Goal: Task Accomplishment & Management: Complete application form

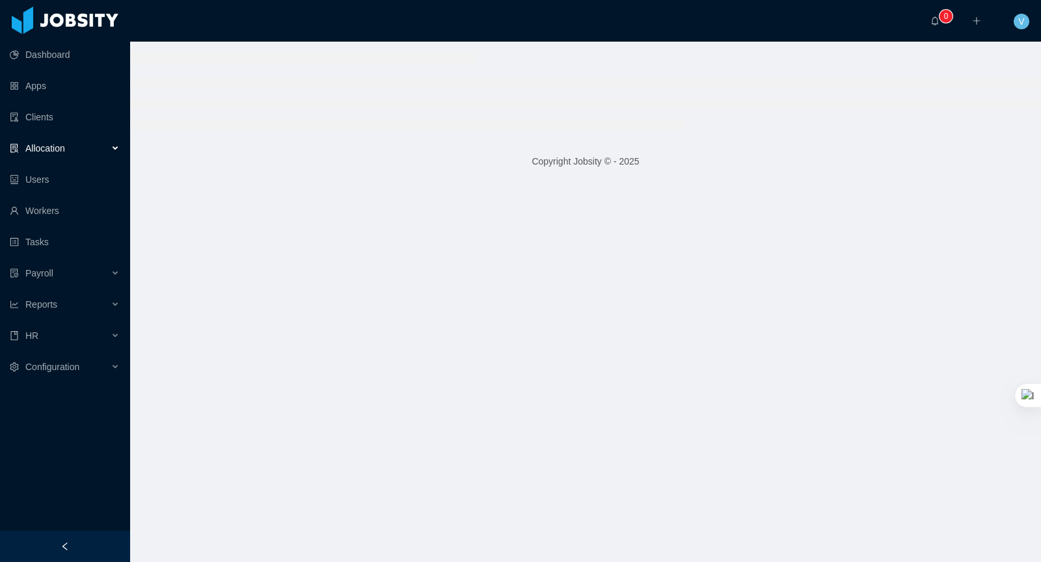
click at [81, 142] on div "Allocation" at bounding box center [65, 148] width 130 height 26
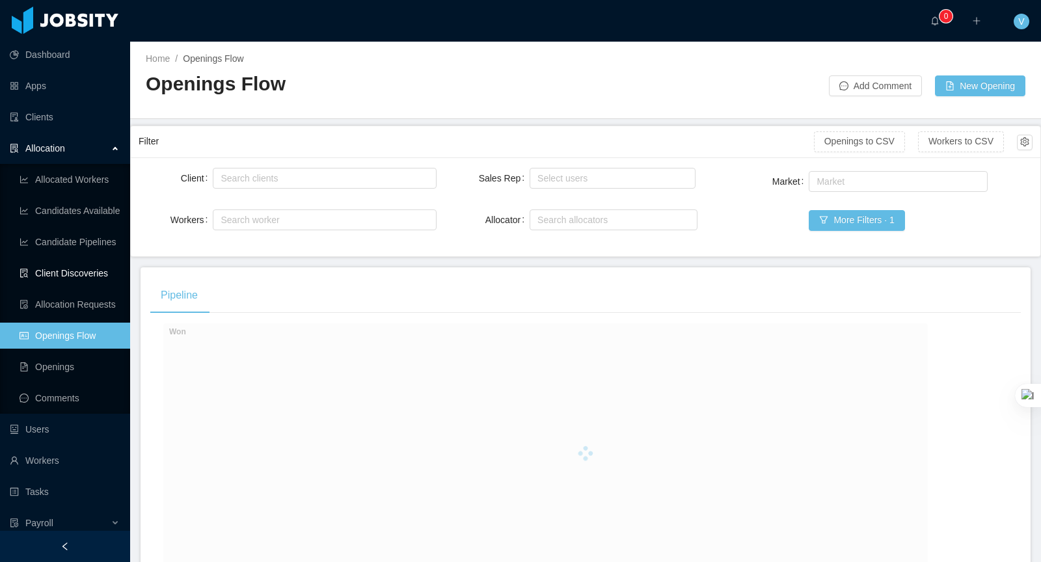
click at [79, 270] on link "Client Discoveries" at bounding box center [70, 273] width 100 height 26
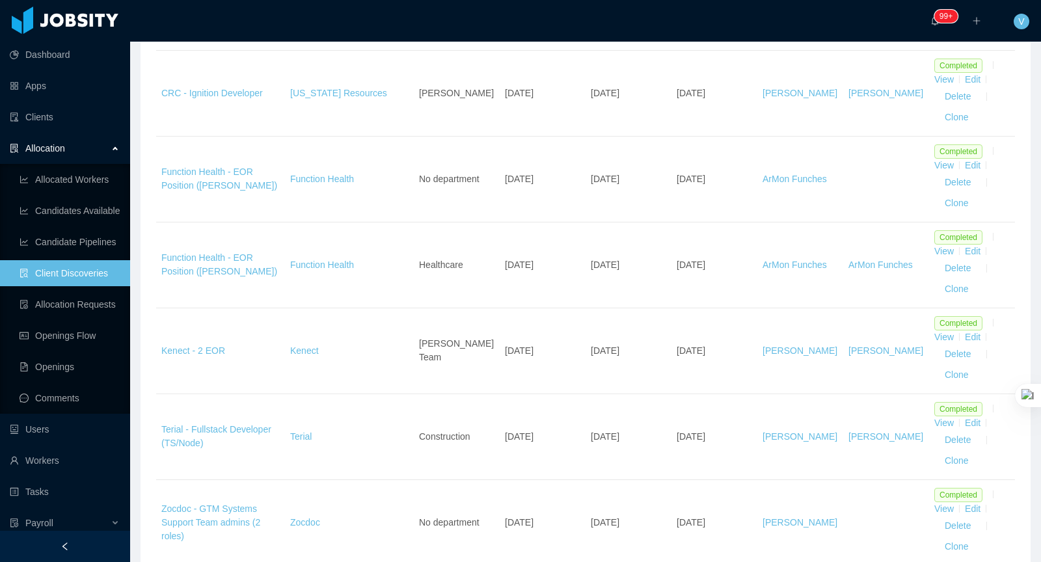
scroll to position [289, 0]
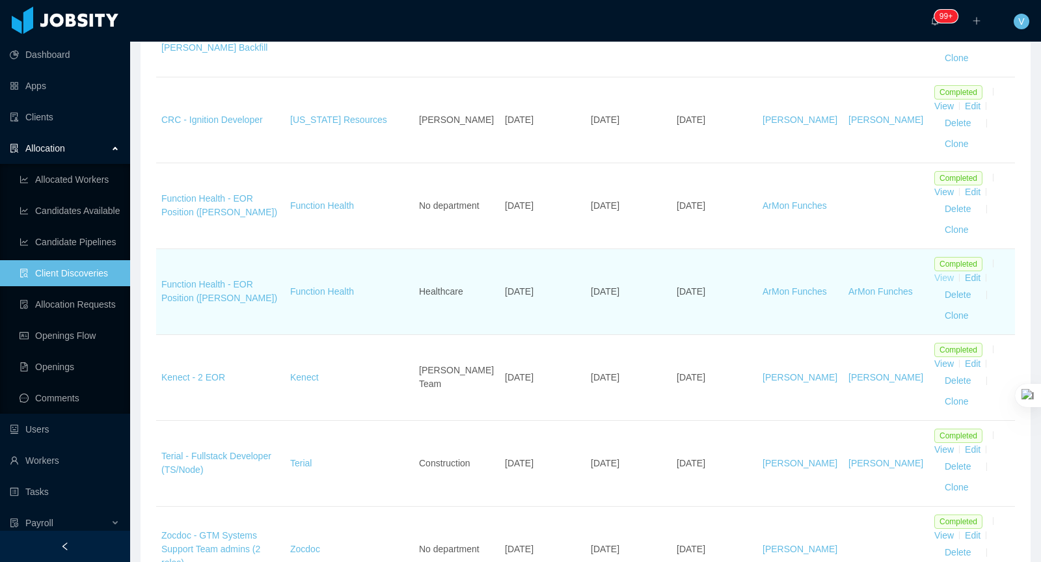
click at [948, 275] on link "View" at bounding box center [944, 278] width 20 height 10
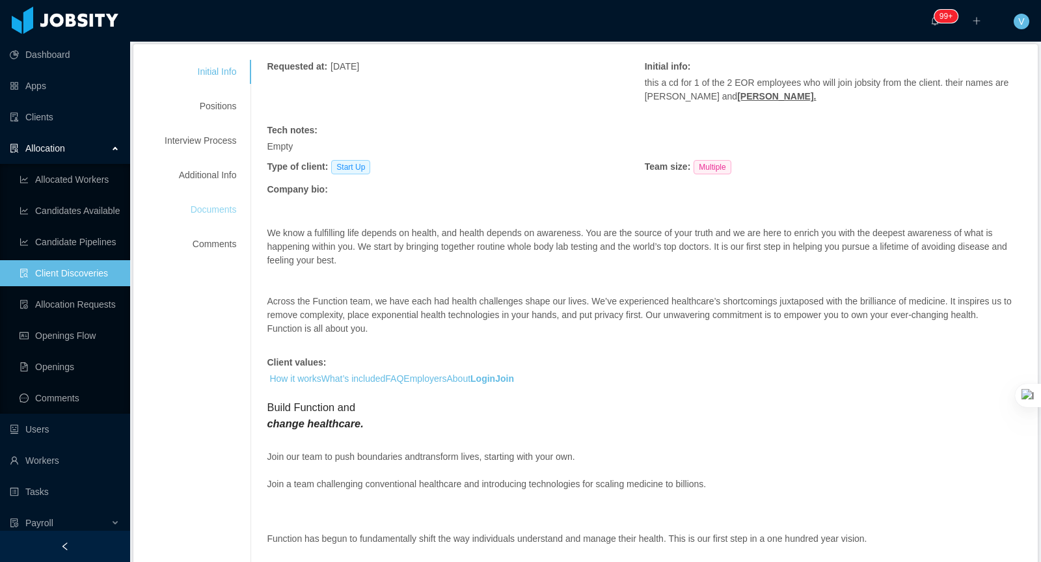
scroll to position [141, 0]
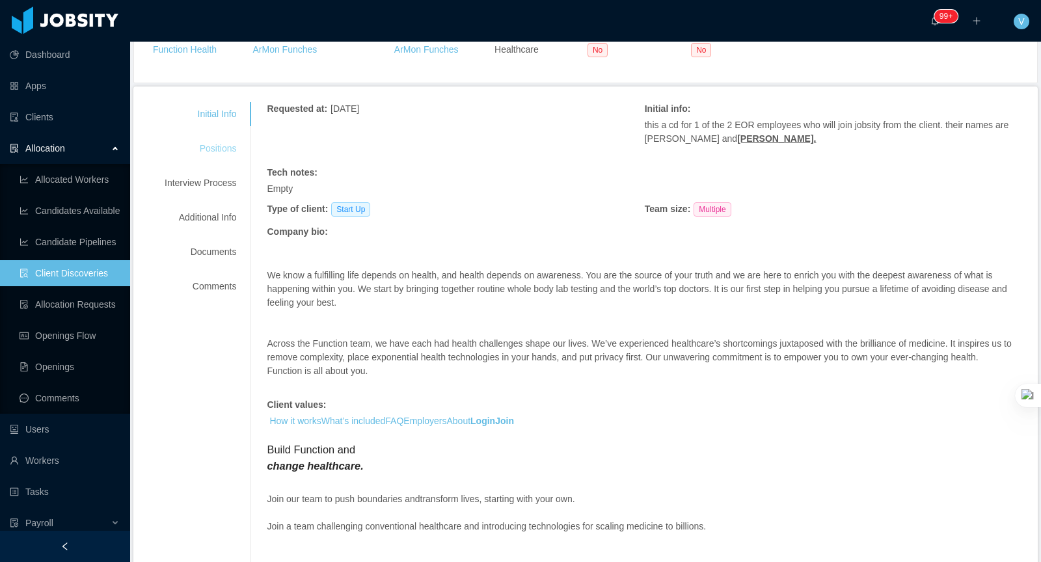
click at [225, 143] on div "Positions" at bounding box center [200, 149] width 103 height 24
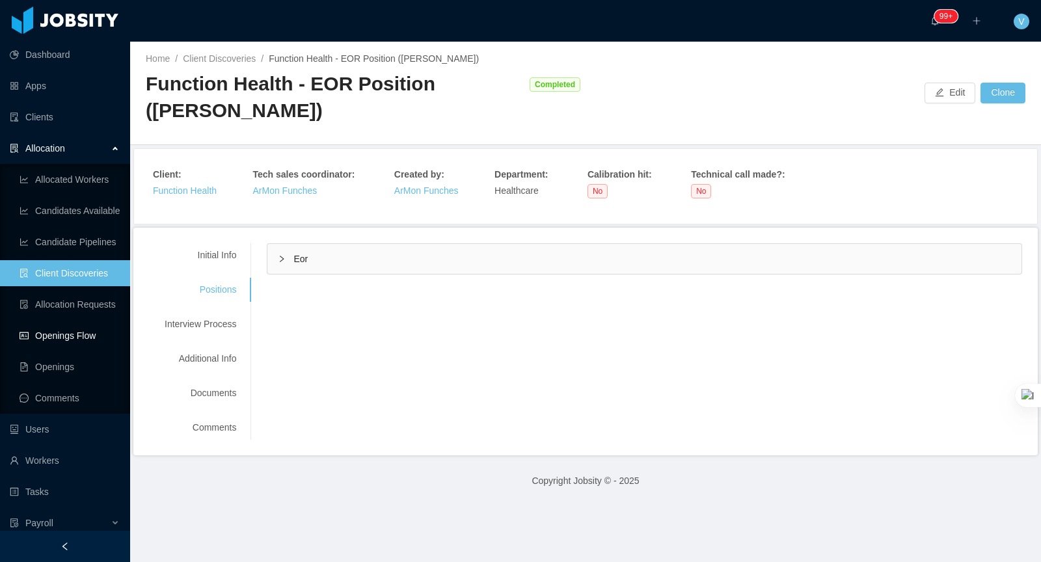
click at [71, 340] on link "Openings Flow" at bounding box center [70, 336] width 100 height 26
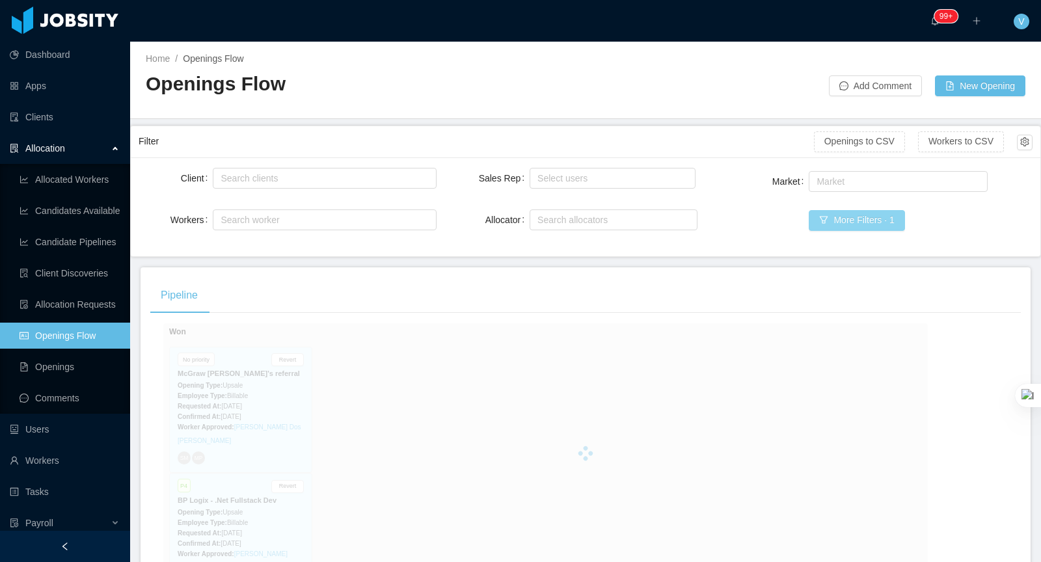
click at [871, 220] on button "More Filters · 1" at bounding box center [857, 220] width 96 height 21
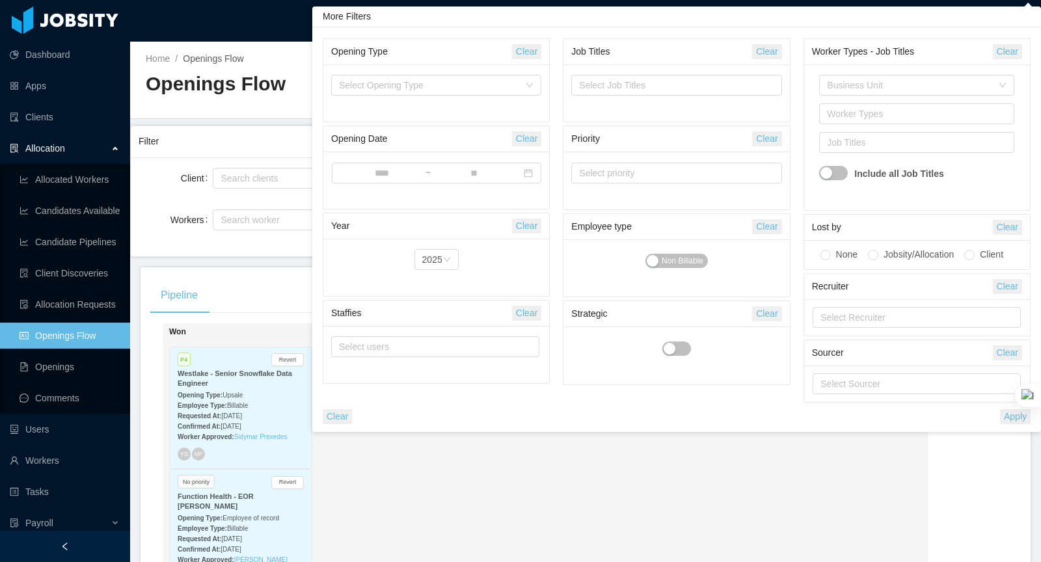
click at [710, 516] on div "Won P4 Revert Westlake - Senior Snowflake Data Engineer Opening Type: Upsale Em…" at bounding box center [545, 511] width 764 height 377
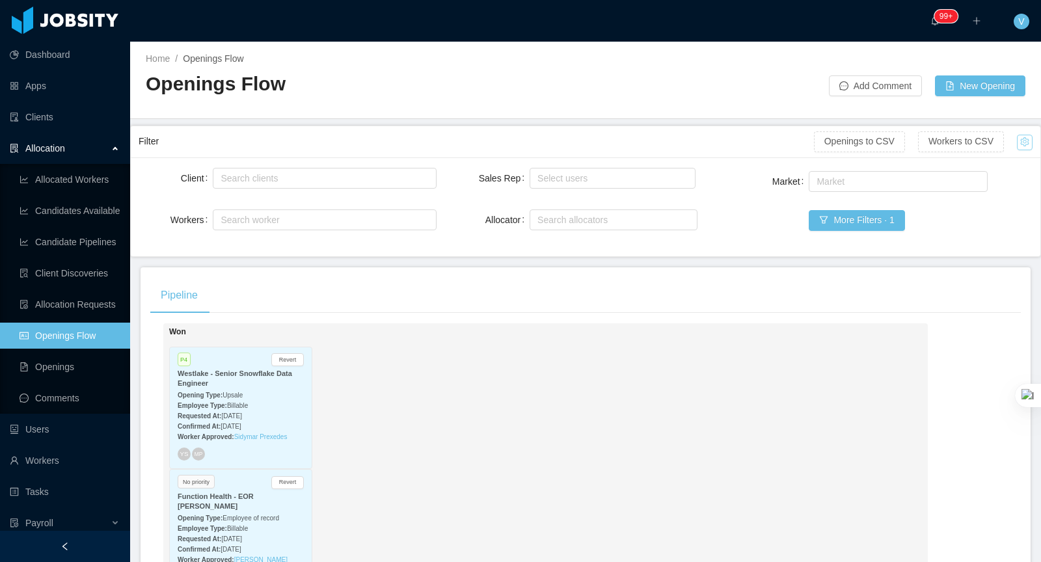
click at [1023, 139] on button "button" at bounding box center [1025, 143] width 16 height 16
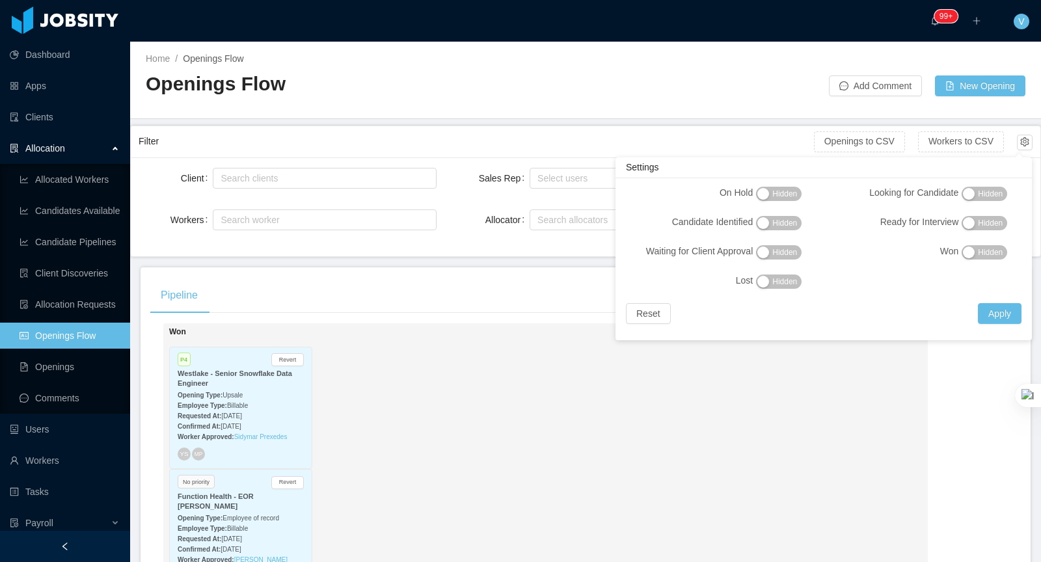
click at [776, 216] on button "Hidden" at bounding box center [779, 223] width 46 height 14
click at [779, 252] on span "Hidden" at bounding box center [784, 252] width 25 height 13
click at [995, 200] on button "Hidden" at bounding box center [984, 194] width 46 height 14
click at [987, 228] on span "Hidden" at bounding box center [990, 223] width 25 height 13
click at [1000, 310] on button "Apply" at bounding box center [1000, 313] width 44 height 21
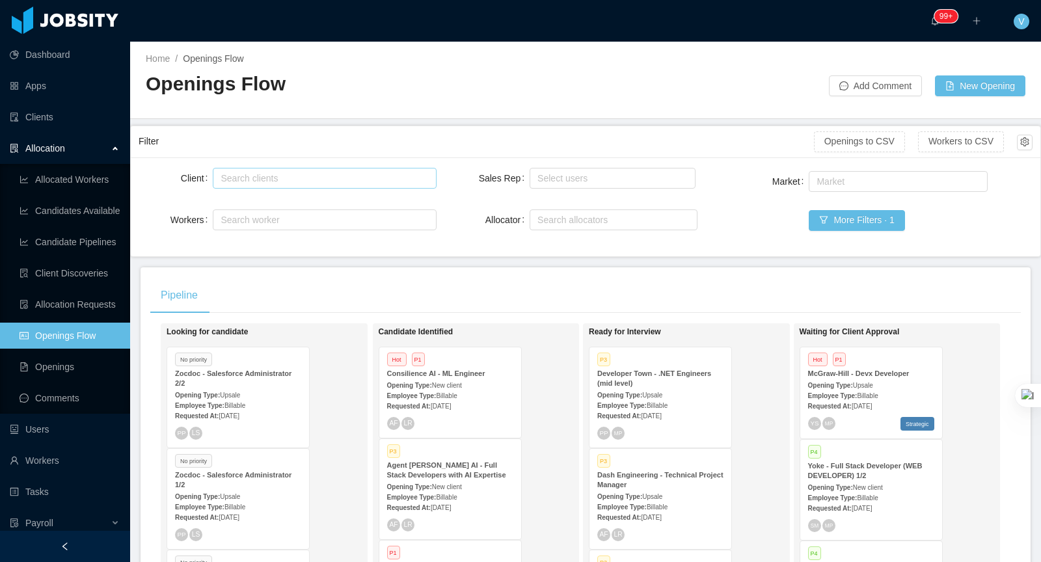
click at [282, 185] on div "Search clients" at bounding box center [322, 178] width 211 height 20
type input "****"
click at [293, 200] on li "Function Health" at bounding box center [325, 202] width 224 height 21
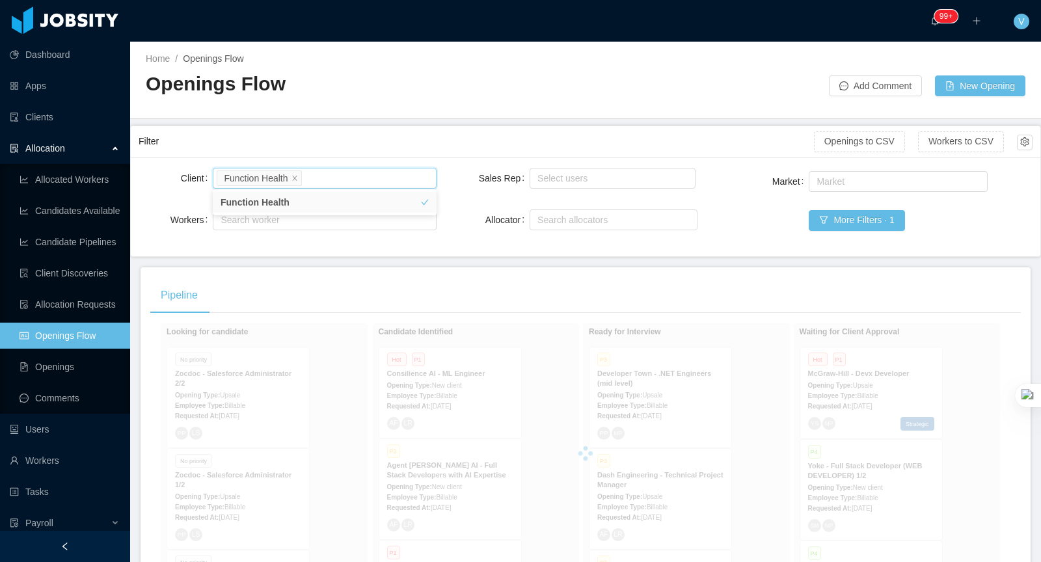
click at [381, 117] on div "Home / Openings Flow / Openings Flow Add Comment New Opening" at bounding box center [585, 80] width 911 height 77
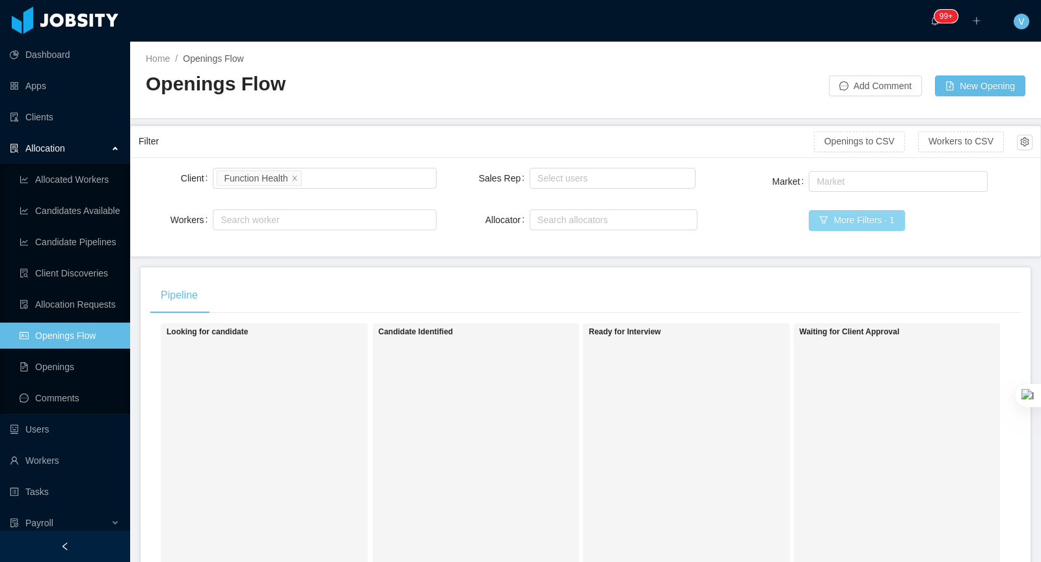
click at [850, 221] on button "More Filters · 1" at bounding box center [857, 220] width 96 height 21
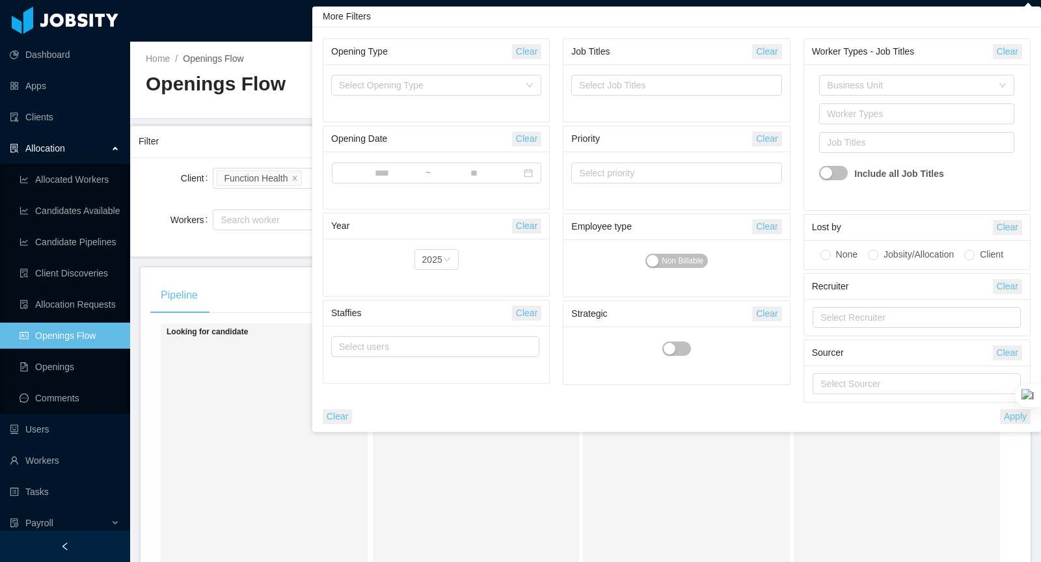
click at [417, 485] on div "Candidate Identified" at bounding box center [470, 512] width 182 height 366
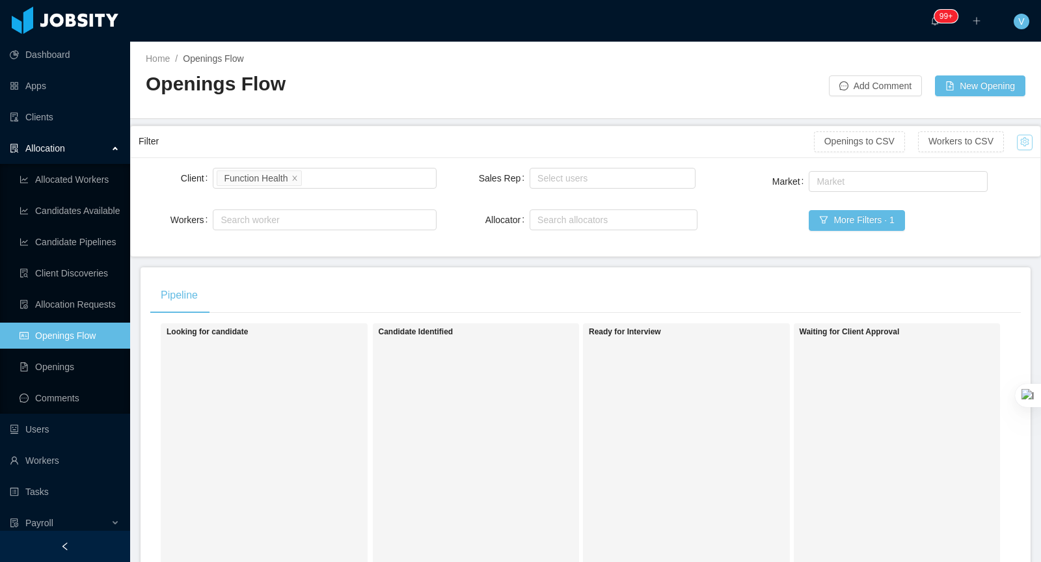
click at [1030, 142] on button "button" at bounding box center [1025, 143] width 16 height 16
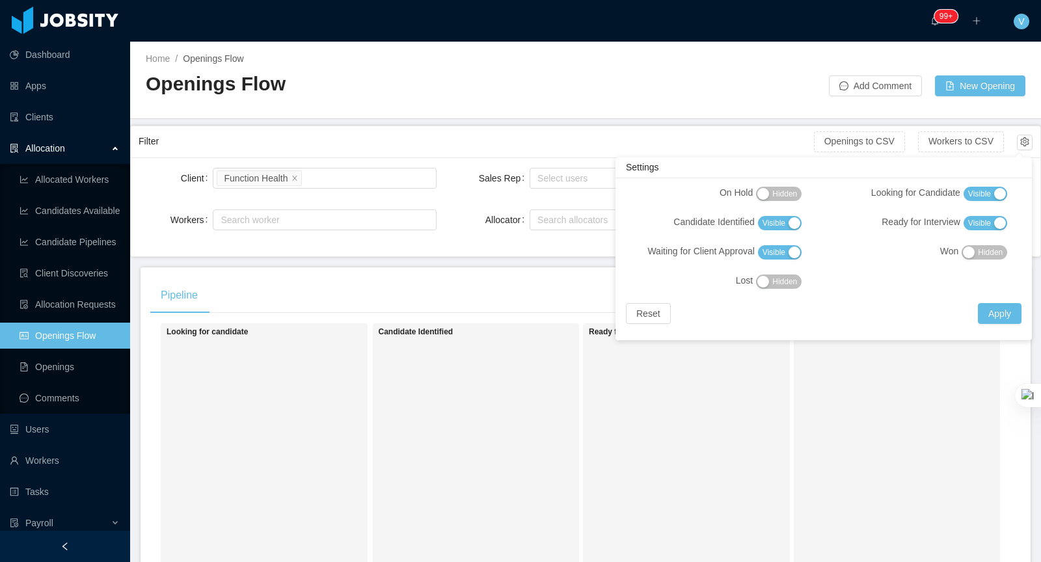
click at [987, 252] on span "Hidden" at bounding box center [990, 252] width 25 height 13
click at [1015, 328] on div "Reset Apply" at bounding box center [823, 317] width 411 height 29
click at [1001, 313] on button "Apply" at bounding box center [1000, 313] width 44 height 21
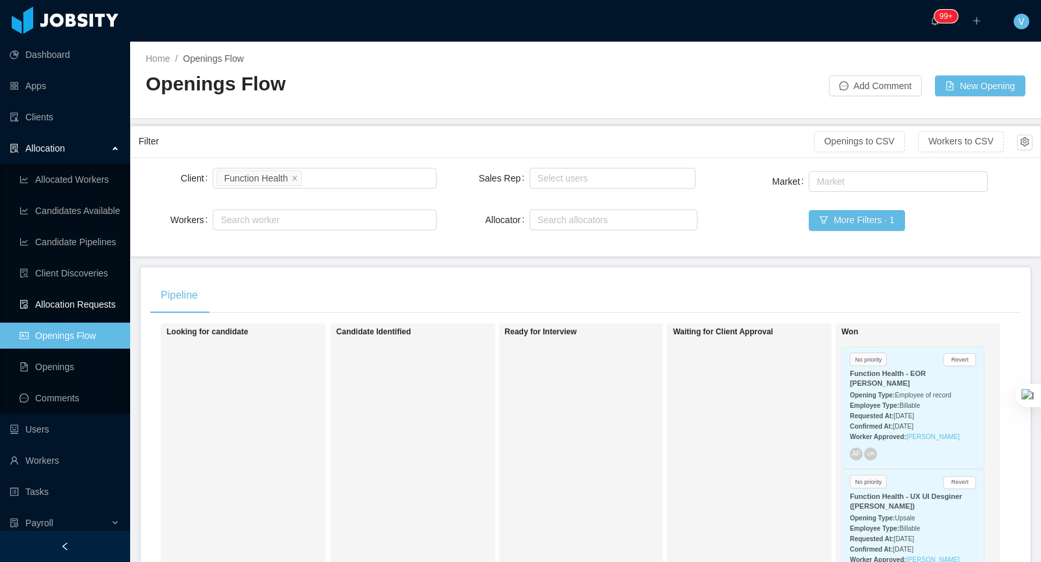
click at [81, 307] on link "Allocation Requests" at bounding box center [70, 304] width 100 height 26
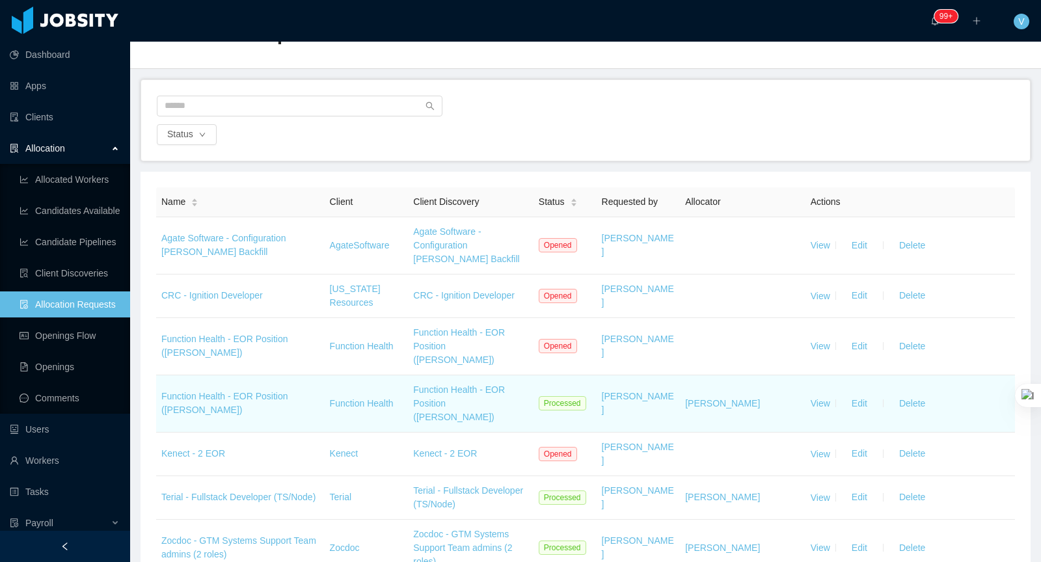
scroll to position [54, 0]
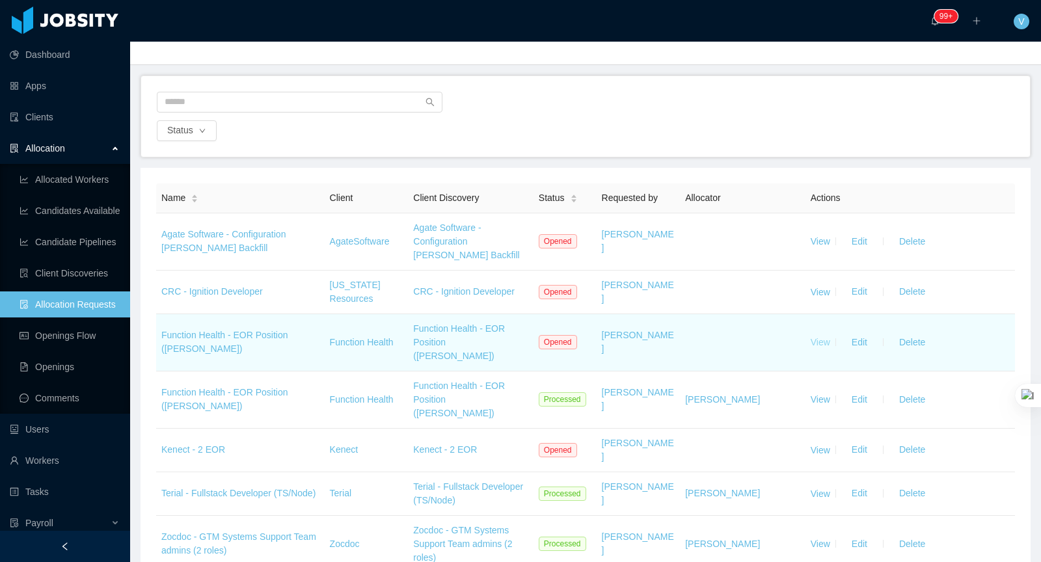
click at [814, 338] on link "View" at bounding box center [821, 342] width 20 height 10
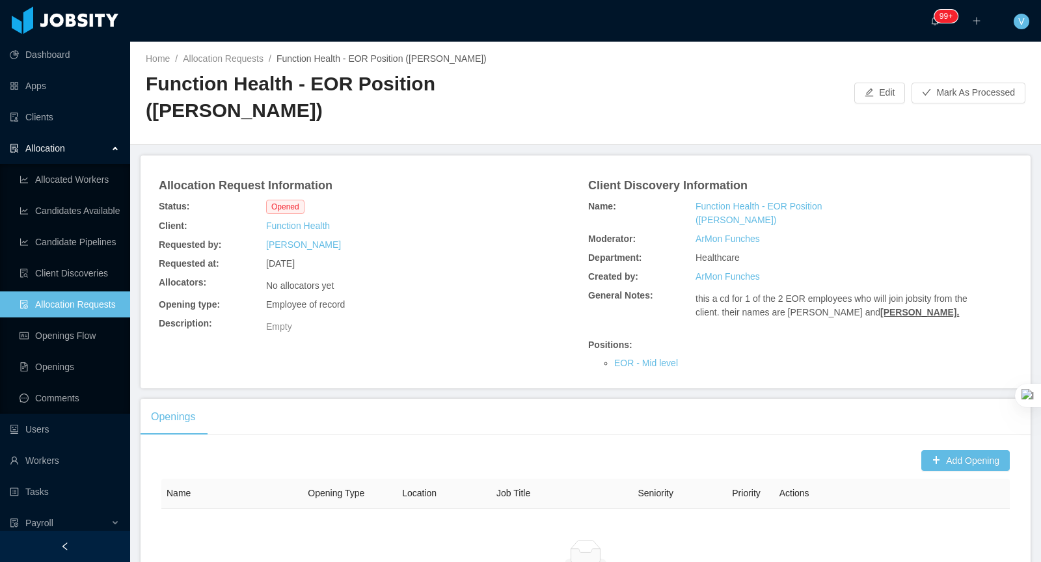
scroll to position [143, 0]
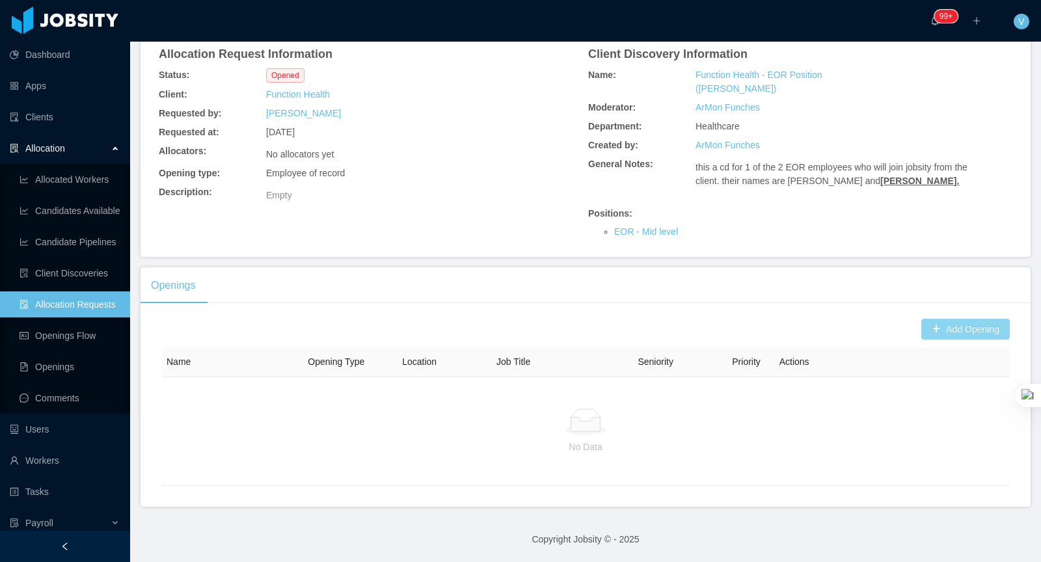
click at [958, 323] on button "Add Opening" at bounding box center [965, 329] width 88 height 21
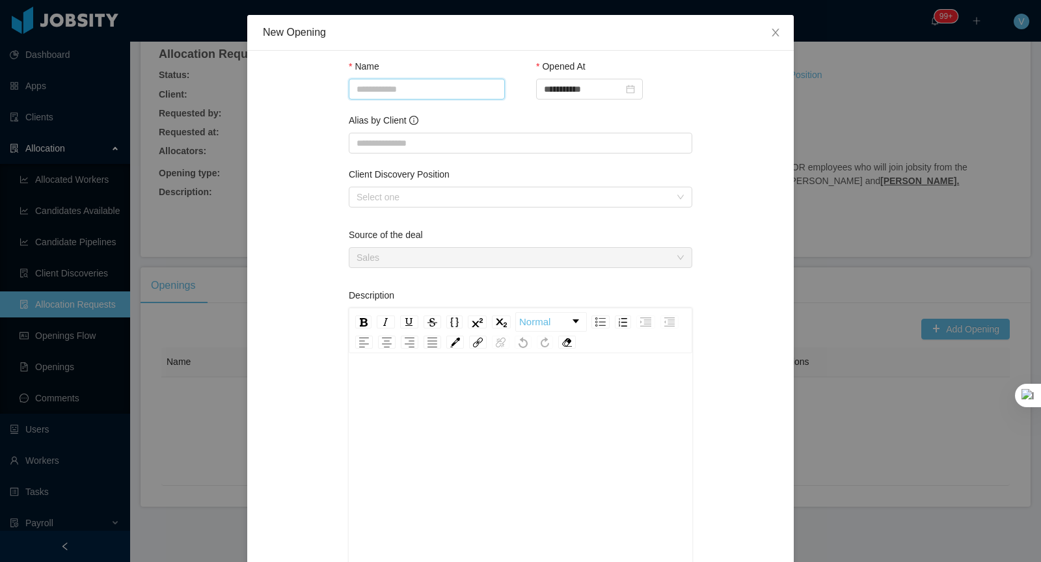
click at [386, 90] on input "Name" at bounding box center [427, 89] width 156 height 21
type input "**********"
click at [414, 135] on input "Alias by Client" at bounding box center [520, 143] width 343 height 21
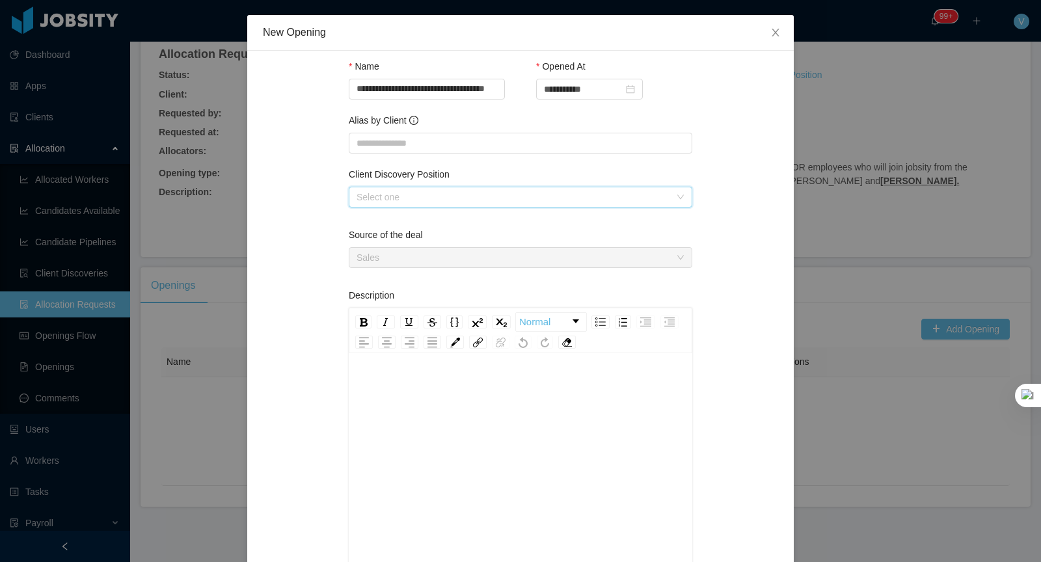
click at [383, 188] on div "Select one" at bounding box center [515, 197] width 319 height 20
click at [389, 224] on li "EOR" at bounding box center [519, 221] width 343 height 21
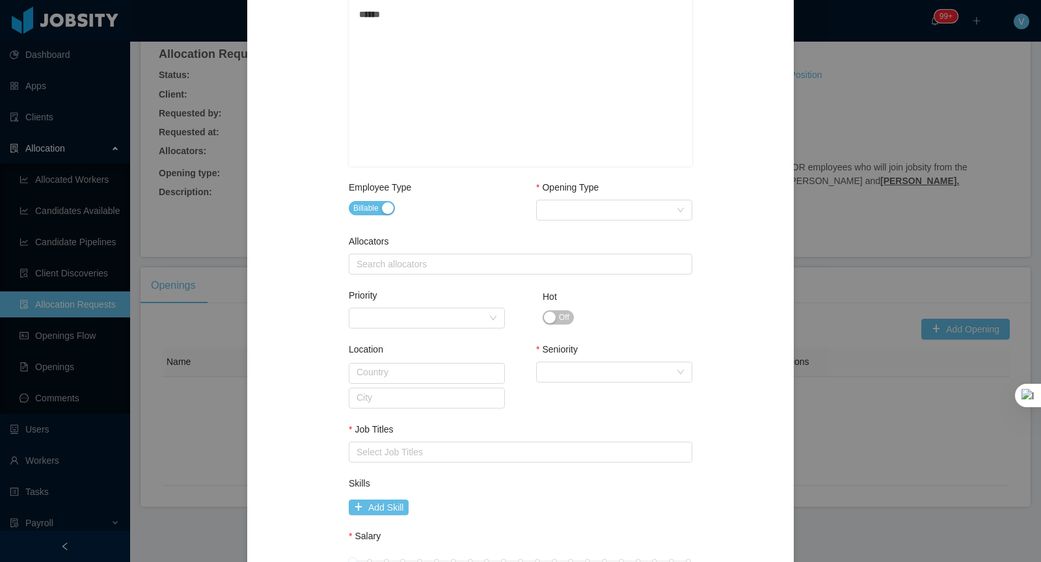
scroll to position [404, 0]
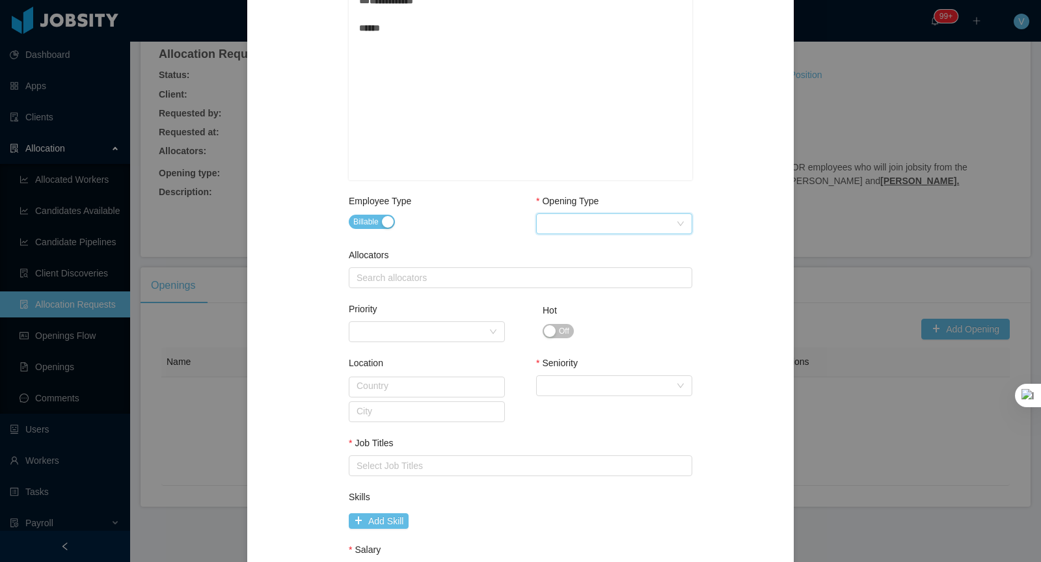
click at [600, 222] on div "Select Opening Type" at bounding box center [610, 224] width 132 height 20
click at [585, 315] on li "Employee of record" at bounding box center [613, 309] width 156 height 21
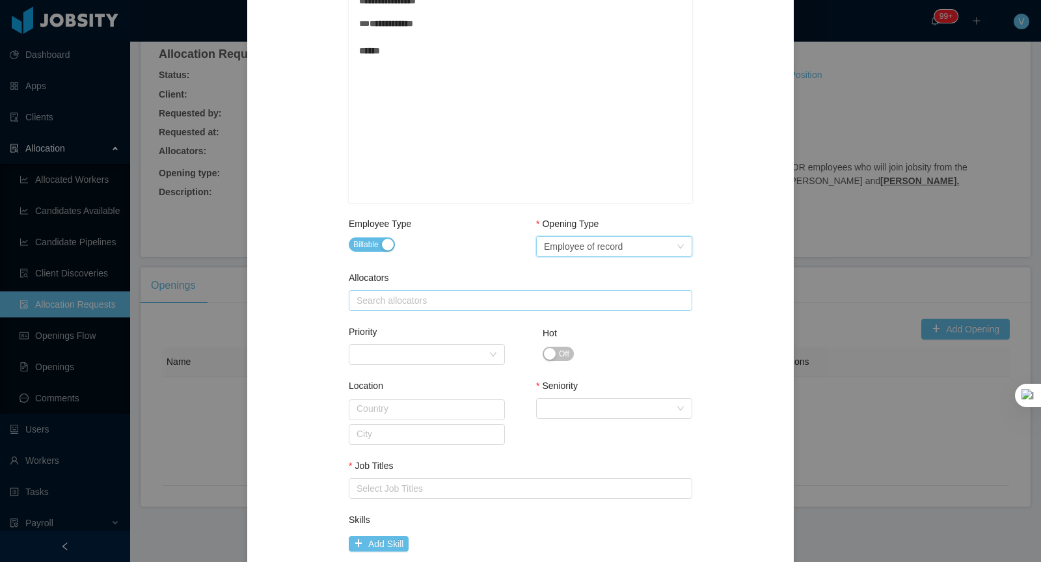
click at [407, 297] on div "Search allocators" at bounding box center [517, 300] width 322 height 13
type input "*******"
click at [418, 326] on li "[PERSON_NAME]" at bounding box center [519, 324] width 343 height 21
click at [287, 373] on div "**********" at bounding box center [520, 200] width 515 height 1030
click at [425, 354] on div "Priority" at bounding box center [422, 355] width 132 height 20
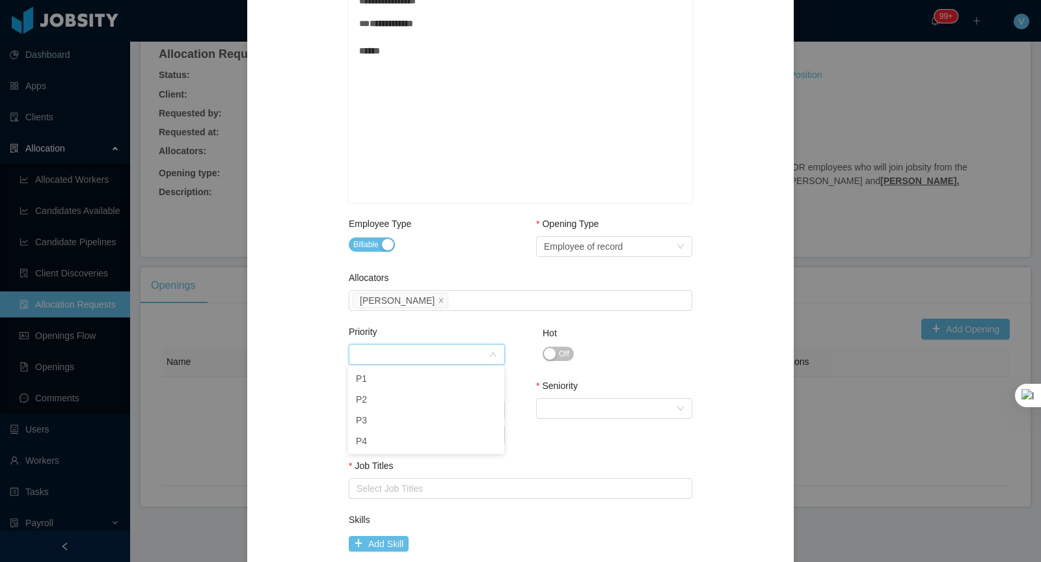
click at [692, 362] on div "**********" at bounding box center [520, 200] width 515 height 1030
click at [587, 399] on div "Select Seniority" at bounding box center [610, 409] width 132 height 20
click at [576, 338] on li "Senior" at bounding box center [613, 340] width 156 height 21
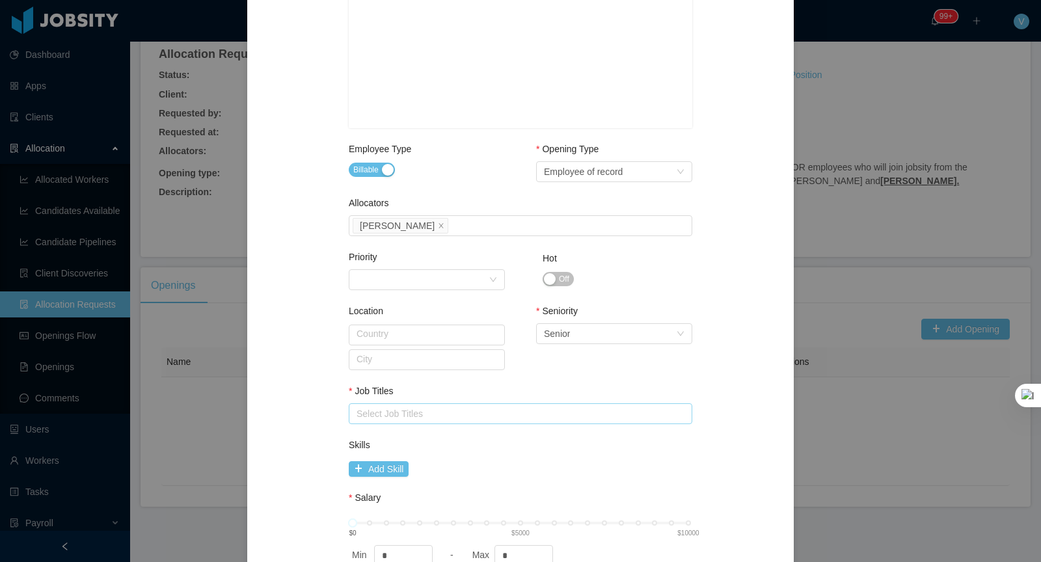
click at [433, 404] on div "Select Job Titles" at bounding box center [519, 414] width 332 height 20
click at [407, 446] on li "Loading..." at bounding box center [519, 435] width 343 height 21
type input "*****"
click at [401, 412] on div "Select Job Titles" at bounding box center [519, 414] width 332 height 20
type input "****"
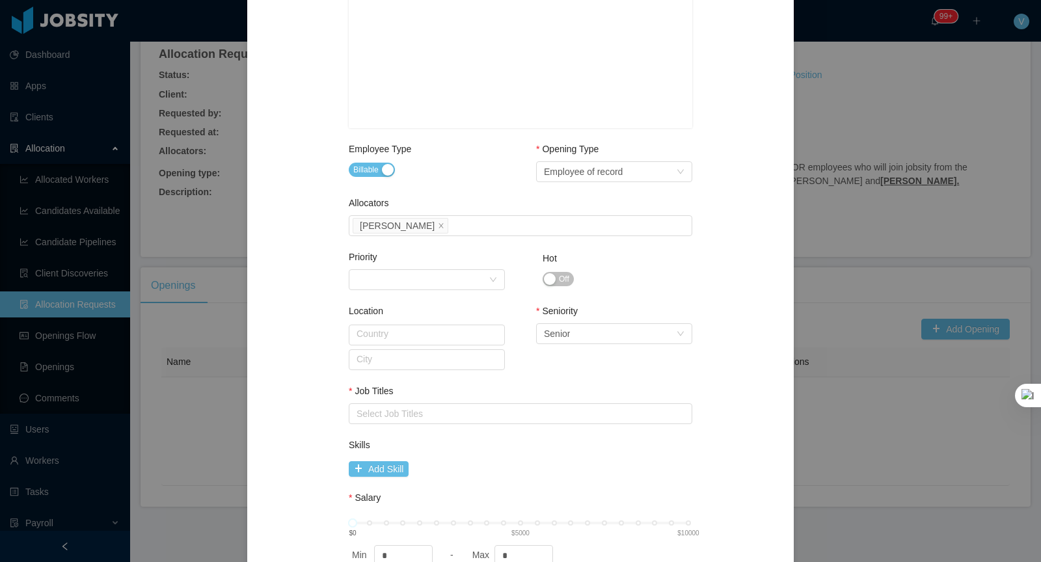
click at [514, 373] on div "Location Country City Seniority Select Seniority Senior" at bounding box center [520, 351] width 343 height 80
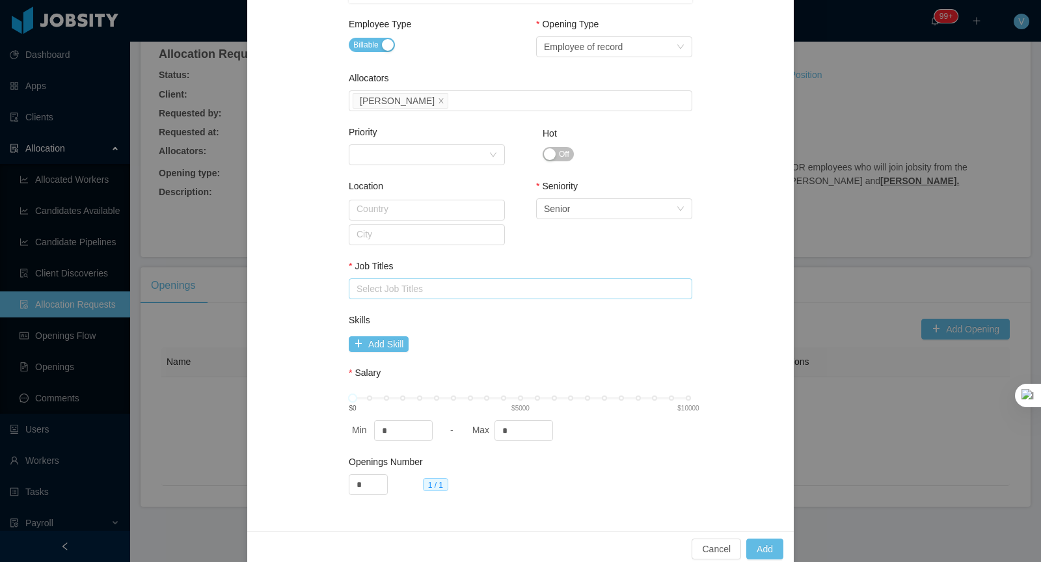
click at [390, 287] on div "Select Job Titles" at bounding box center [517, 288] width 322 height 13
type input "*"
click at [276, 351] on div "**********" at bounding box center [520, 0] width 515 height 1030
click at [431, 286] on div "Select Job Titles" at bounding box center [517, 288] width 322 height 13
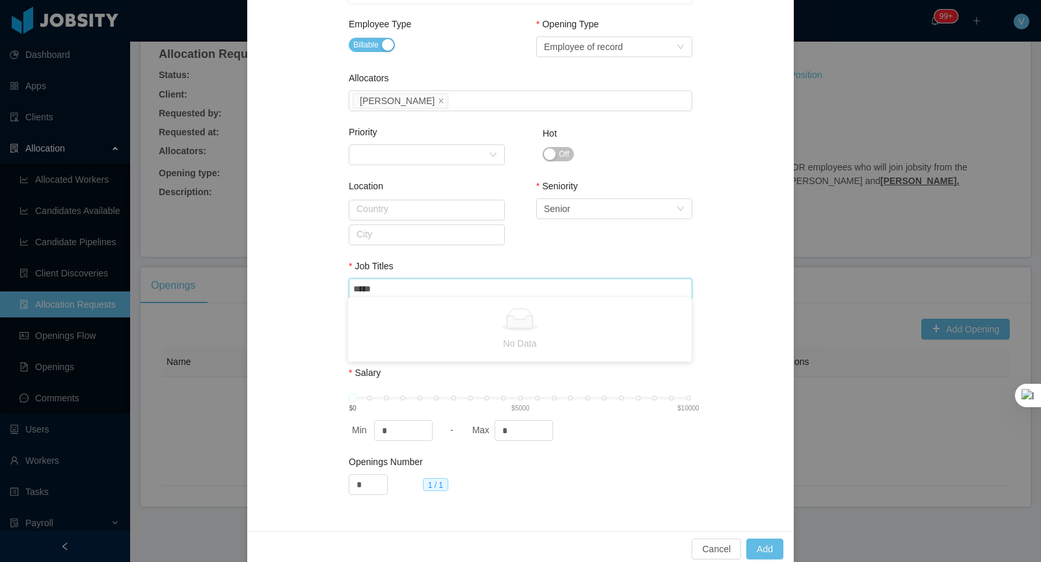
type input "*****"
click at [492, 283] on div "Select Job Titles cyber" at bounding box center [519, 289] width 332 height 20
type input "*"
type input "****"
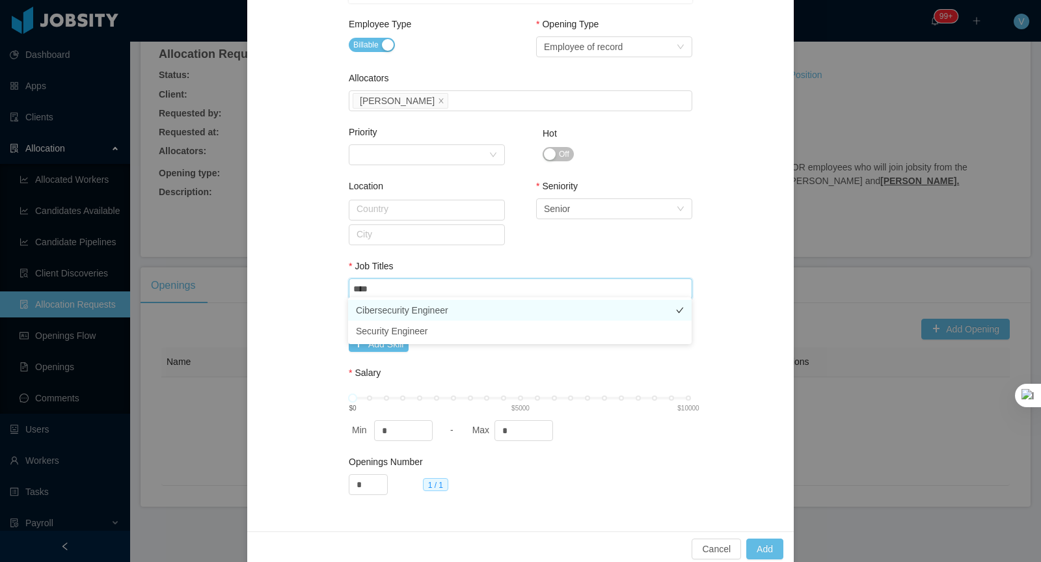
click at [470, 311] on li "Cibersecurity Engineer" at bounding box center [519, 310] width 343 height 21
click at [732, 286] on div "**********" at bounding box center [520, 0] width 515 height 1030
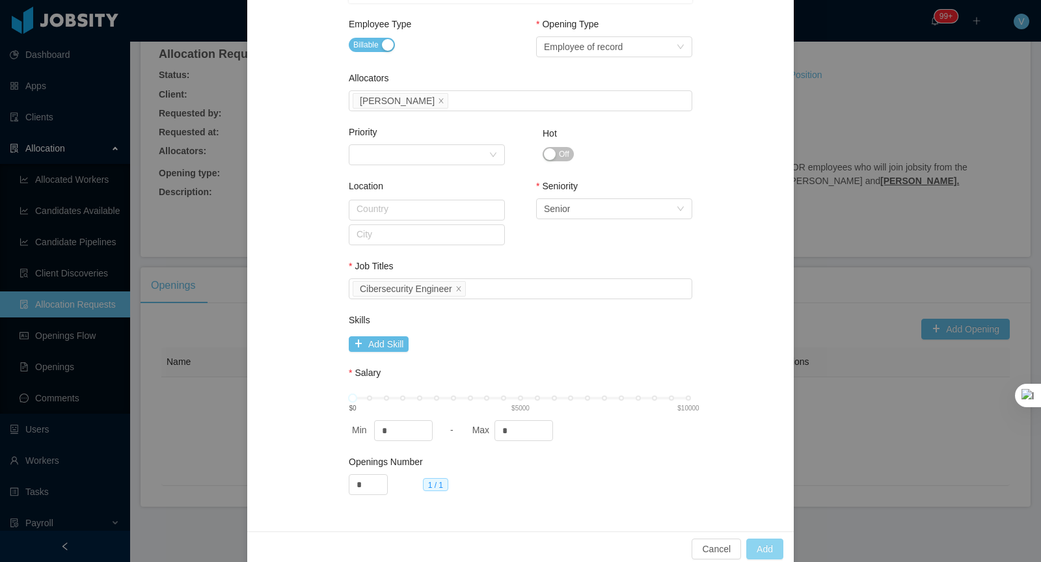
click at [766, 544] on button "Add" at bounding box center [764, 549] width 37 height 21
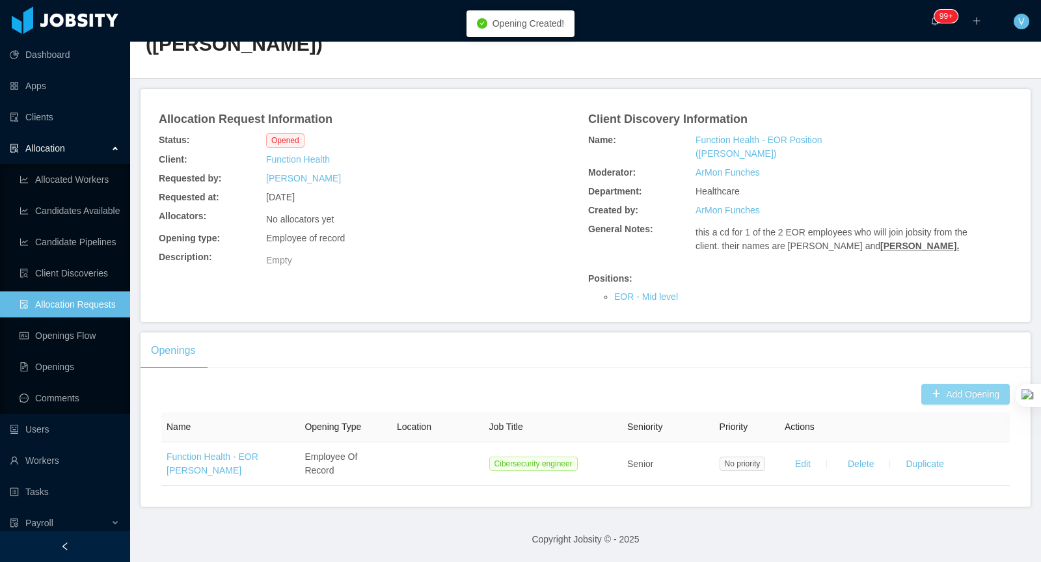
scroll to position [0, 0]
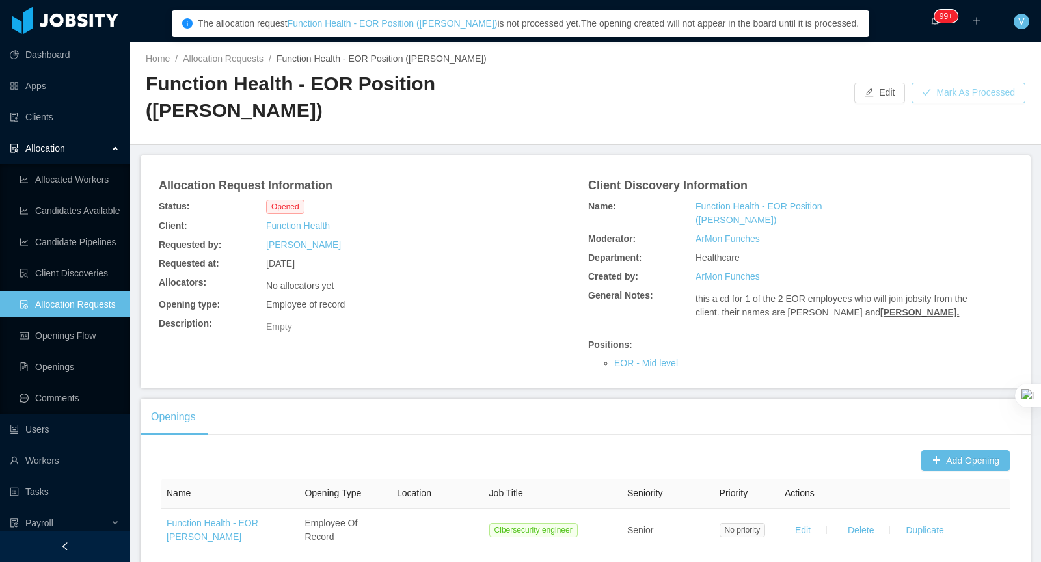
click at [926, 97] on button "Mark As Processed" at bounding box center [968, 93] width 114 height 21
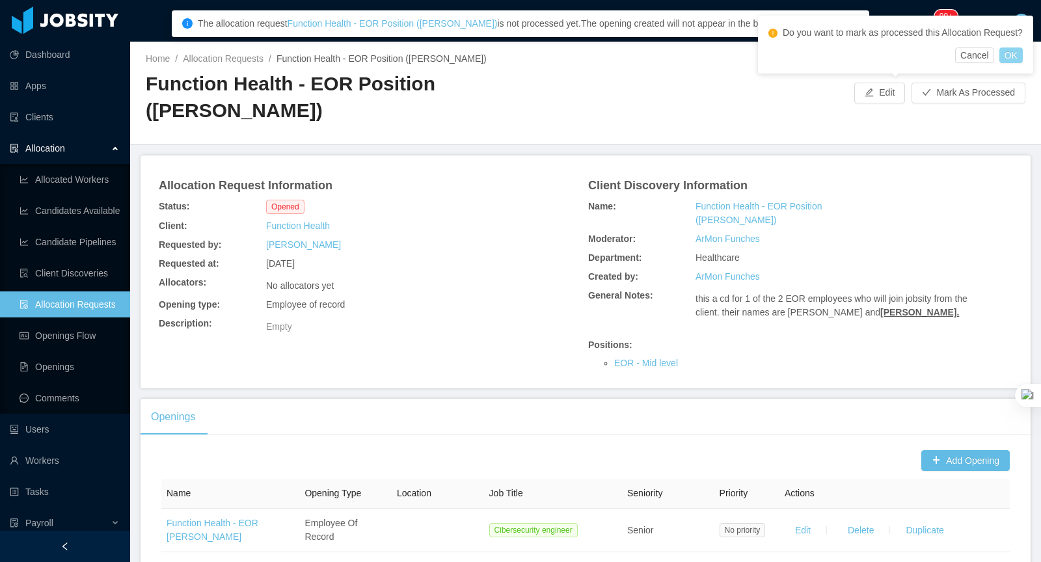
click at [1014, 63] on button "OK" at bounding box center [1010, 55] width 23 height 16
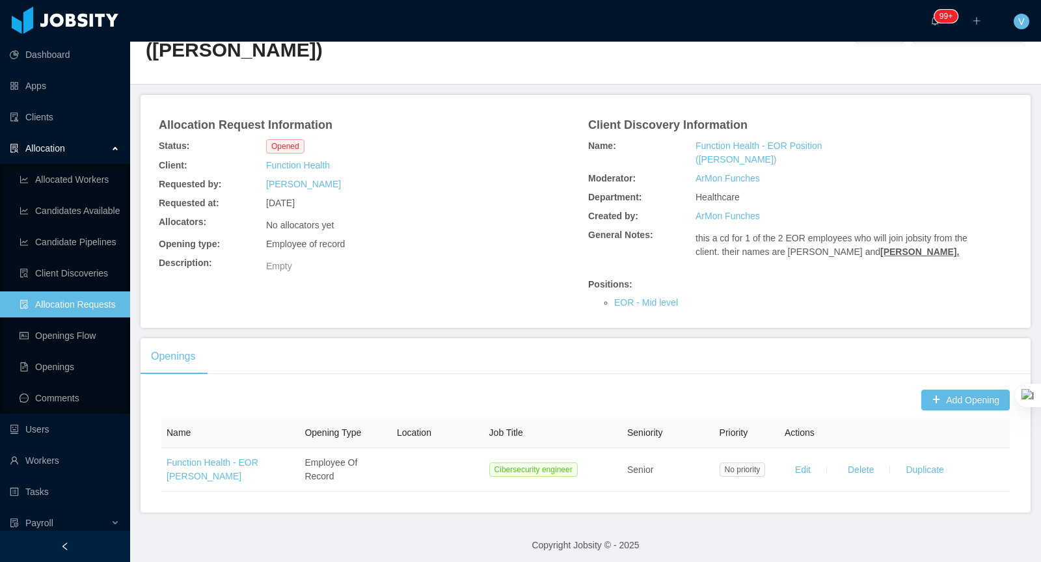
scroll to position [57, 0]
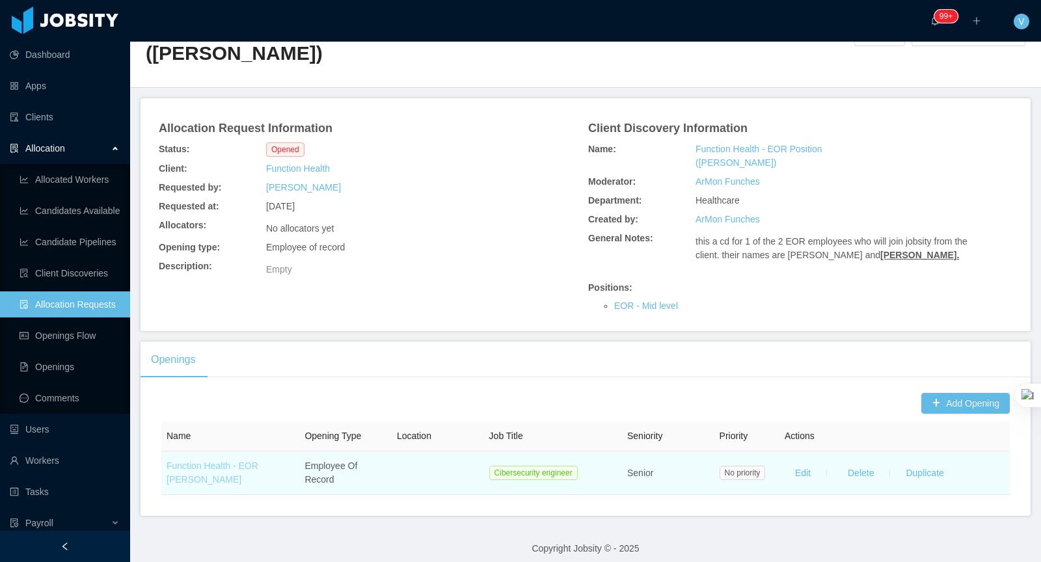
click at [212, 479] on link "Function Health - EOR [PERSON_NAME]" at bounding box center [213, 473] width 92 height 24
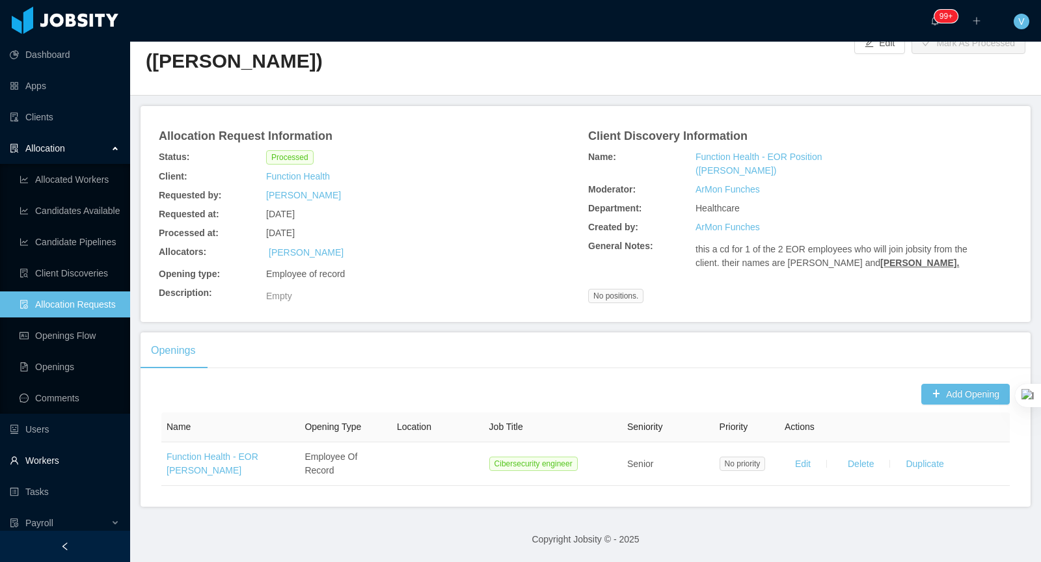
click at [60, 462] on link "Workers" at bounding box center [65, 461] width 110 height 26
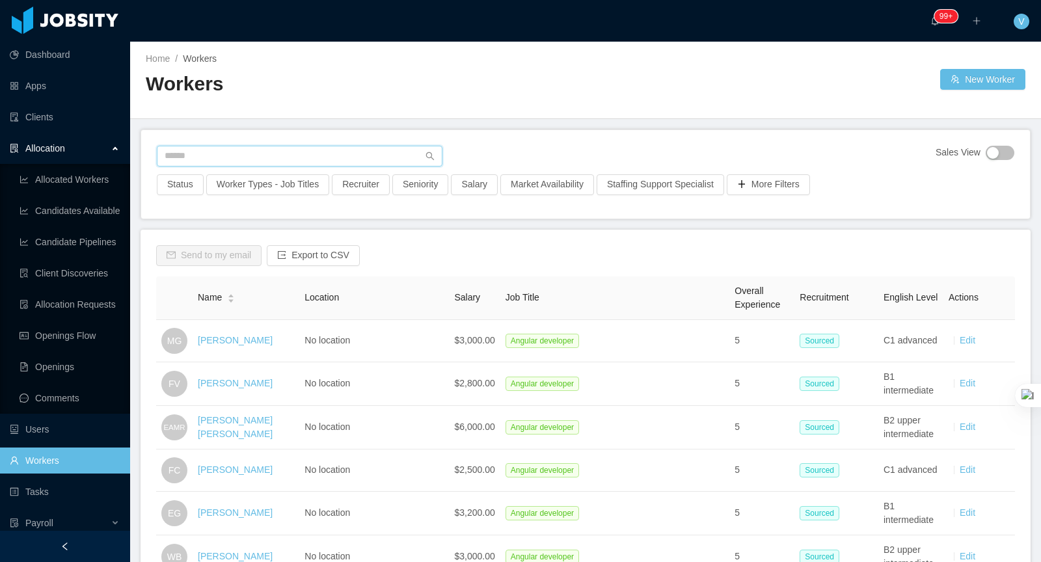
click at [274, 150] on input "text" at bounding box center [300, 156] width 286 height 21
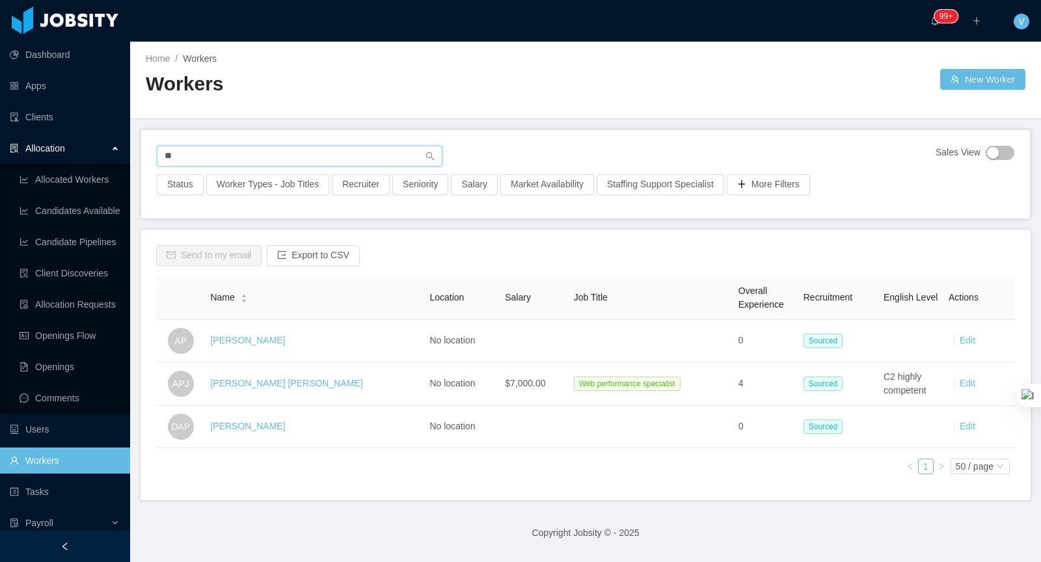
type input "*"
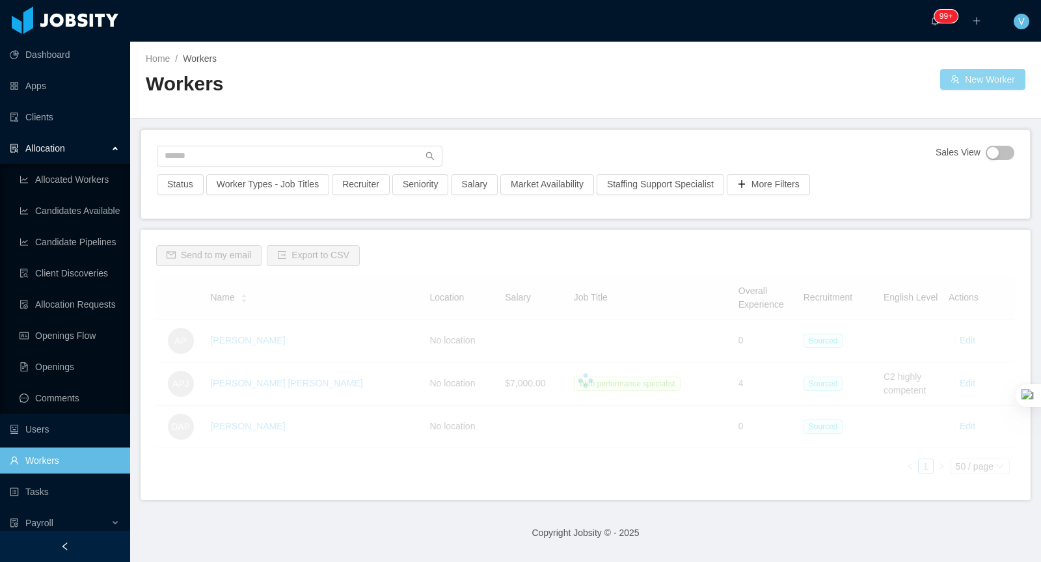
click at [973, 82] on button "New Worker" at bounding box center [982, 79] width 85 height 21
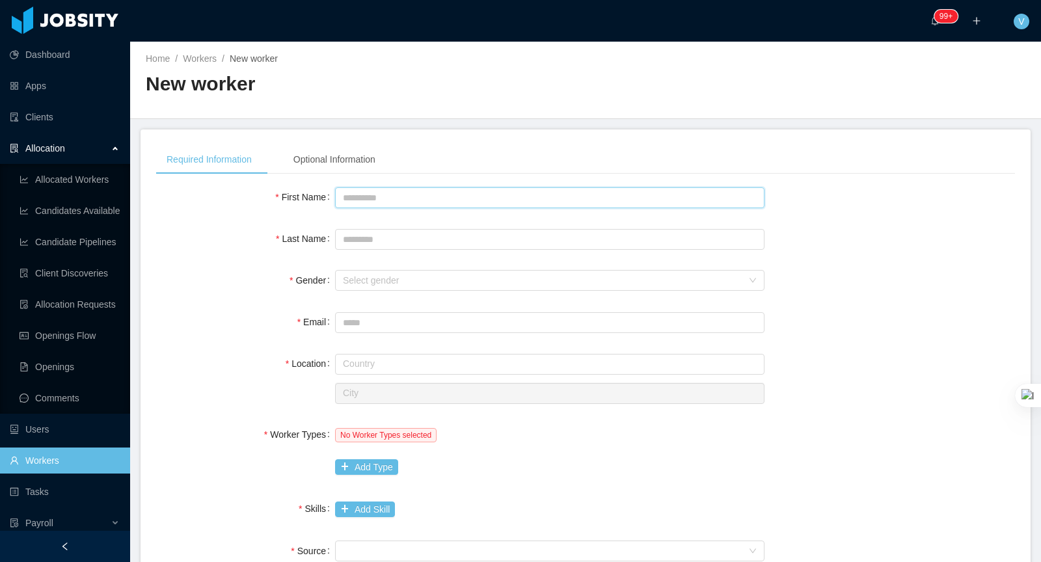
click at [367, 195] on input "First Name" at bounding box center [549, 197] width 429 height 21
type input "******"
type input "**********"
click at [383, 271] on div "Select gender" at bounding box center [545, 281] width 405 height 20
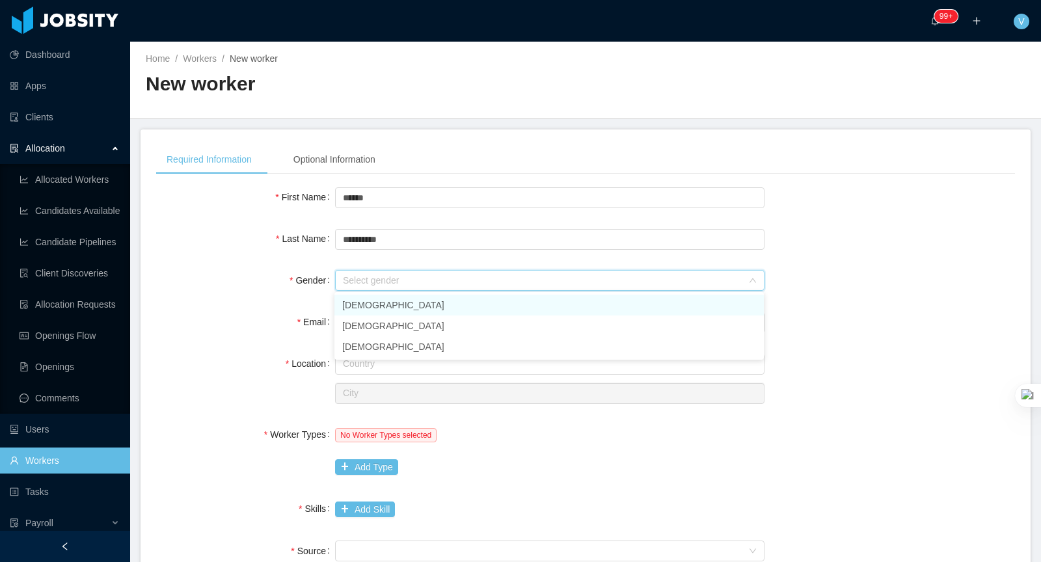
click at [371, 301] on li "[DEMOGRAPHIC_DATA]" at bounding box center [548, 305] width 429 height 21
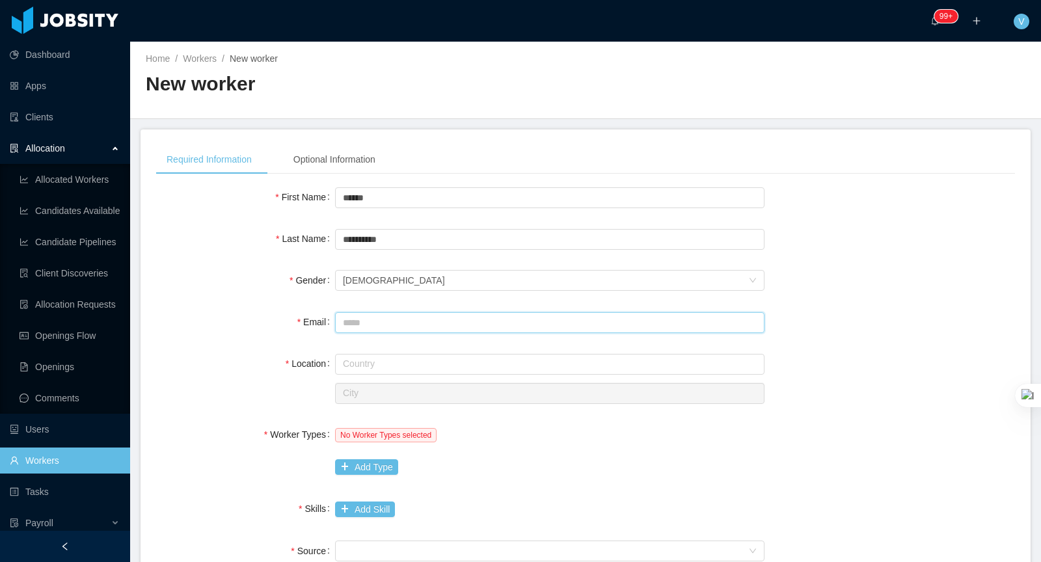
click at [371, 327] on input "Email" at bounding box center [549, 322] width 429 height 21
paste input "**********"
type input "**********"
click at [396, 368] on input "text" at bounding box center [549, 364] width 429 height 21
click at [389, 383] on li "[GEOGRAPHIC_DATA]" at bounding box center [548, 388] width 429 height 21
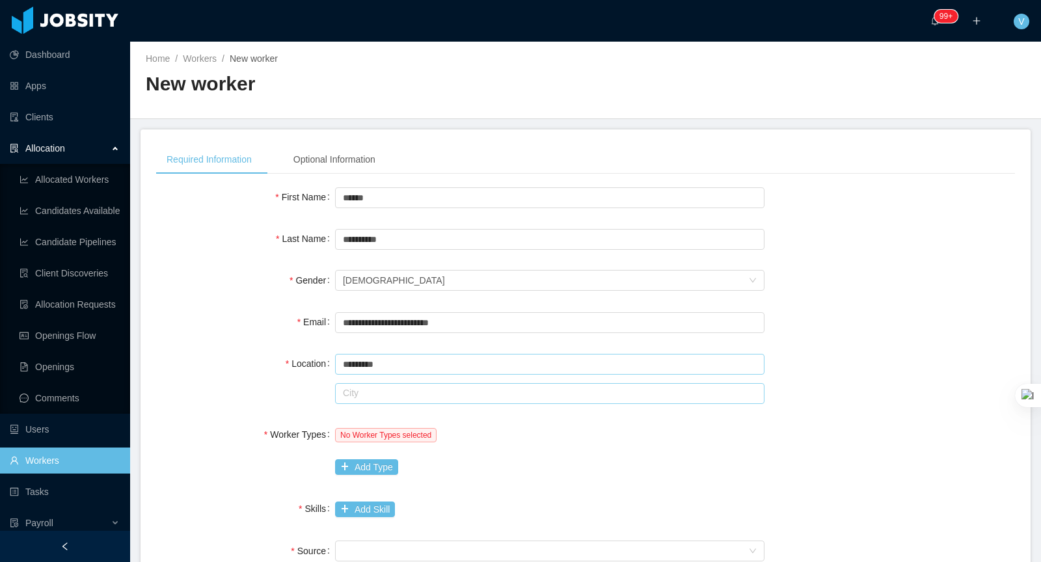
type input "*********"
click at [373, 384] on input "text" at bounding box center [549, 393] width 429 height 21
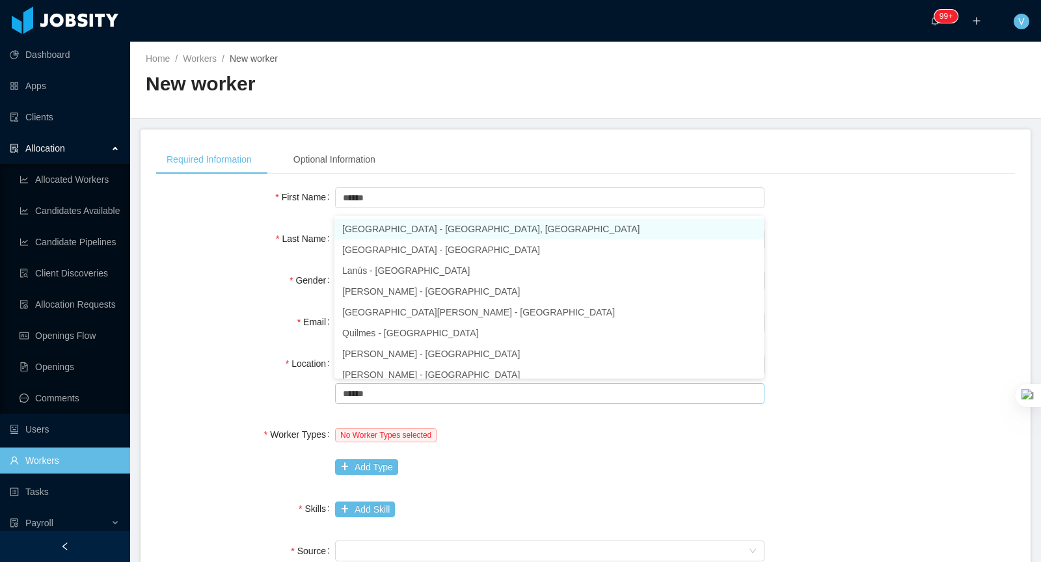
click at [445, 227] on li "[GEOGRAPHIC_DATA] - [GEOGRAPHIC_DATA], [GEOGRAPHIC_DATA]" at bounding box center [548, 229] width 429 height 21
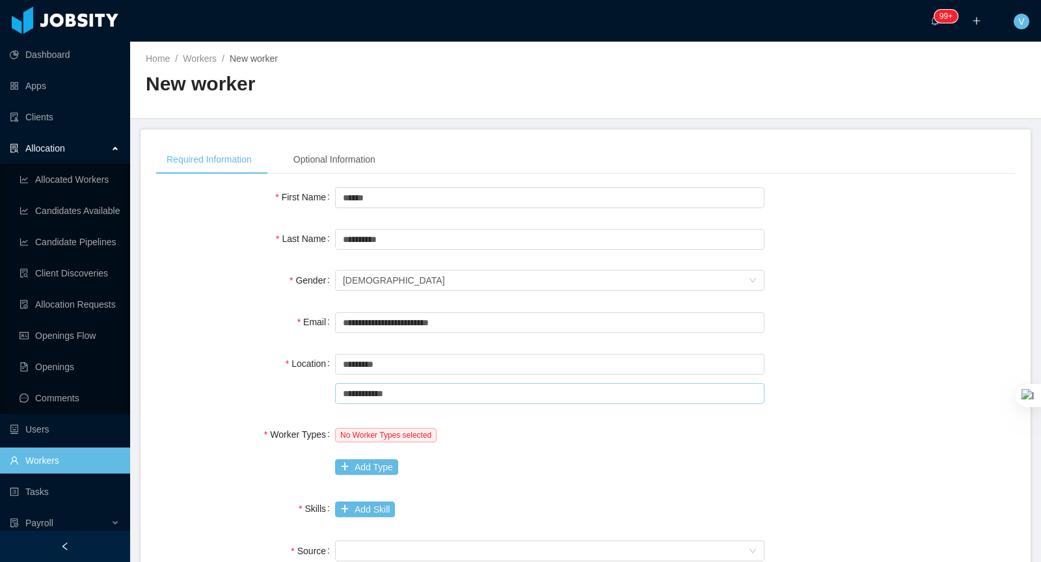
type input "**********"
click at [524, 470] on div "No Worker Types selected Add Type" at bounding box center [549, 451] width 429 height 59
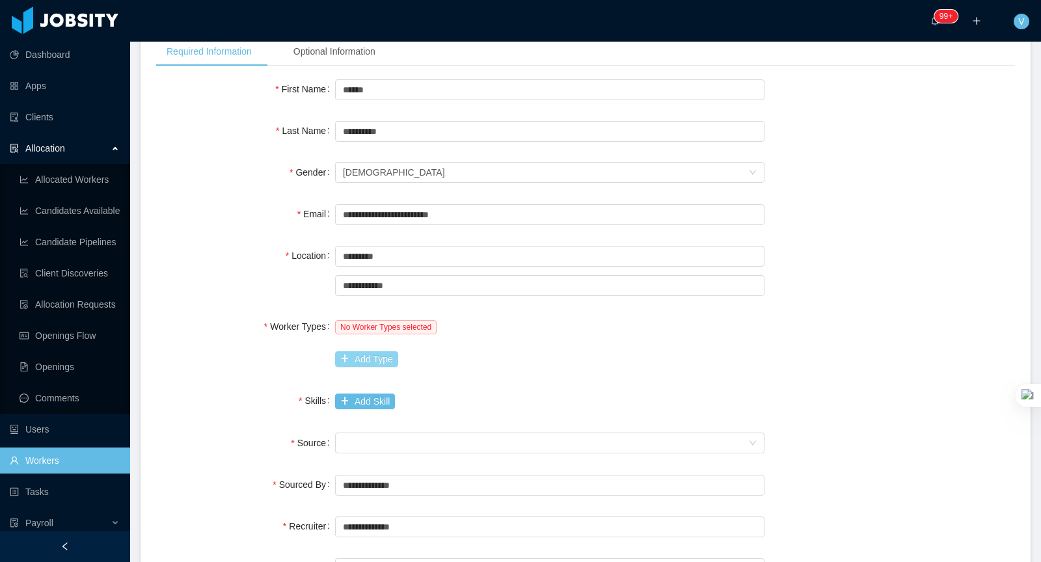
click at [366, 355] on button "Add Type" at bounding box center [366, 359] width 63 height 16
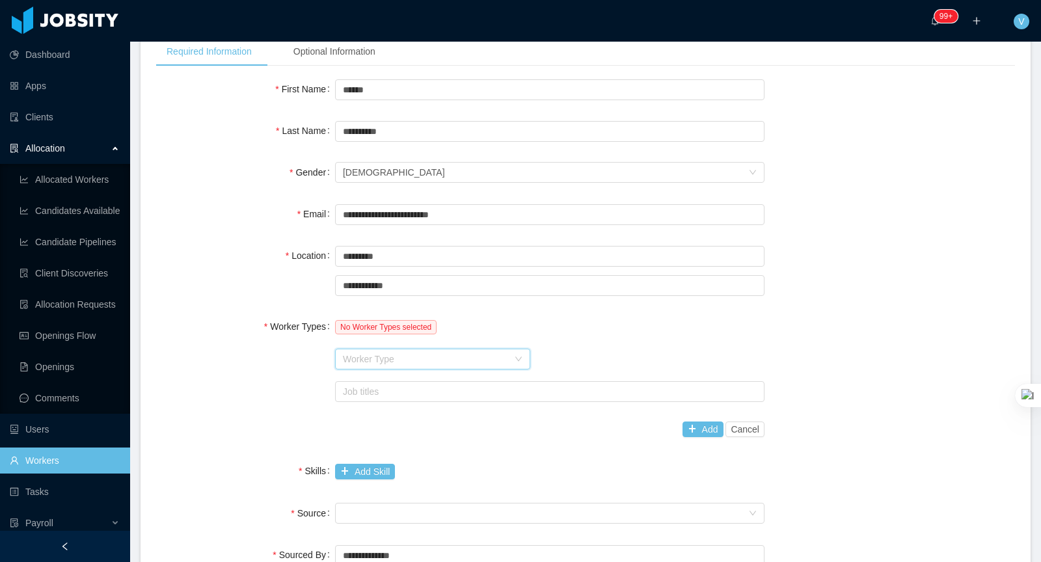
click at [394, 366] on div "Worker Type" at bounding box center [428, 359] width 171 height 20
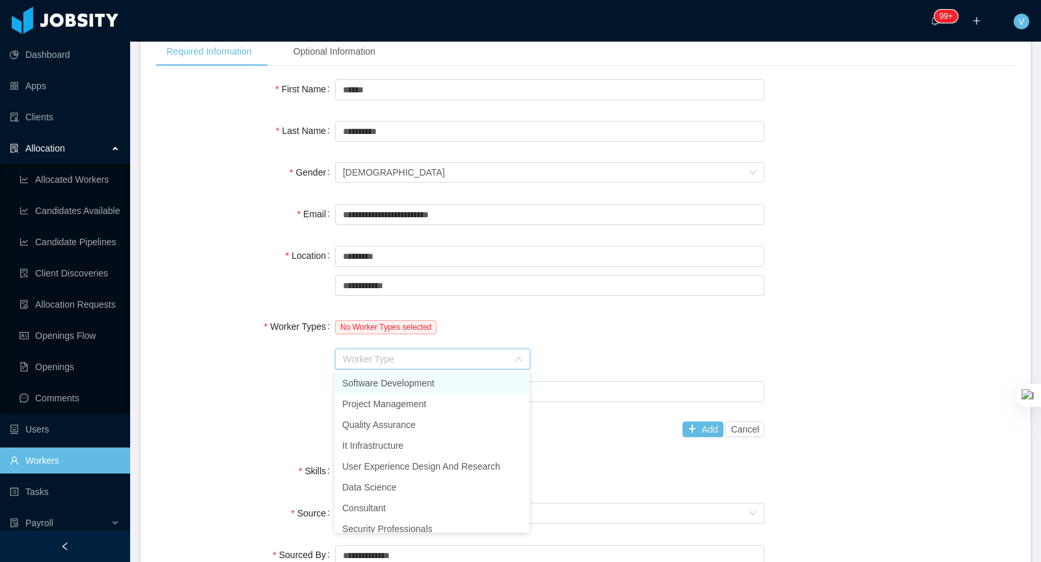
click at [370, 389] on li "Software Development" at bounding box center [431, 383] width 195 height 21
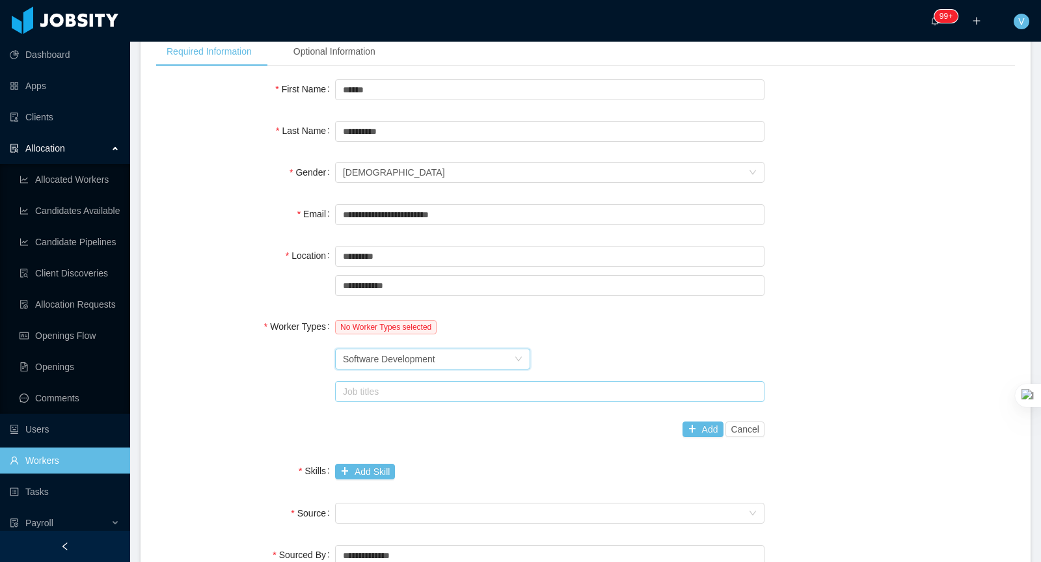
click at [483, 385] on div "Job titles" at bounding box center [547, 391] width 408 height 13
type input "***"
click at [453, 362] on div "Worker Type Software Development" at bounding box center [428, 359] width 171 height 20
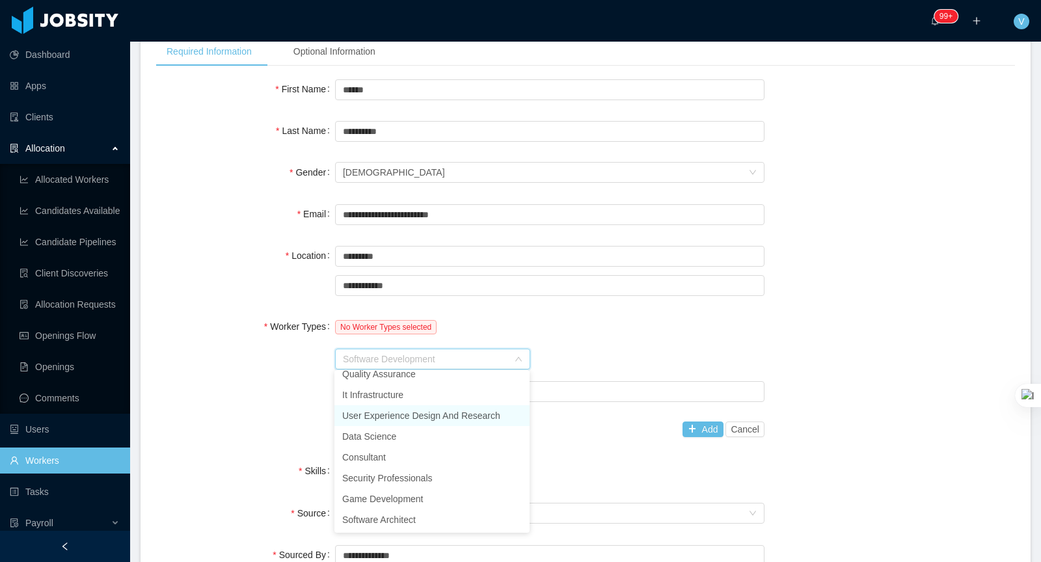
scroll to position [61, 0]
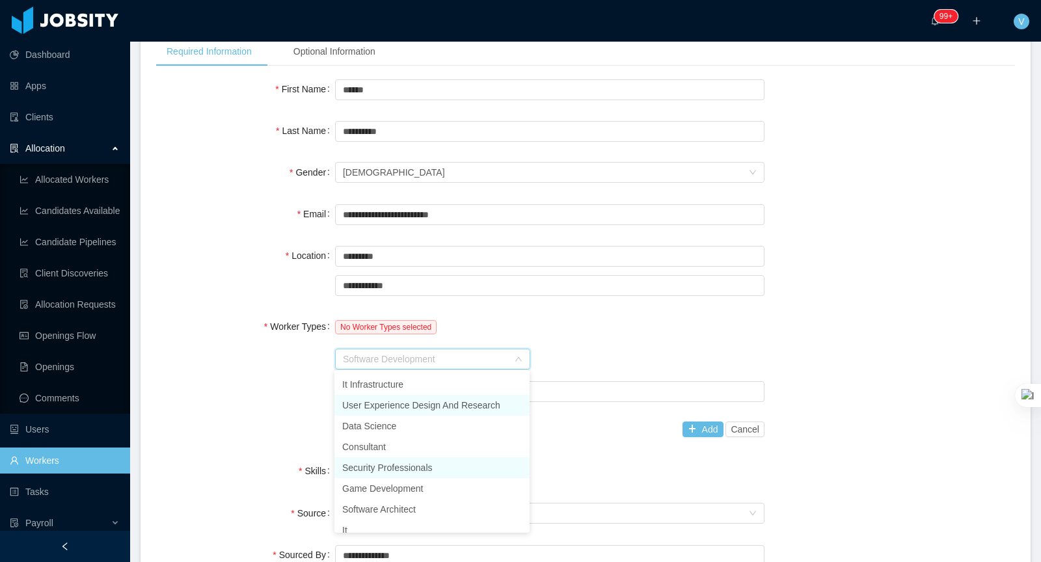
click at [426, 461] on li "Security Professionals" at bounding box center [431, 467] width 195 height 21
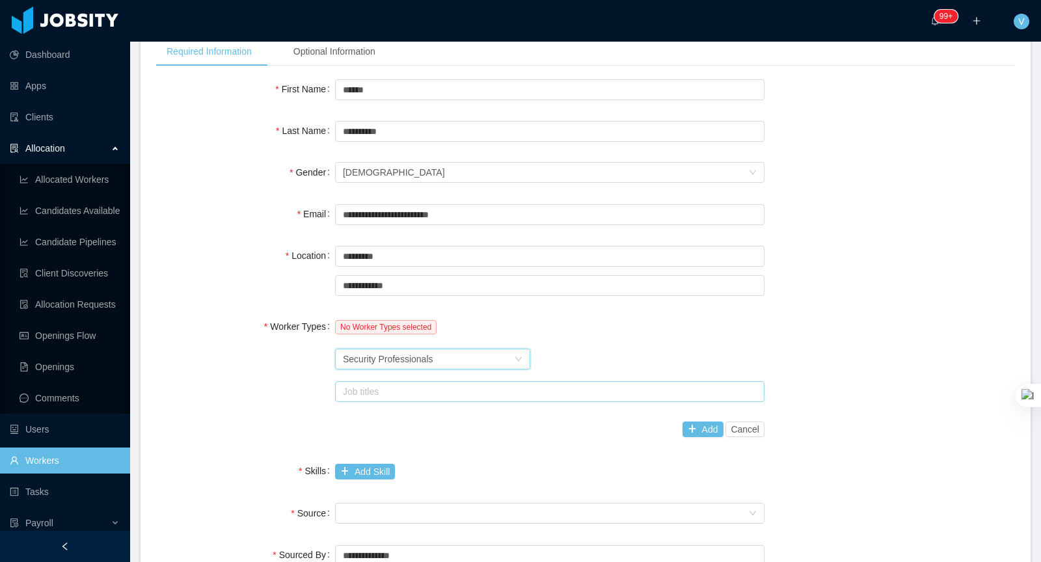
click at [451, 396] on div "Job titles" at bounding box center [547, 391] width 408 height 13
type input "*"
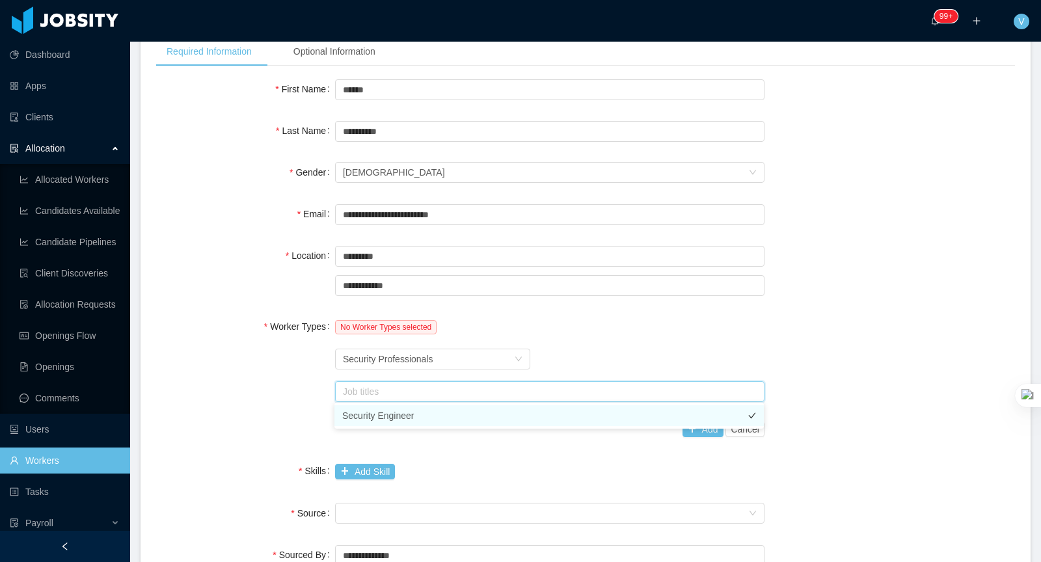
click at [447, 413] on li "Security Engineer" at bounding box center [548, 415] width 429 height 21
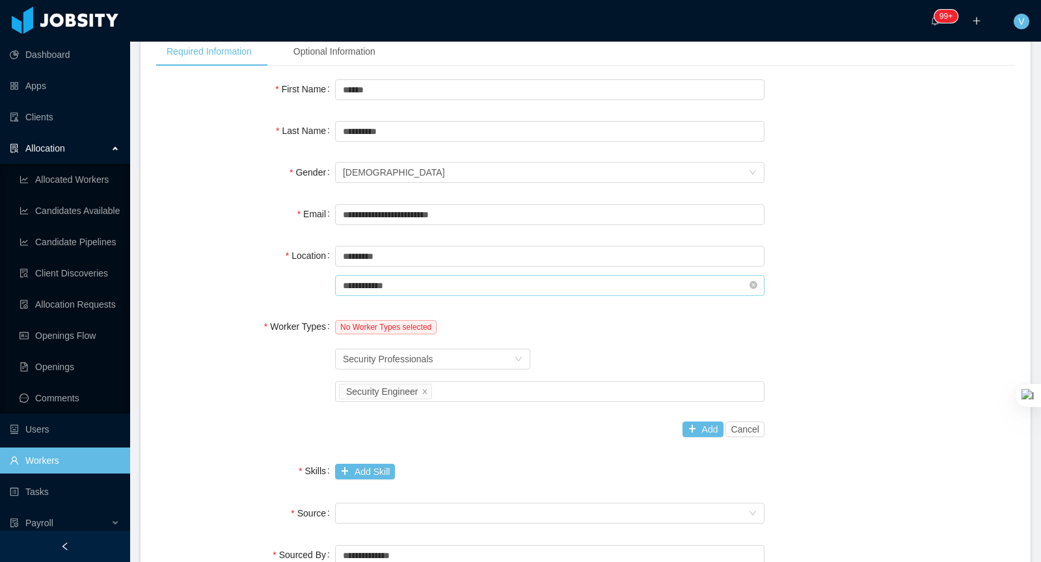
click at [675, 280] on input "**********" at bounding box center [549, 285] width 429 height 21
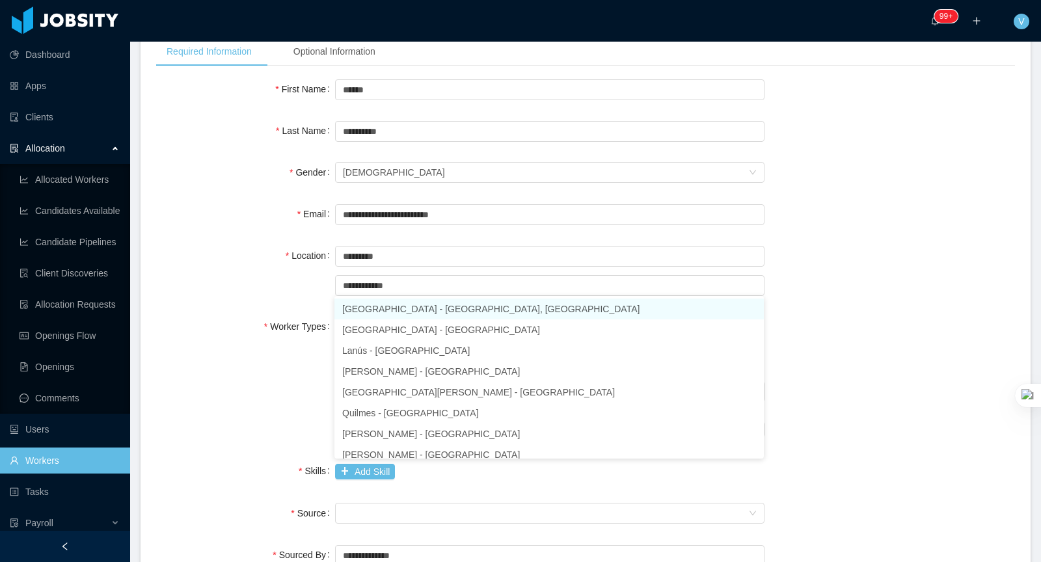
click at [801, 332] on div "Worker Types No Worker Types selected Worker Type Security Professionals Job ti…" at bounding box center [585, 378] width 859 height 129
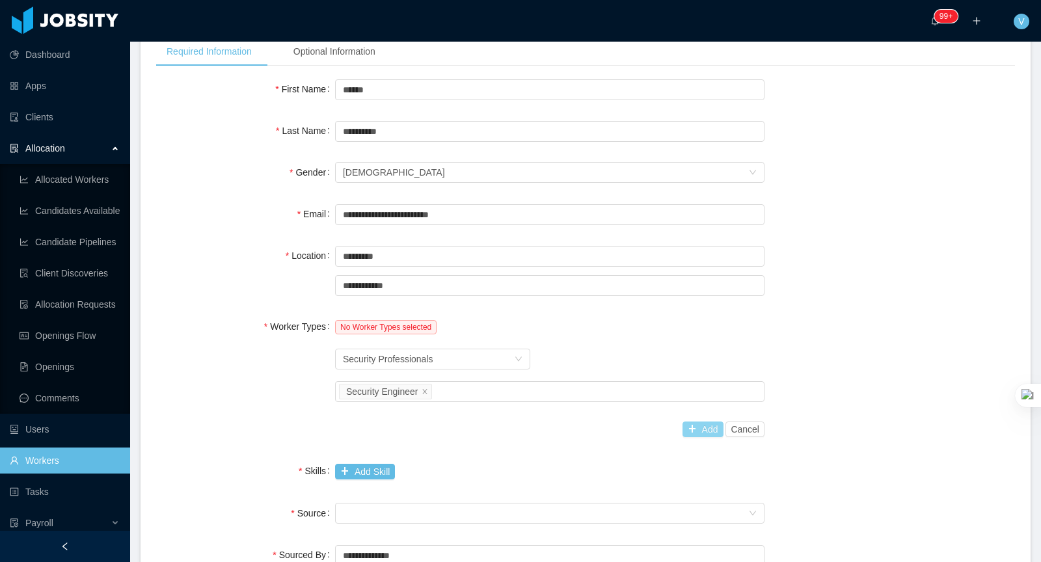
click at [707, 423] on button "Add" at bounding box center [702, 430] width 41 height 16
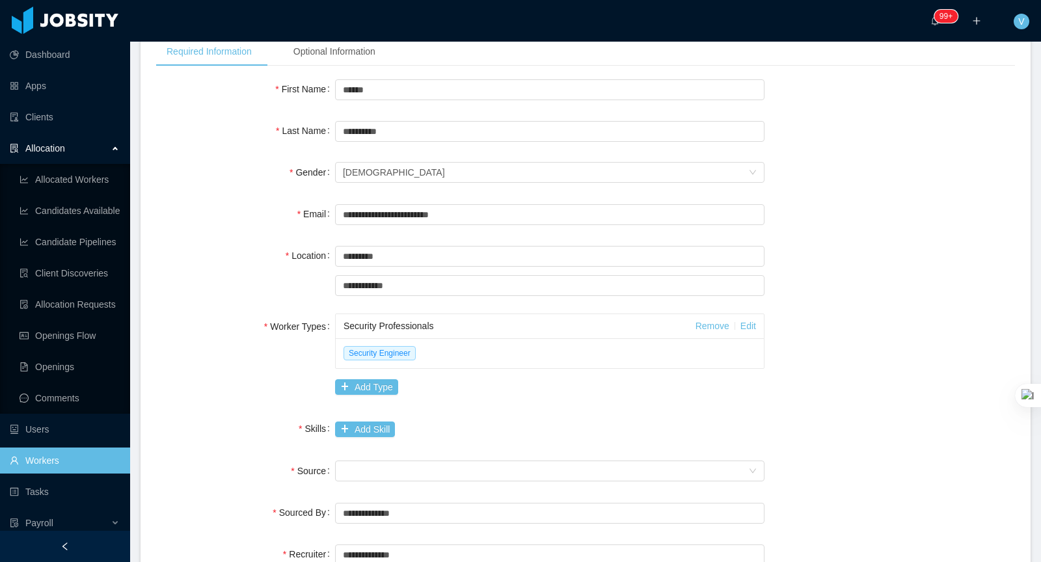
scroll to position [267, 0]
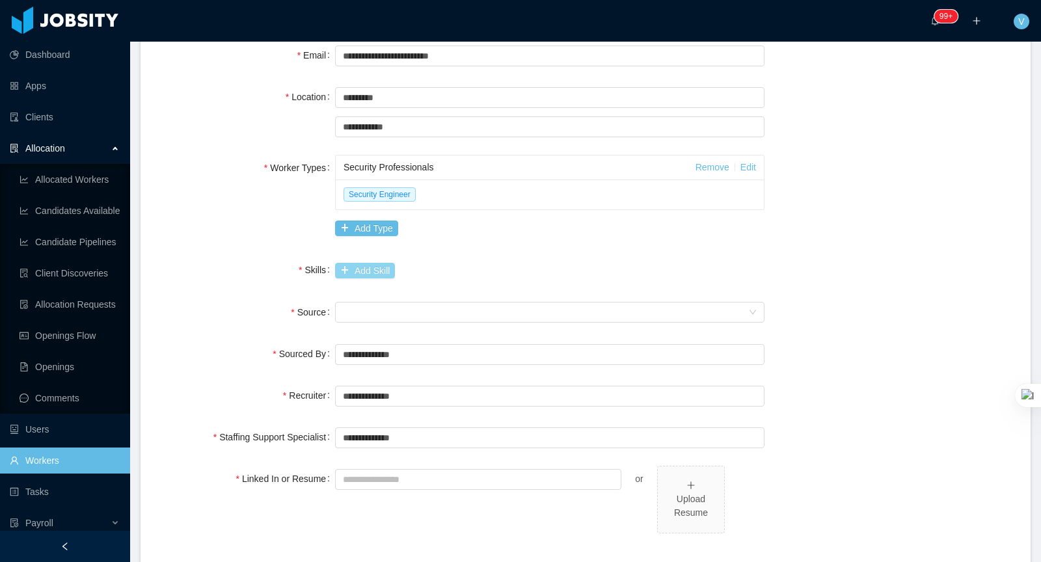
click at [371, 272] on button "Add Skill" at bounding box center [365, 271] width 60 height 16
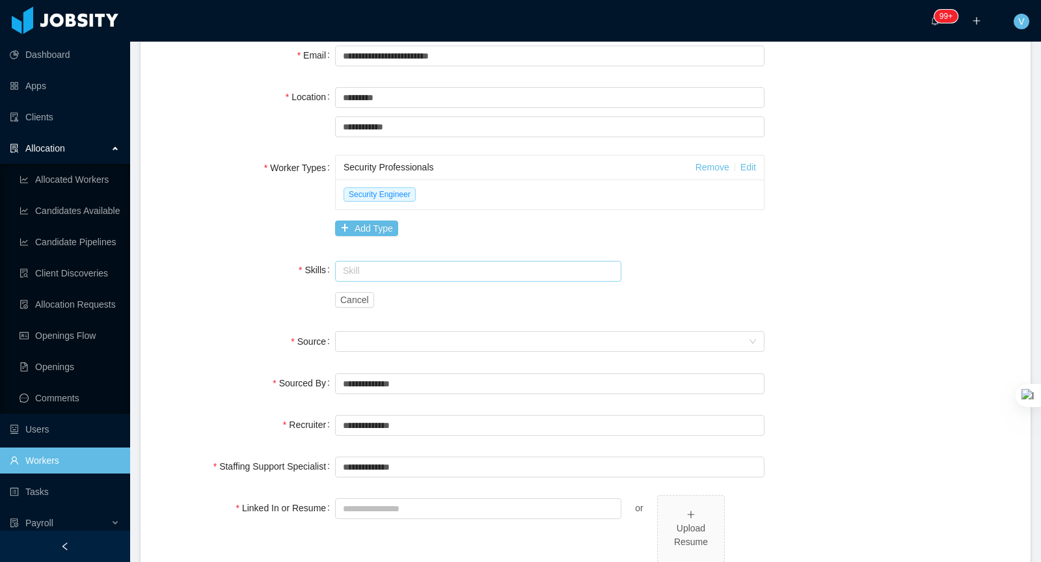
click at [355, 276] on input "text" at bounding box center [478, 271] width 286 height 21
click at [406, 286] on li "Problem Solving" at bounding box center [477, 294] width 286 height 21
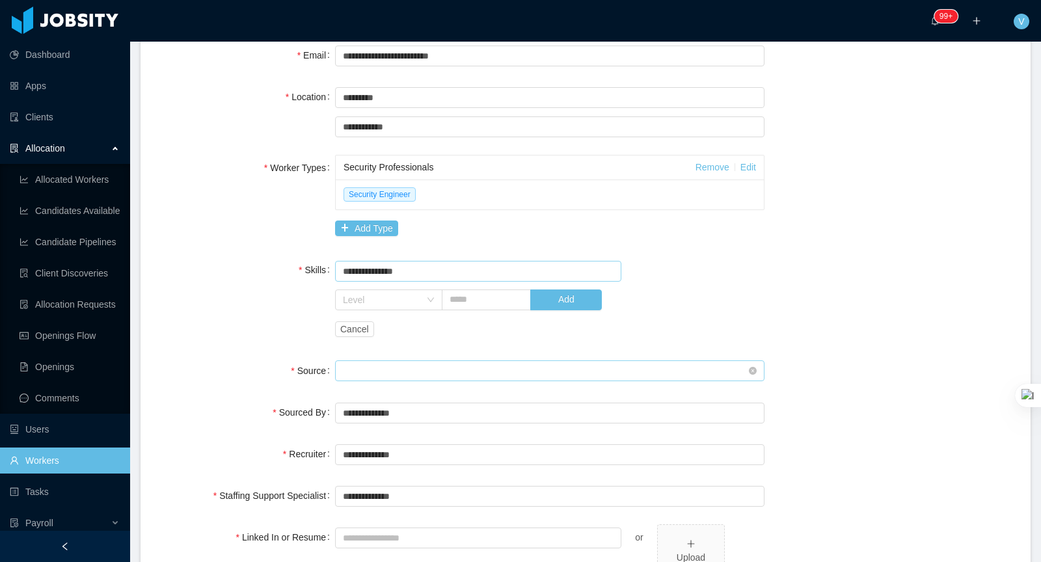
type input "**********"
click at [383, 375] on div "Seniority" at bounding box center [545, 371] width 405 height 20
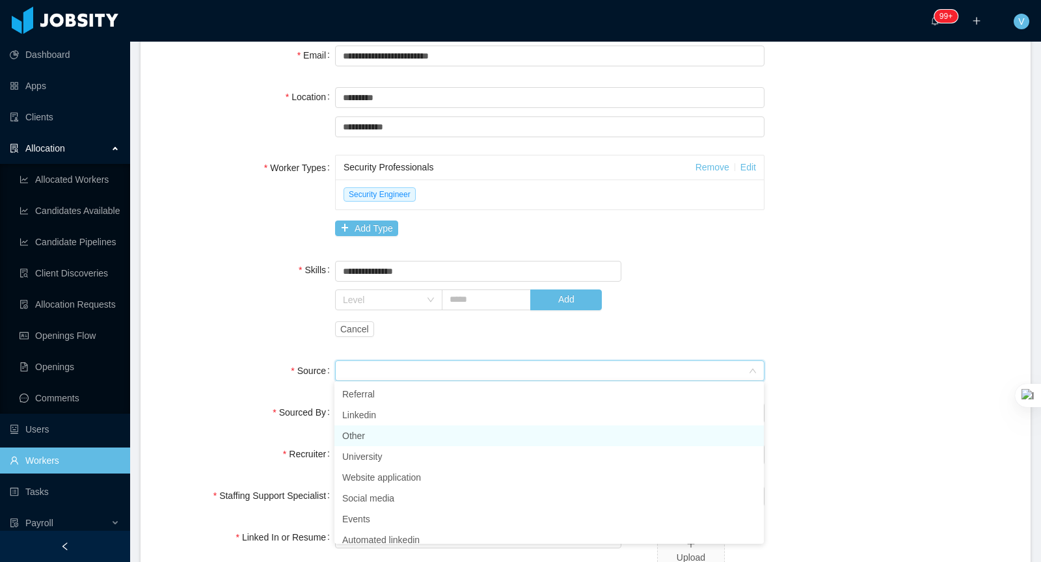
click at [371, 438] on li "Other" at bounding box center [548, 435] width 429 height 21
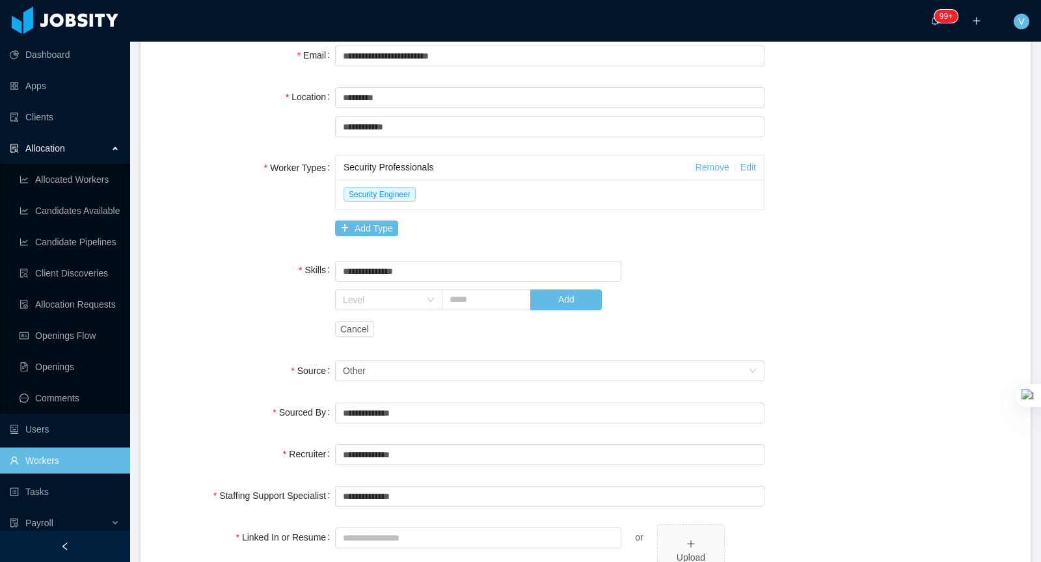
click at [282, 407] on label "Sourced By" at bounding box center [304, 412] width 62 height 10
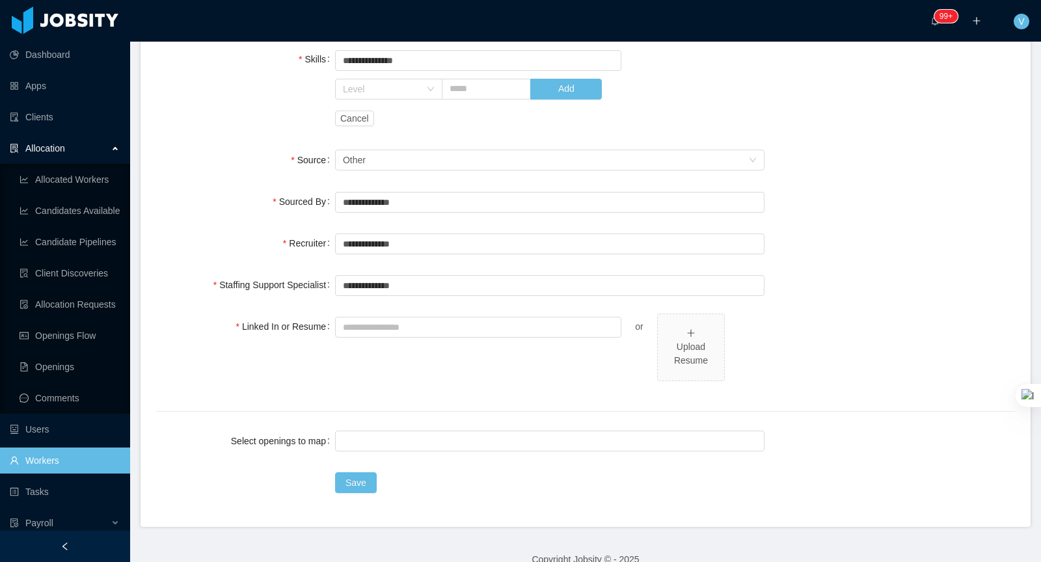
scroll to position [495, 0]
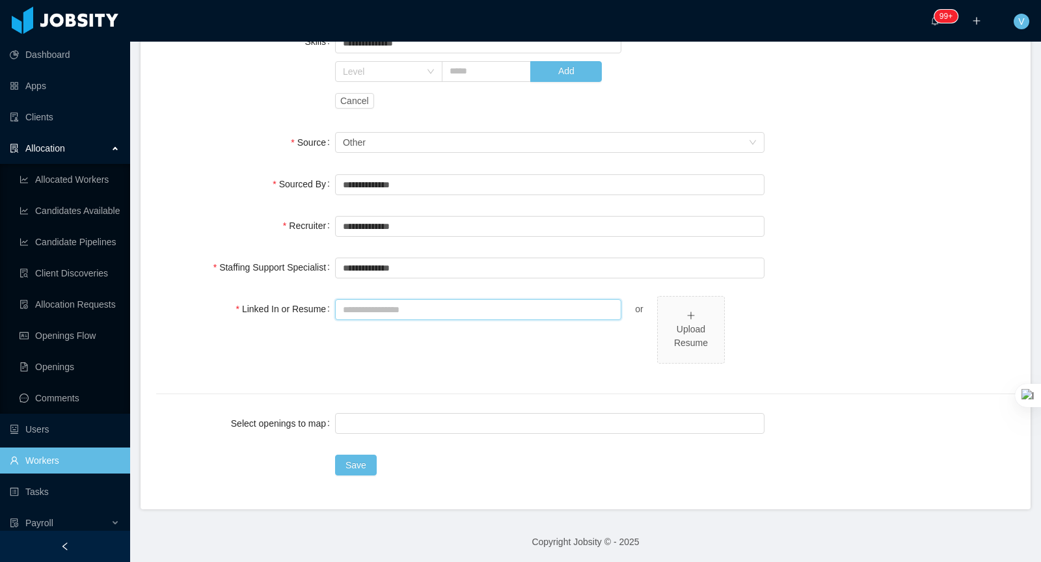
click at [398, 304] on input "Linked In or Resume" at bounding box center [478, 309] width 286 height 21
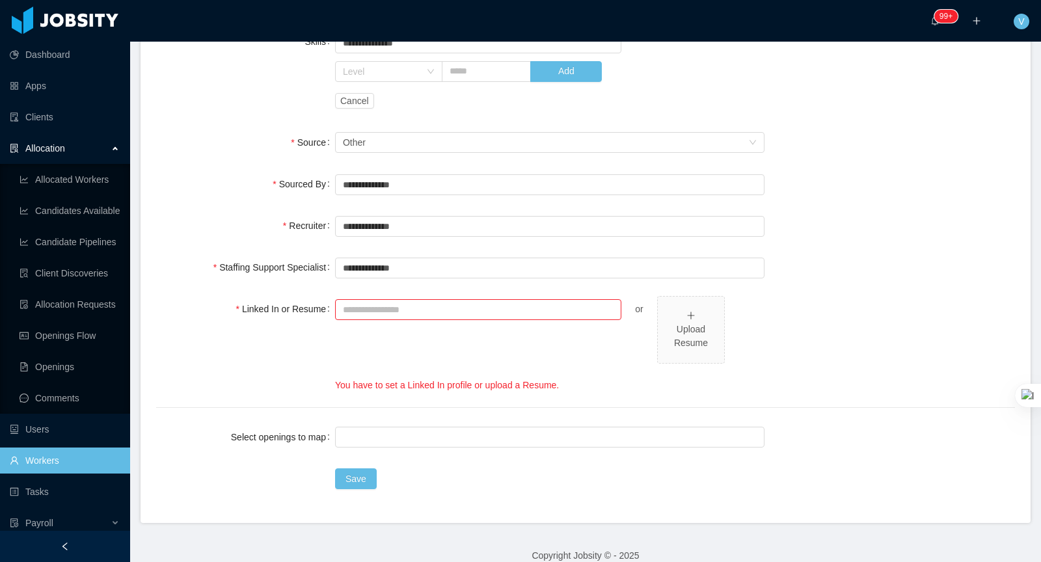
click at [470, 291] on div "**********" at bounding box center [585, 77] width 859 height 777
click at [439, 311] on input "Linked In or Resume" at bounding box center [478, 309] width 286 height 21
paste input "**********"
type input "**********"
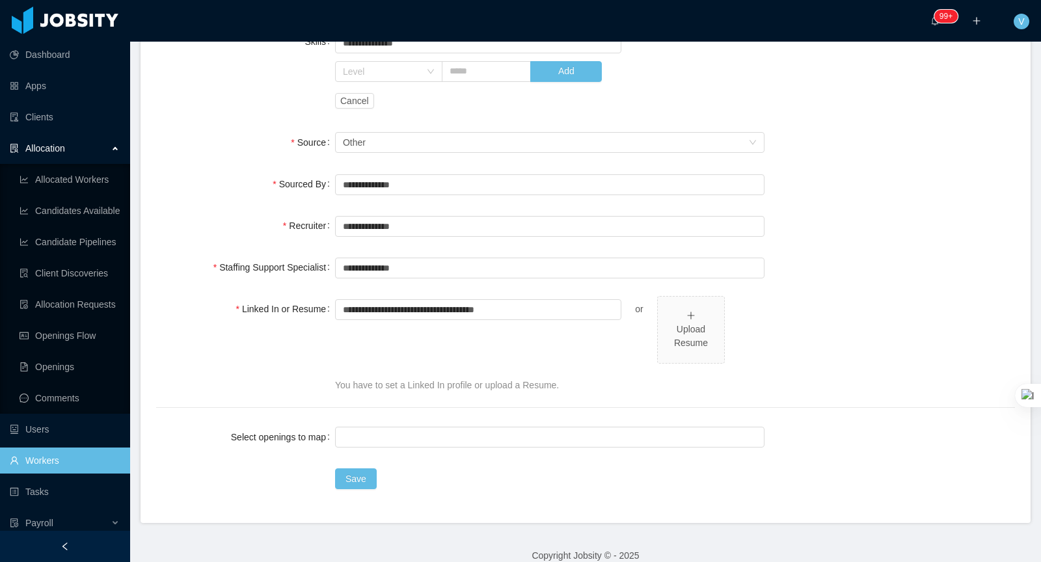
click at [367, 343] on div "**********" at bounding box center [549, 344] width 429 height 96
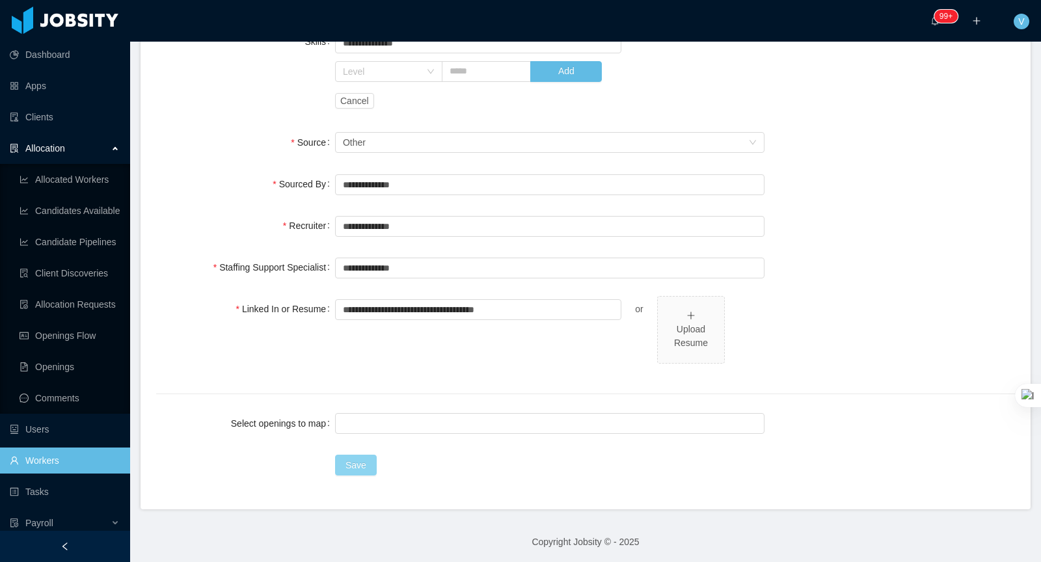
click at [368, 455] on button "Save" at bounding box center [356, 465] width 42 height 21
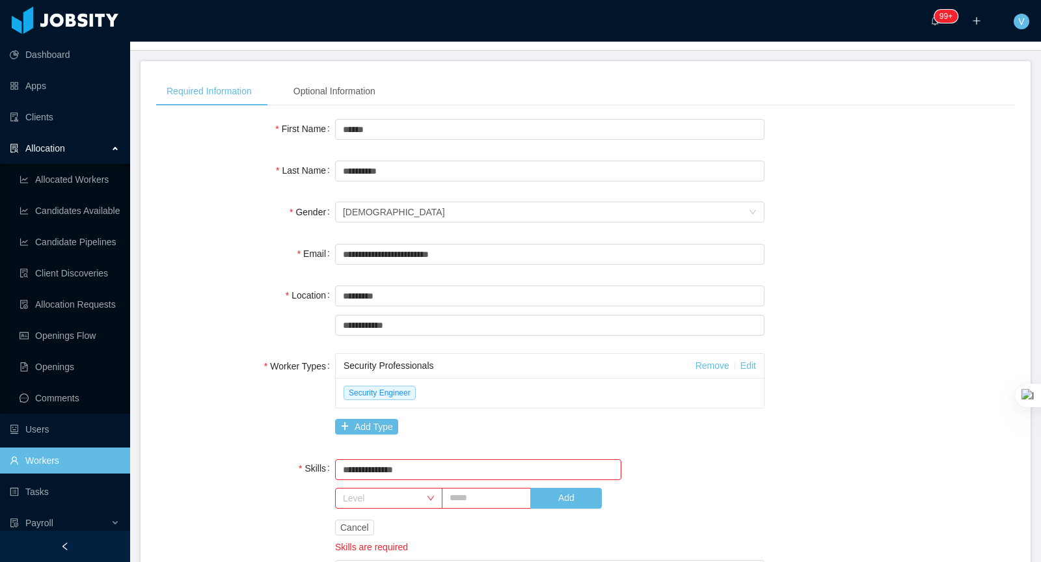
scroll to position [215, 0]
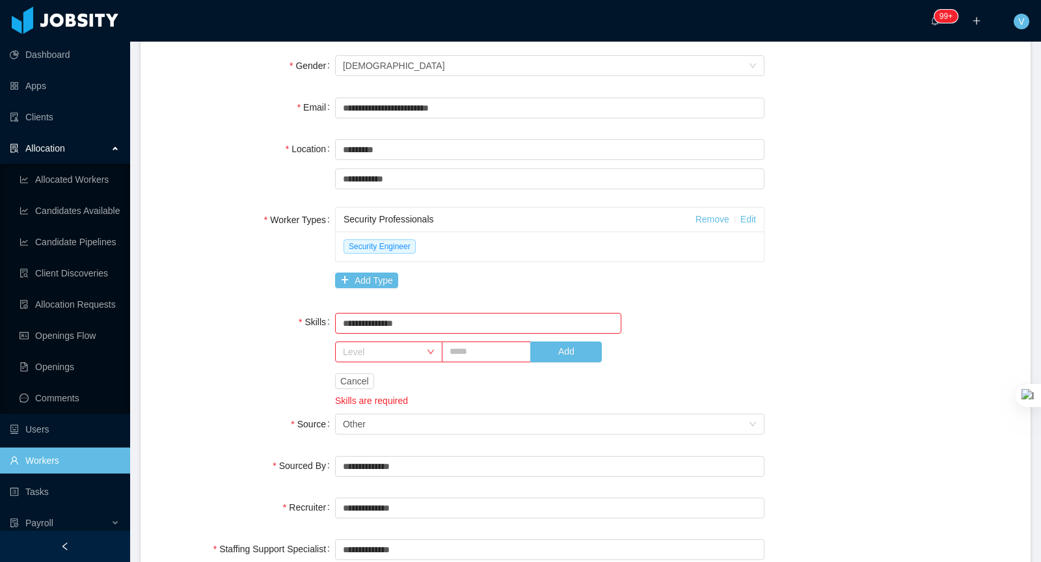
click at [401, 347] on div "Level" at bounding box center [381, 351] width 77 height 13
click at [580, 355] on button "Add" at bounding box center [566, 352] width 72 height 21
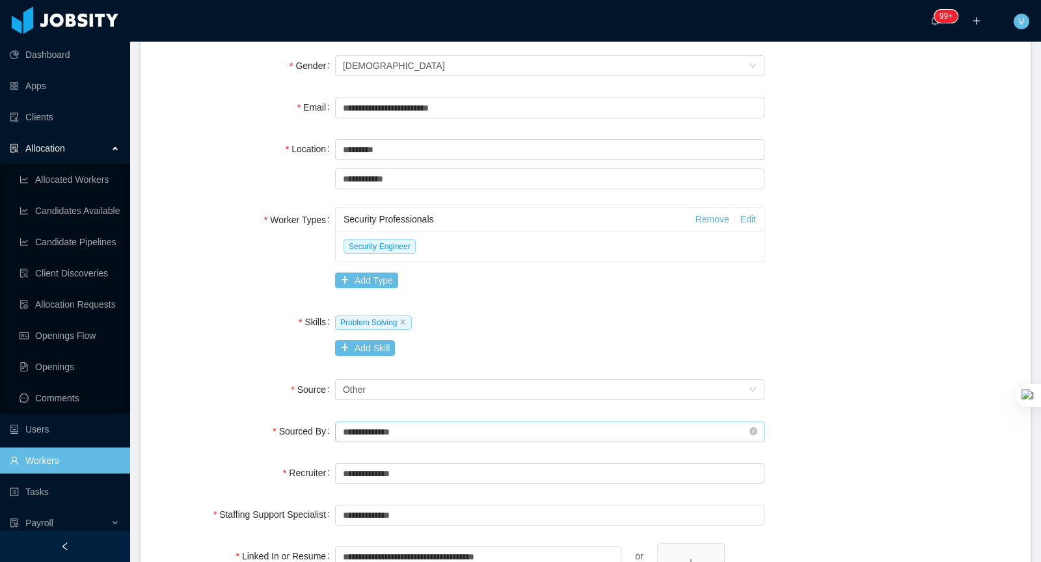
scroll to position [462, 0]
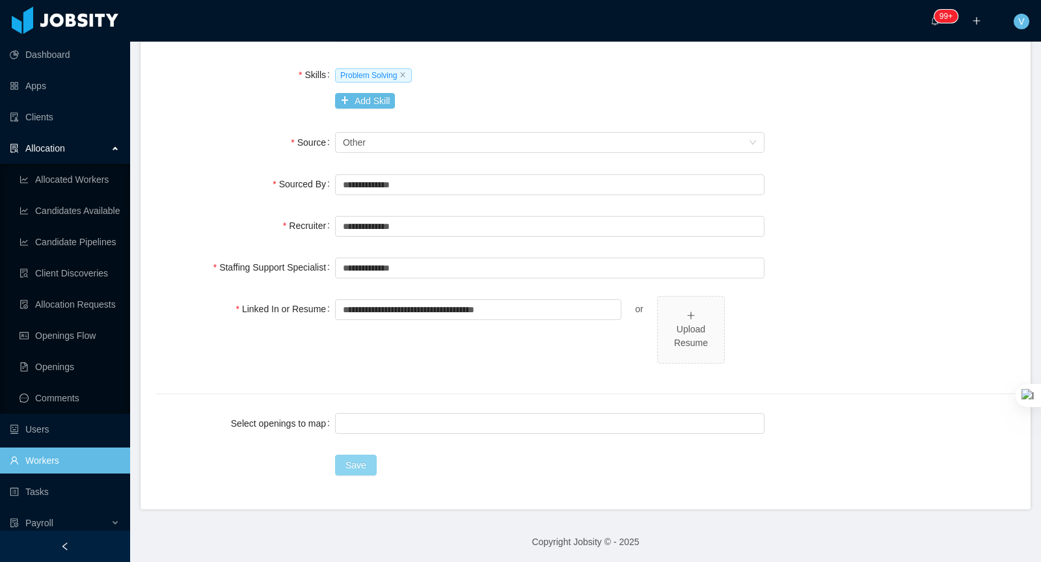
click at [364, 467] on button "Save" at bounding box center [356, 465] width 42 height 21
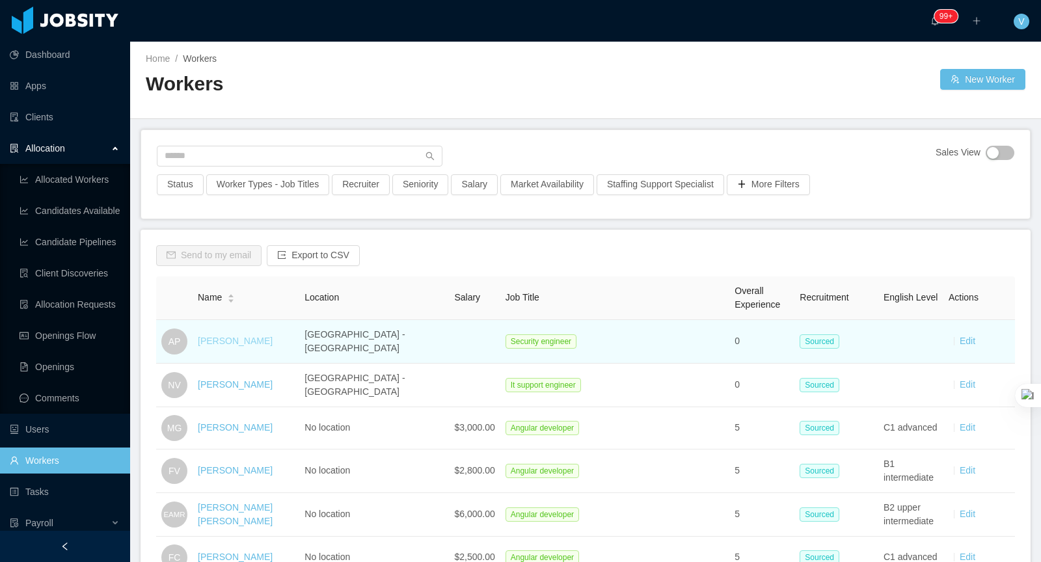
click at [239, 342] on link "[PERSON_NAME]" at bounding box center [235, 341] width 75 height 10
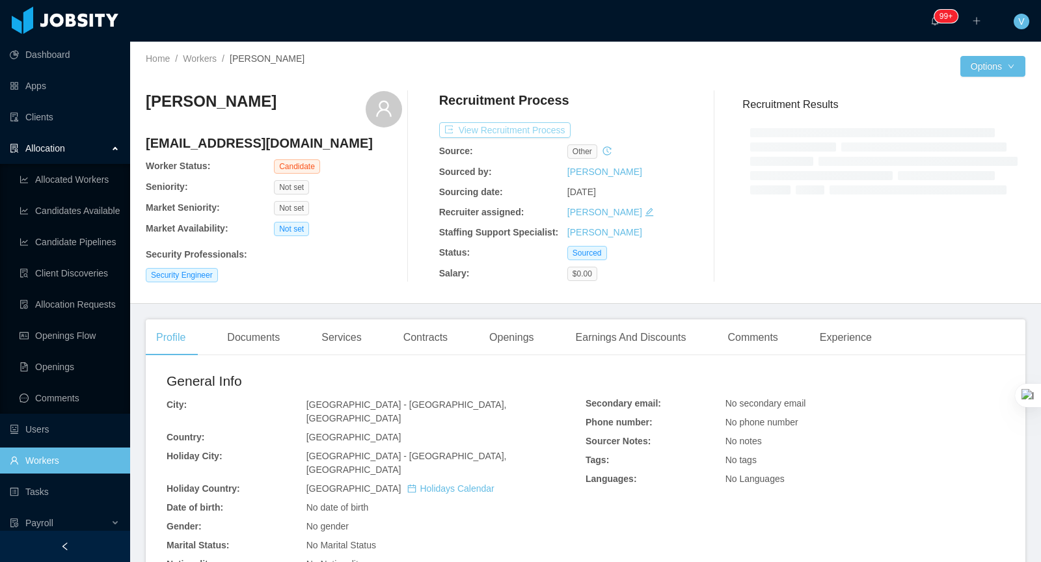
click at [535, 129] on button "View Recruitment Process" at bounding box center [504, 130] width 131 height 16
click at [533, 126] on button "View Recruitment Process" at bounding box center [504, 130] width 131 height 16
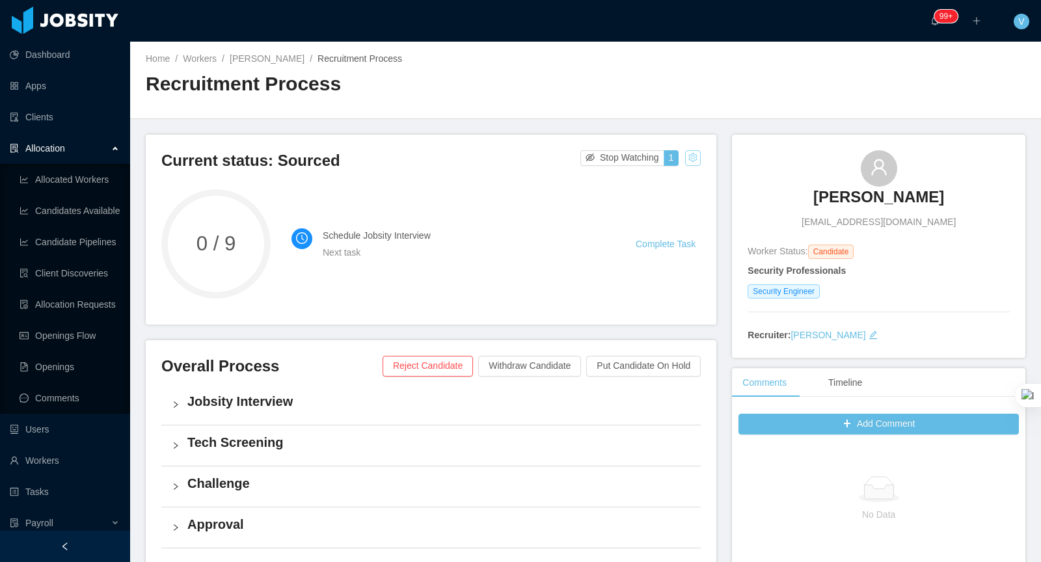
click at [690, 155] on button "button" at bounding box center [693, 158] width 16 height 16
click at [651, 196] on div "Change status" at bounding box center [661, 198] width 59 height 14
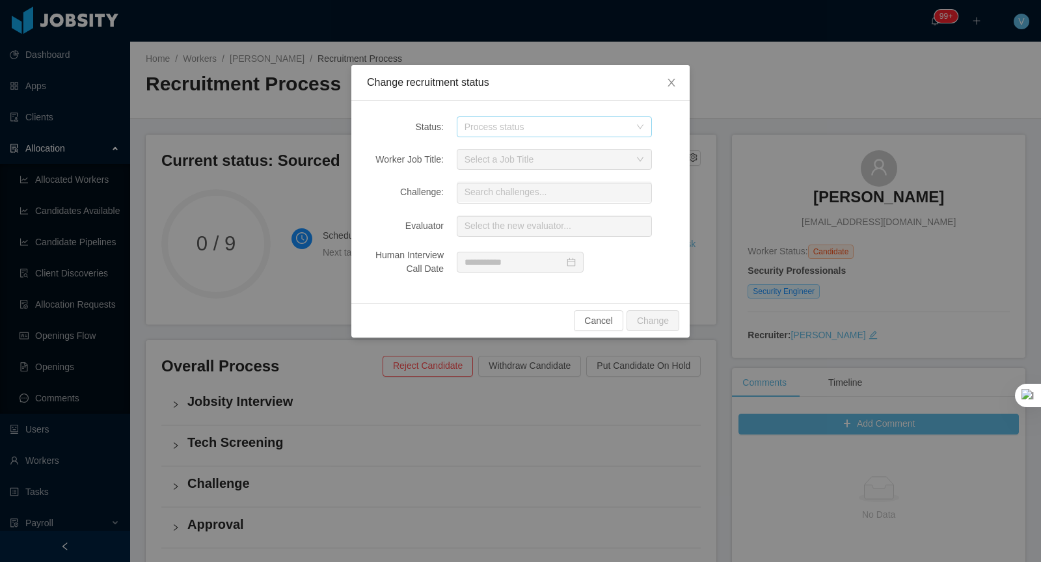
click at [487, 131] on div "Process status" at bounding box center [546, 126] width 165 height 13
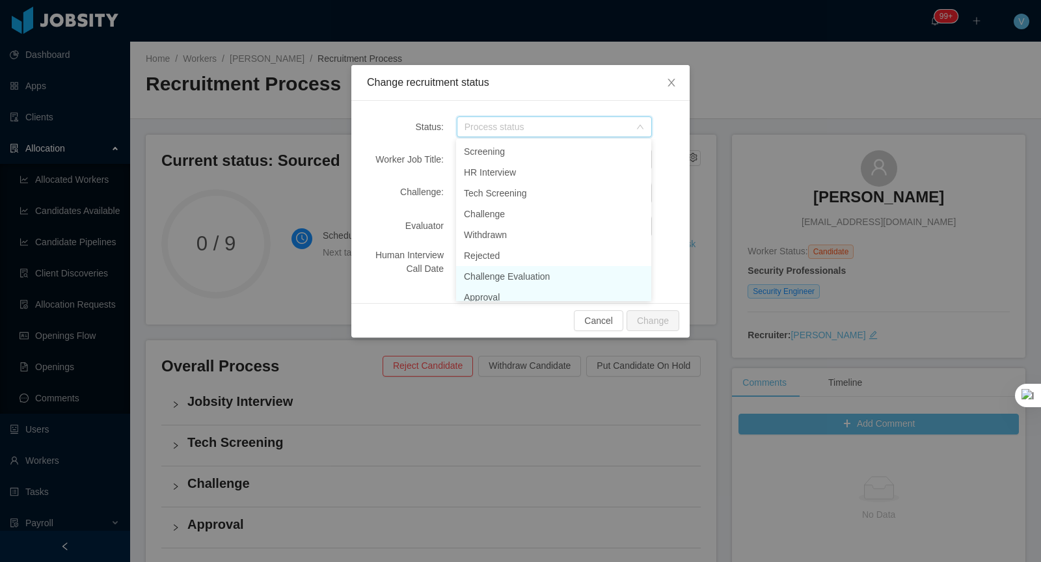
scroll to position [7, 0]
click at [496, 293] on li "Approval" at bounding box center [553, 290] width 195 height 21
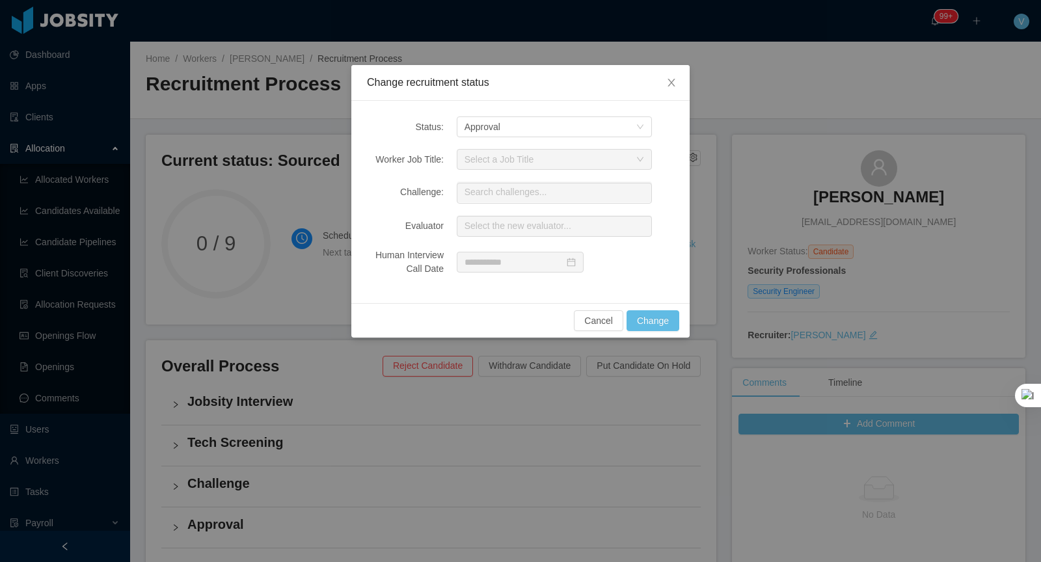
click at [665, 332] on div "Cancel Change" at bounding box center [520, 320] width 338 height 34
click at [662, 323] on button "Change" at bounding box center [652, 320] width 53 height 21
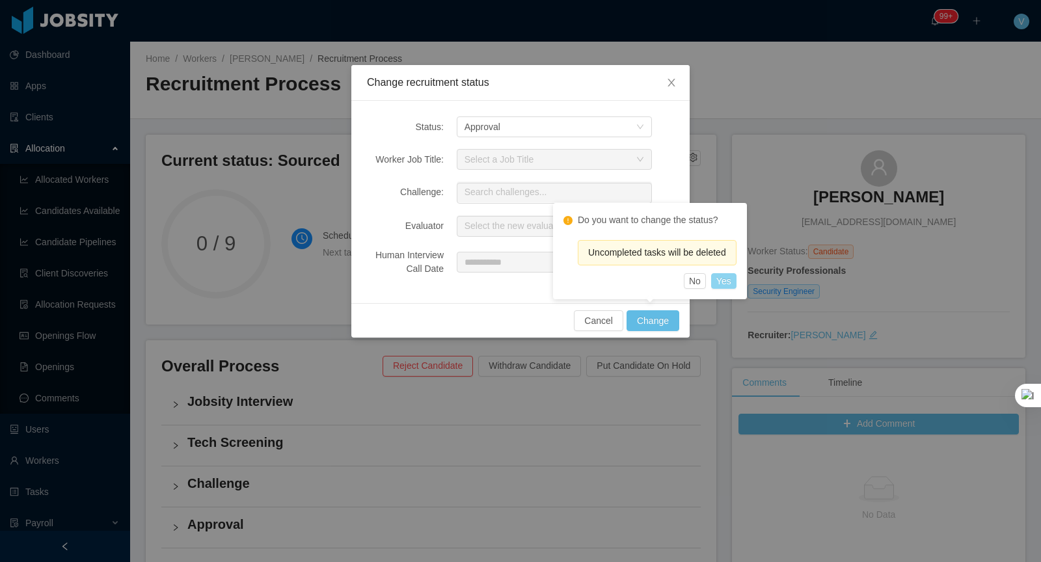
click at [725, 281] on button "Yes" at bounding box center [723, 281] width 25 height 16
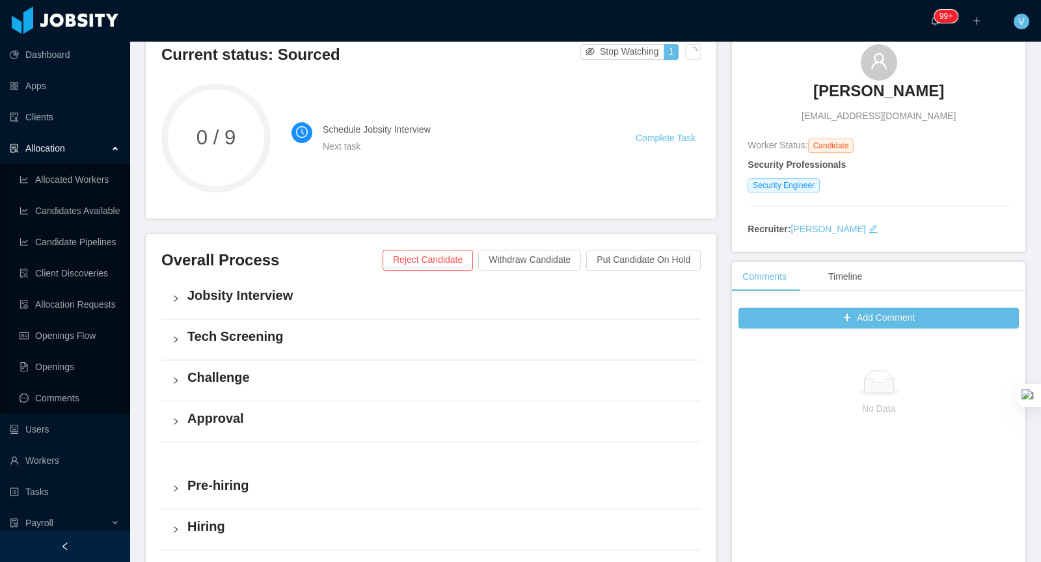
scroll to position [154, 0]
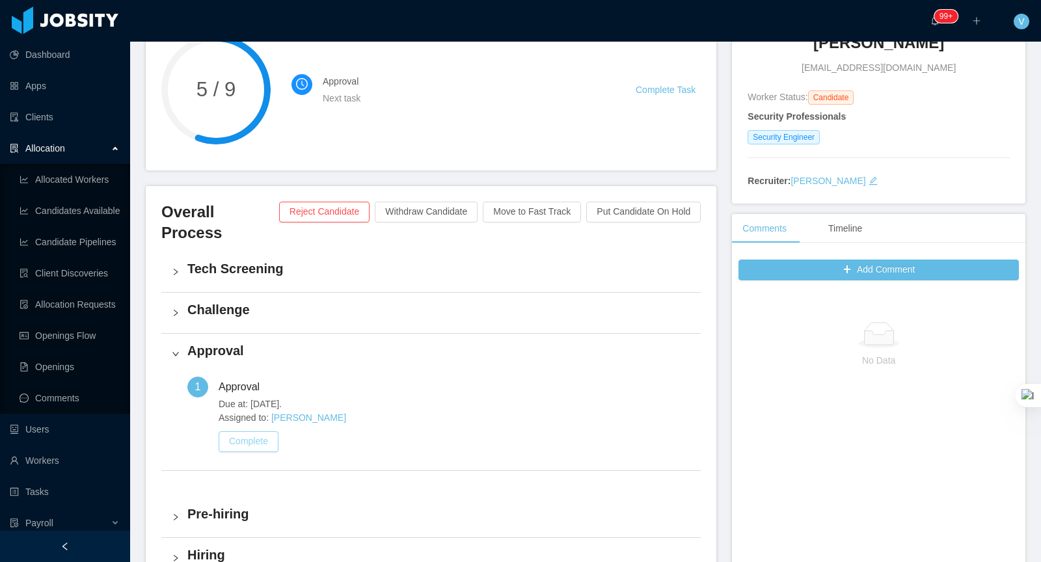
click at [240, 431] on button "Complete" at bounding box center [249, 441] width 60 height 21
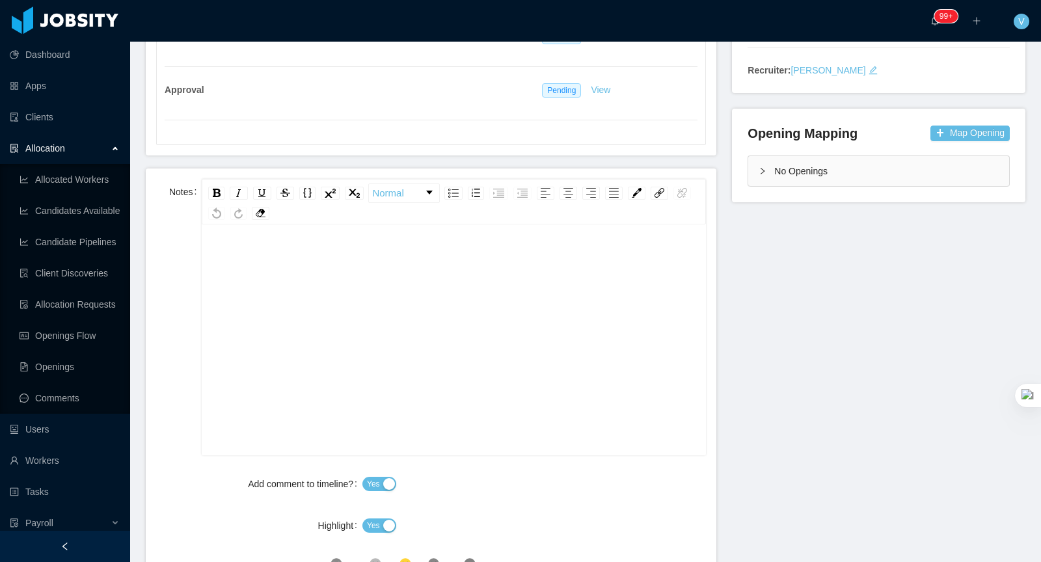
scroll to position [413, 0]
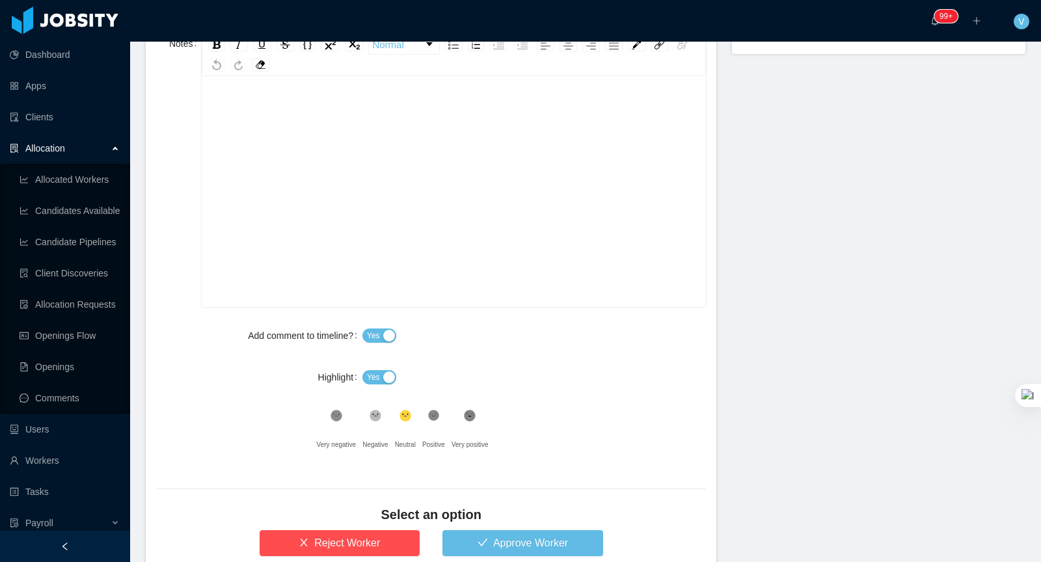
click at [443, 168] on div "rdw-editor" at bounding box center [454, 212] width 484 height 228
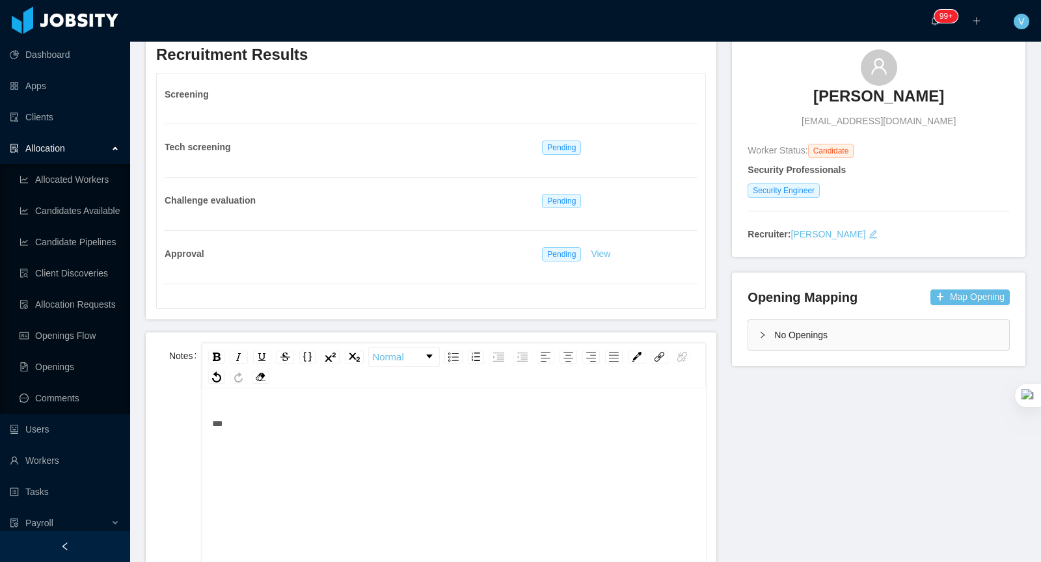
scroll to position [507, 0]
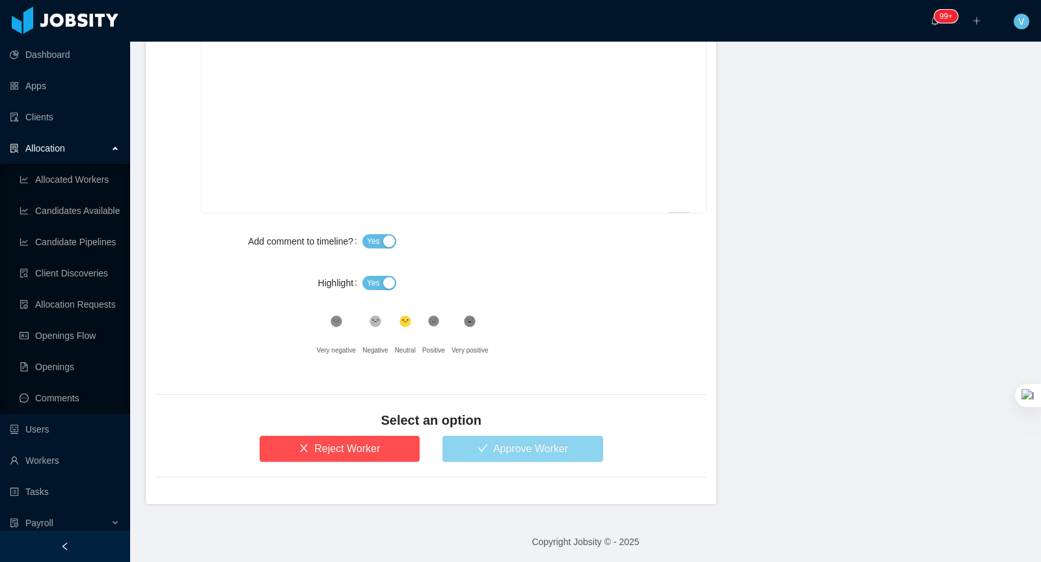
click at [530, 453] on button "Approve Worker" at bounding box center [522, 449] width 161 height 26
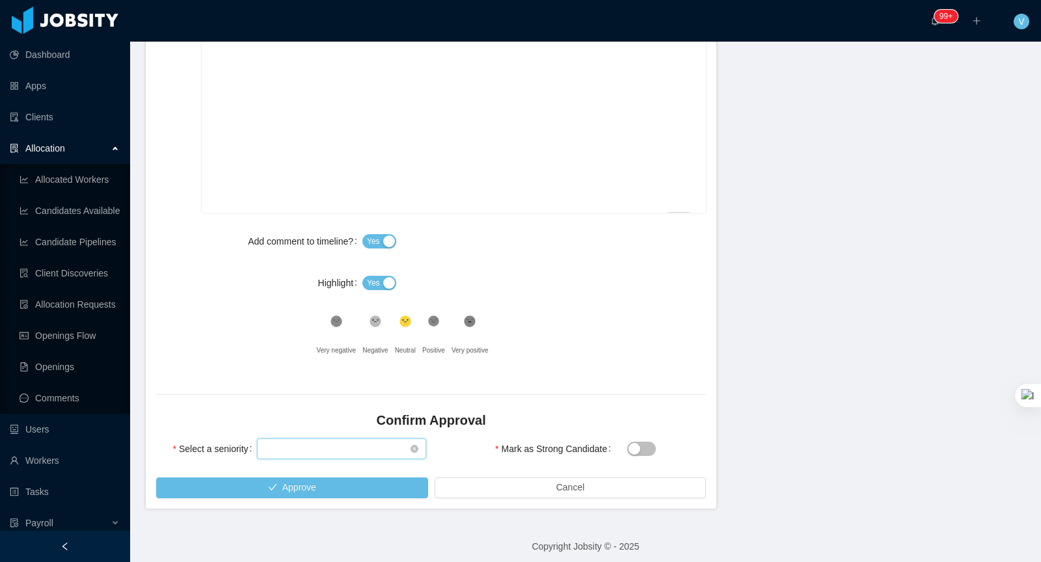
click at [345, 444] on div "Select seniority" at bounding box center [337, 449] width 144 height 20
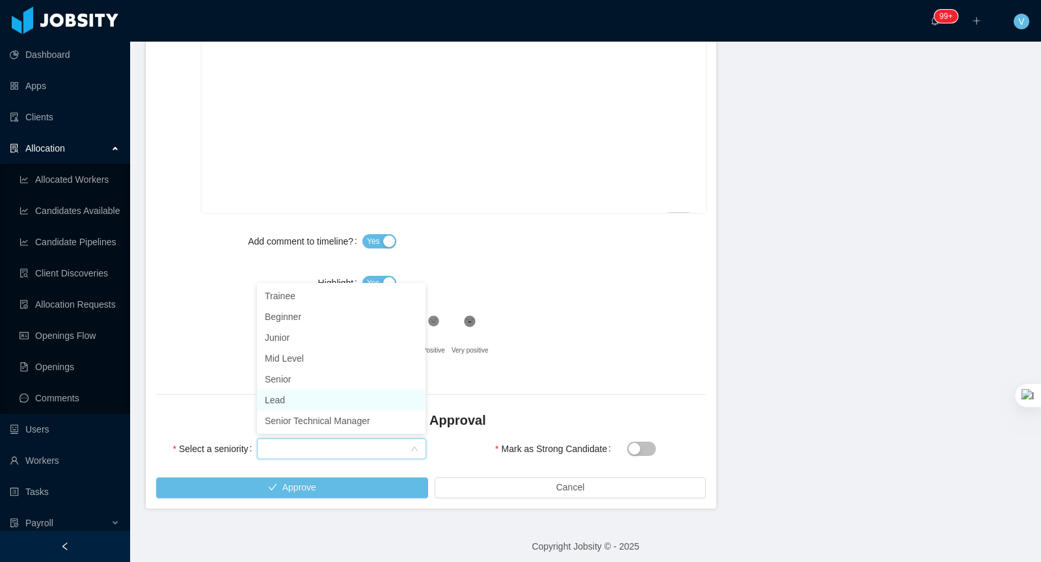
click at [304, 402] on li "Lead" at bounding box center [341, 400] width 168 height 21
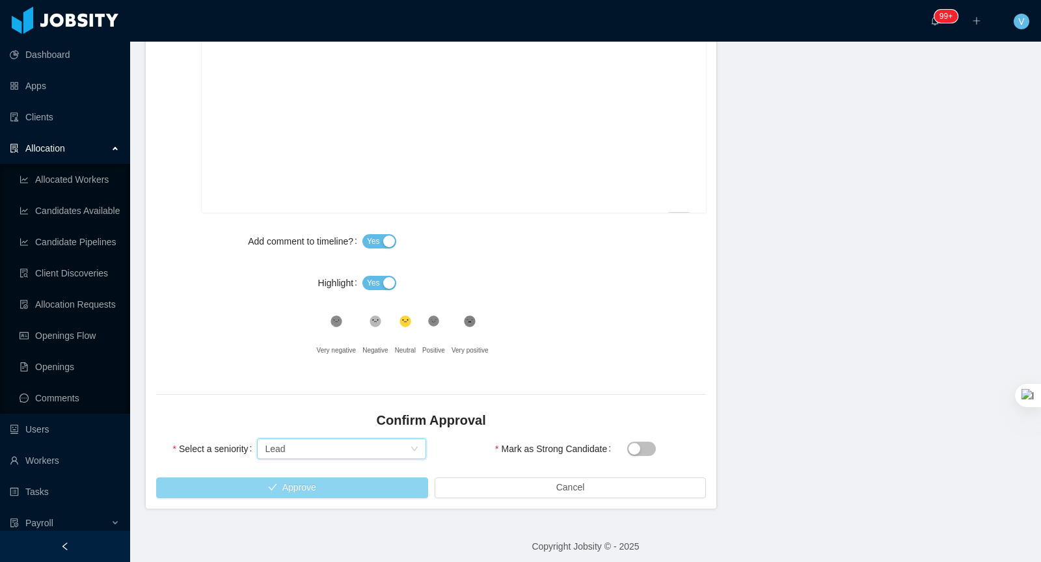
click at [355, 487] on button "Approve" at bounding box center [292, 487] width 272 height 21
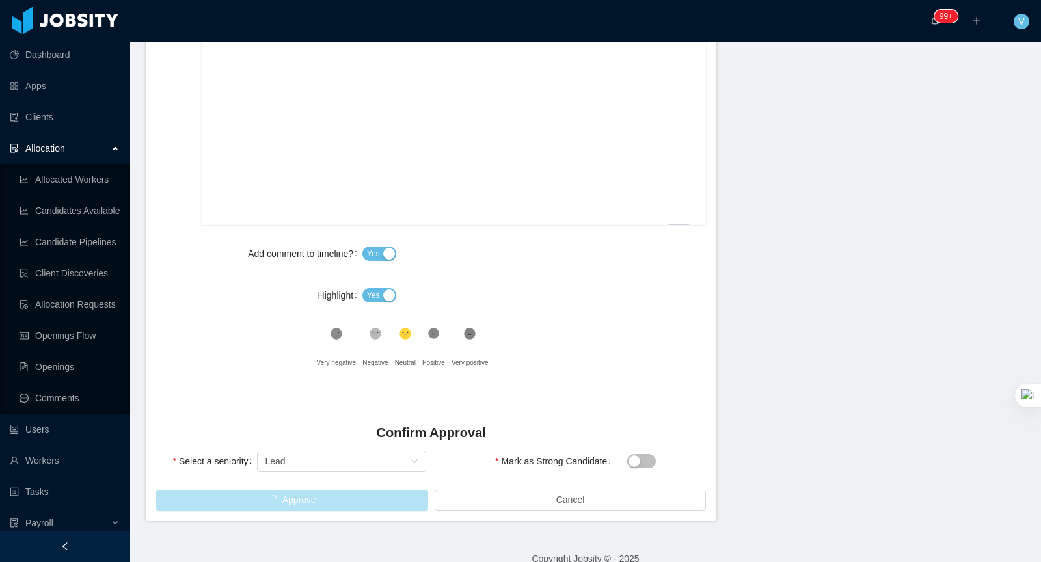
scroll to position [512, 0]
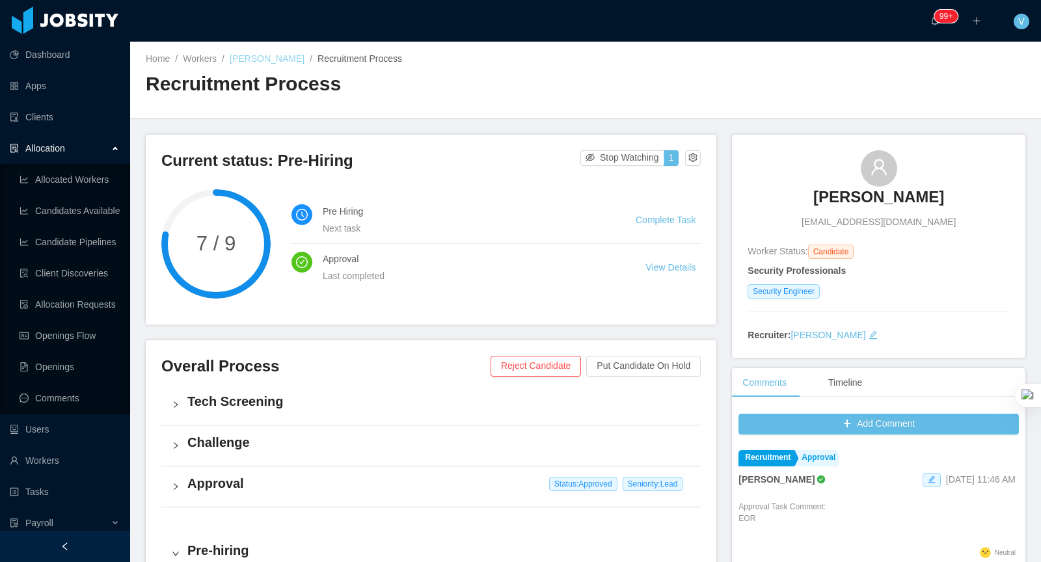
click at [277, 62] on link "[PERSON_NAME]" at bounding box center [267, 58] width 75 height 10
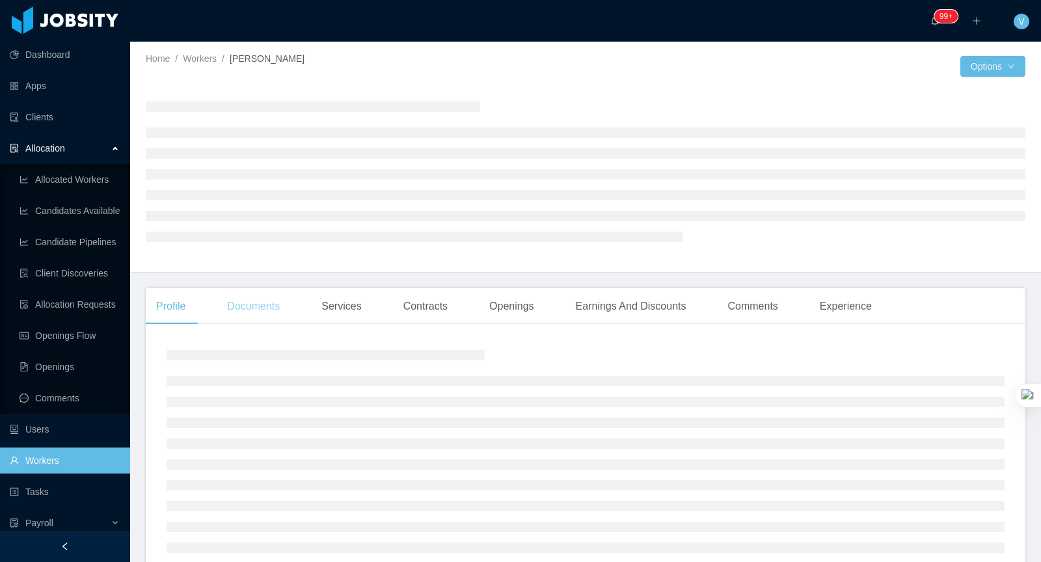
click at [251, 308] on div "Documents" at bounding box center [254, 306] width 74 height 36
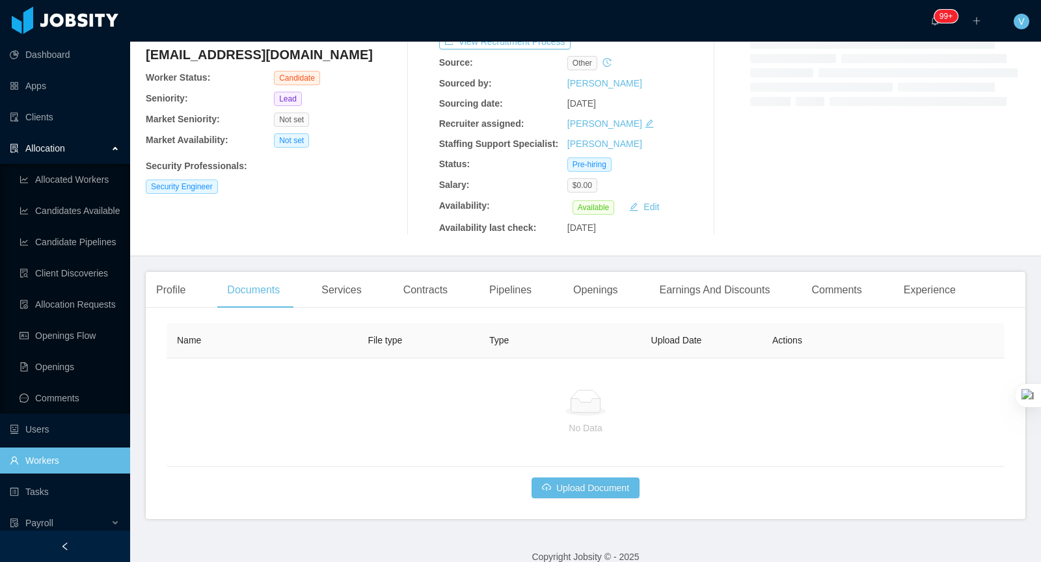
scroll to position [103, 0]
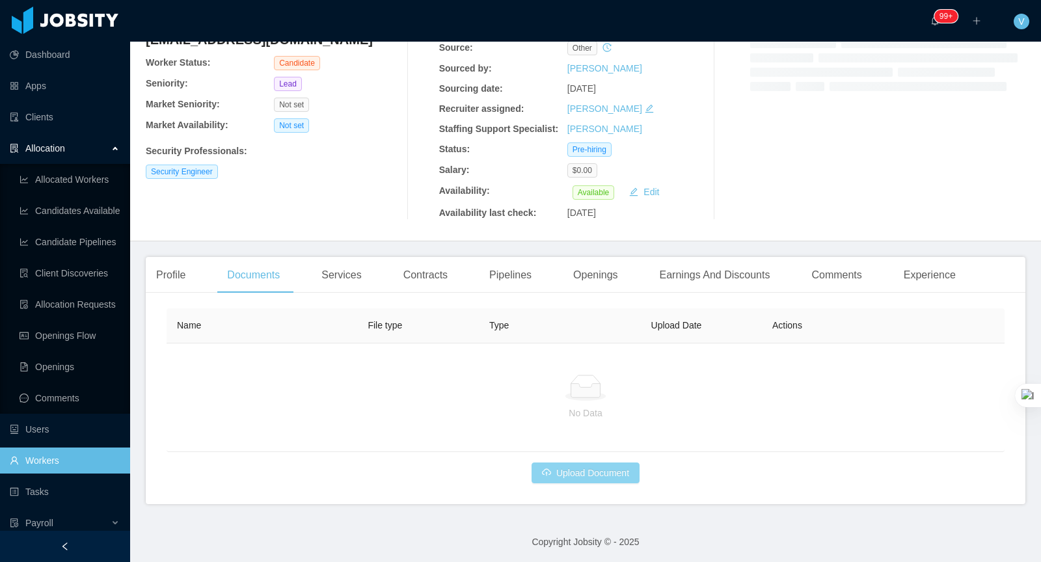
click at [572, 473] on button "Upload Document" at bounding box center [585, 473] width 108 height 21
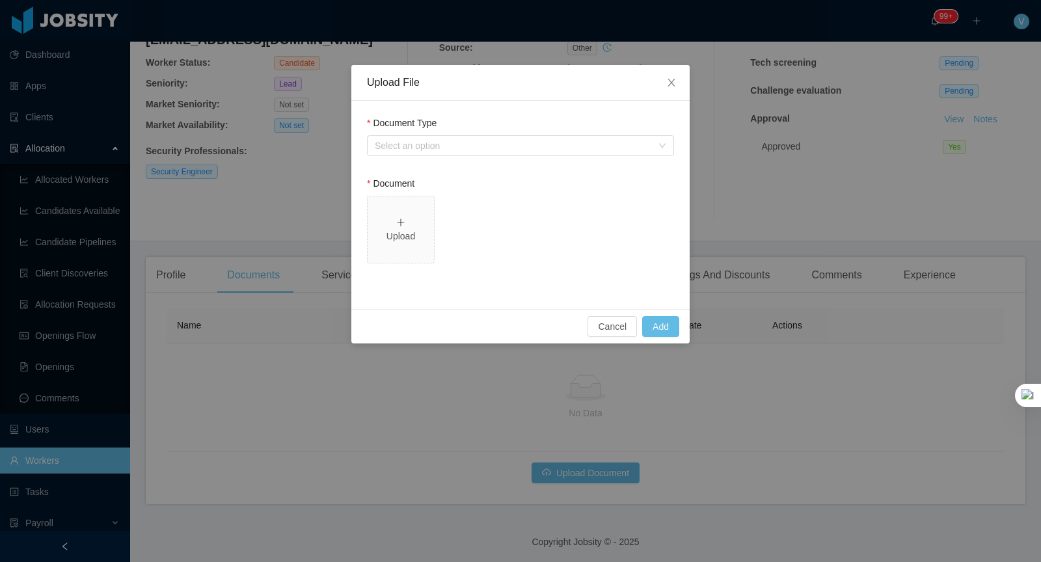
click at [436, 134] on div "Document Type" at bounding box center [520, 125] width 307 height 19
click at [436, 141] on div "Select an option" at bounding box center [513, 145] width 277 height 13
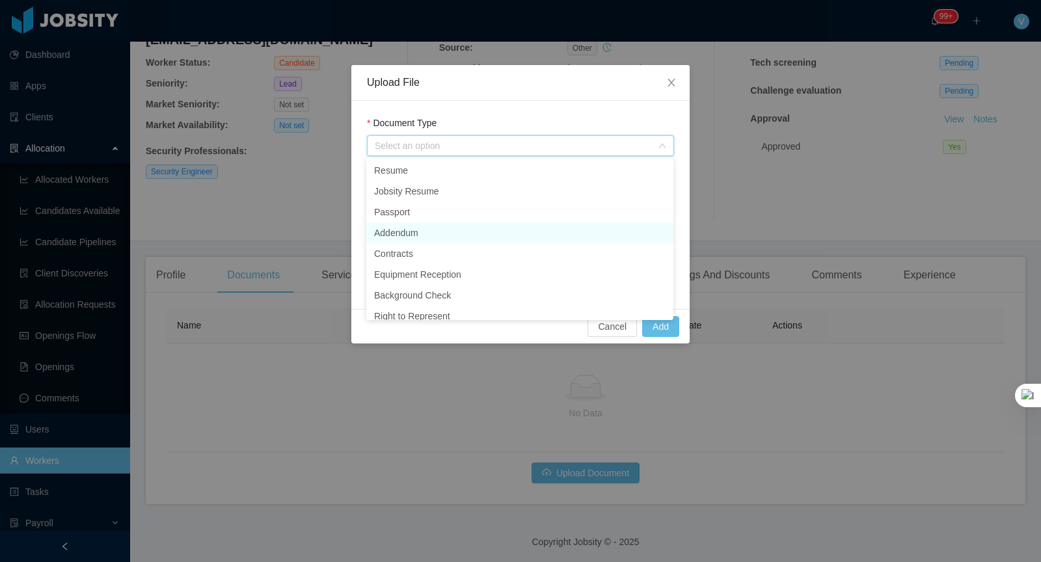
click at [405, 232] on li "Addendum" at bounding box center [519, 232] width 307 height 21
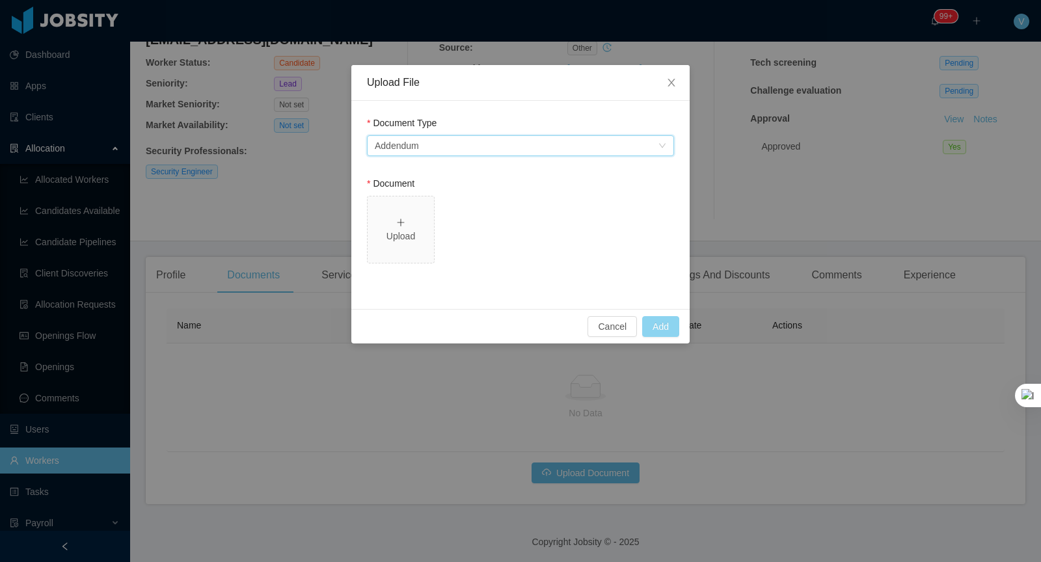
click at [669, 323] on button "Add" at bounding box center [660, 326] width 37 height 21
click at [409, 198] on span "Upload" at bounding box center [401, 229] width 66 height 66
click at [660, 324] on button "Add" at bounding box center [660, 326] width 37 height 21
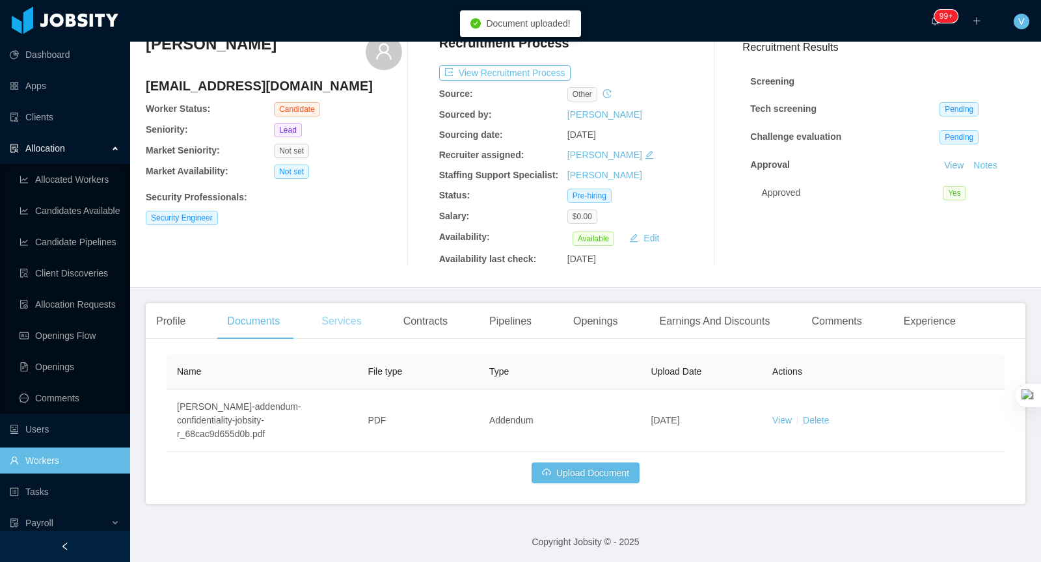
click at [346, 316] on div "Services" at bounding box center [341, 321] width 60 height 36
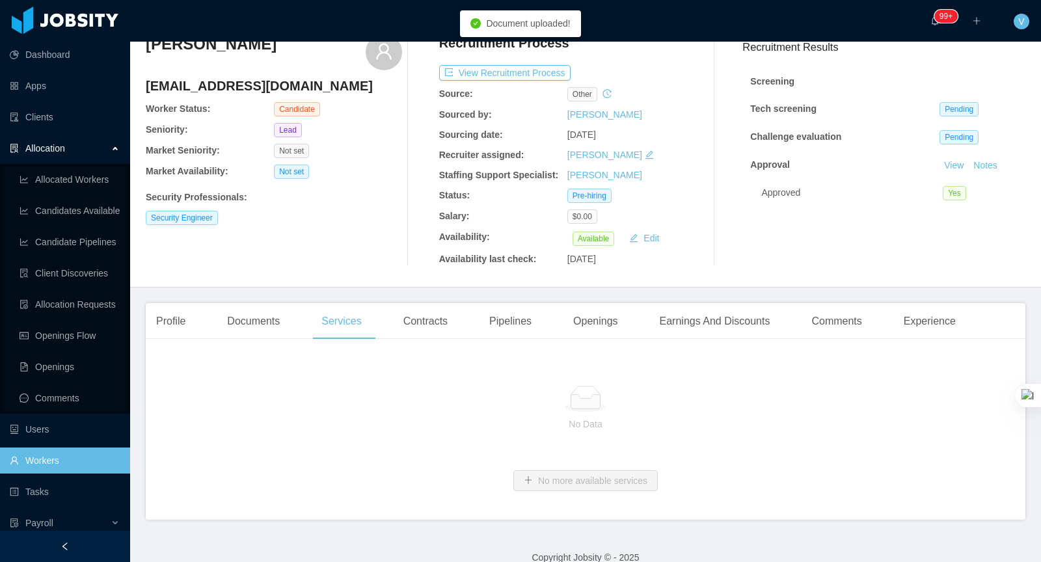
scroll to position [74, 0]
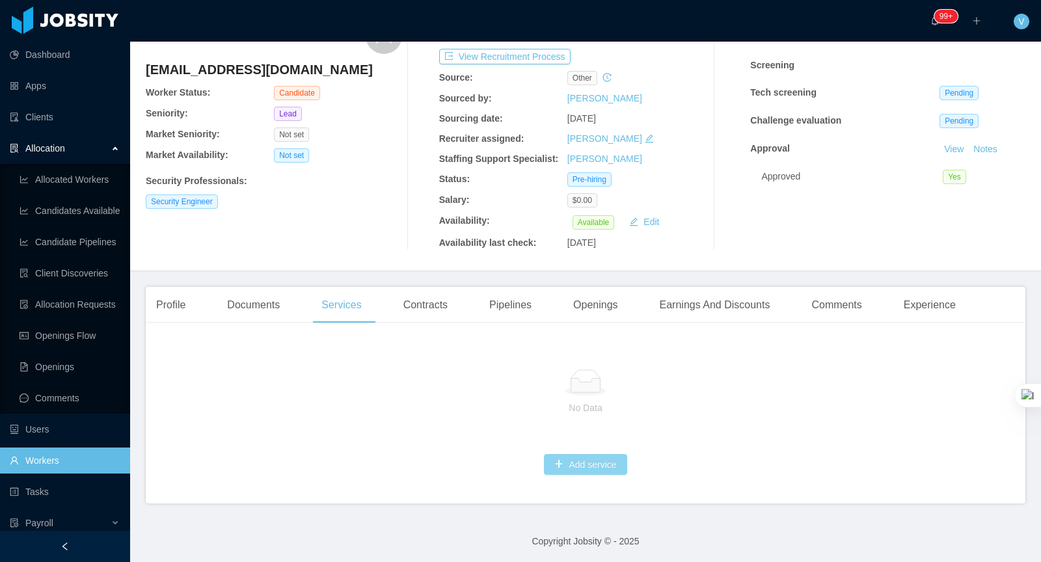
click at [569, 457] on button "Add service" at bounding box center [585, 464] width 83 height 21
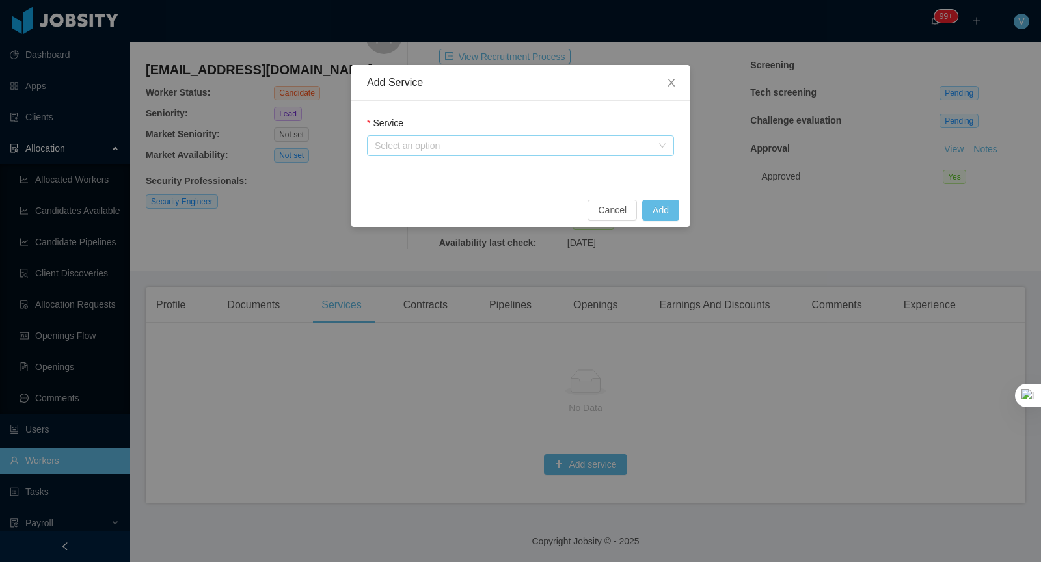
click at [435, 148] on div "Select an option" at bounding box center [513, 145] width 277 height 13
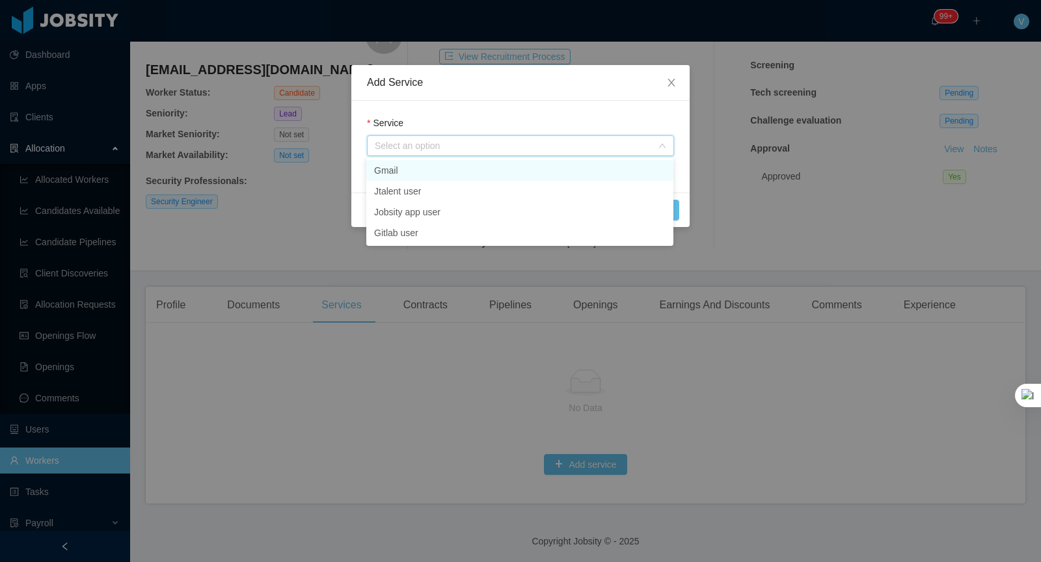
click at [412, 169] on li "Gmail" at bounding box center [519, 170] width 307 height 21
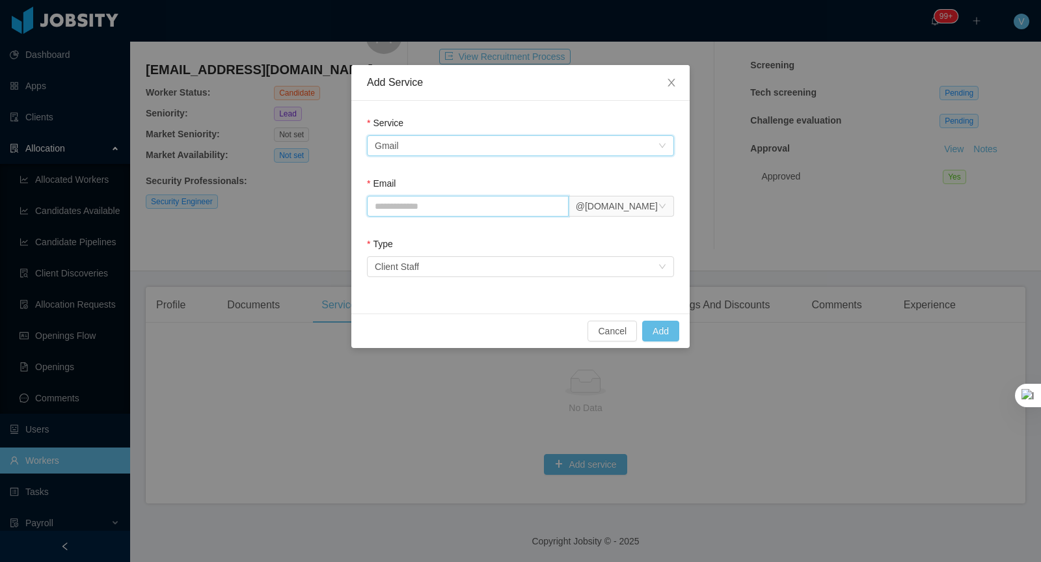
click at [445, 200] on input "Email" at bounding box center [468, 206] width 202 height 21
type input "**********"
click at [669, 327] on button "Add" at bounding box center [660, 331] width 37 height 21
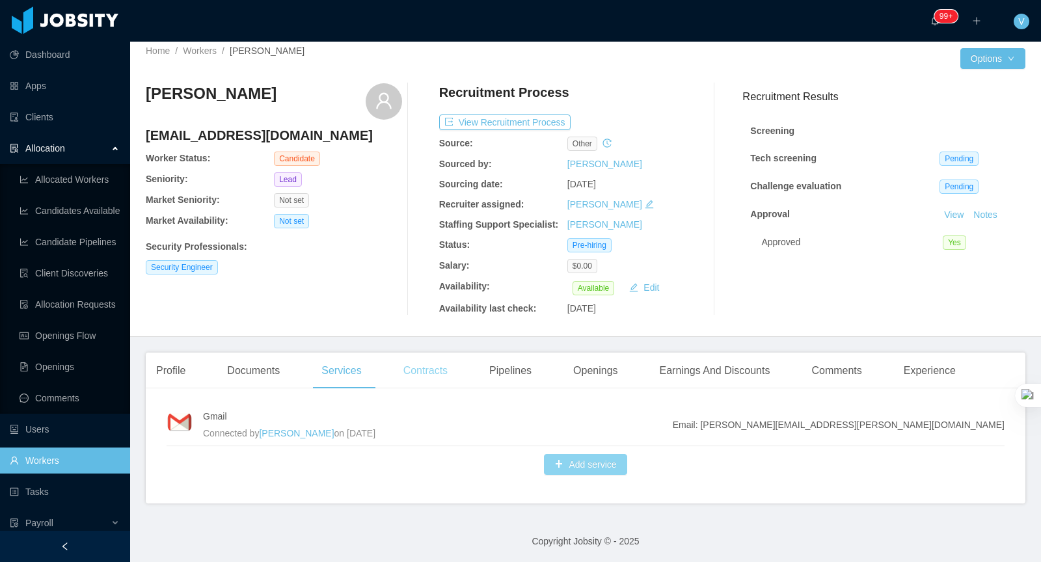
scroll to position [0, 0]
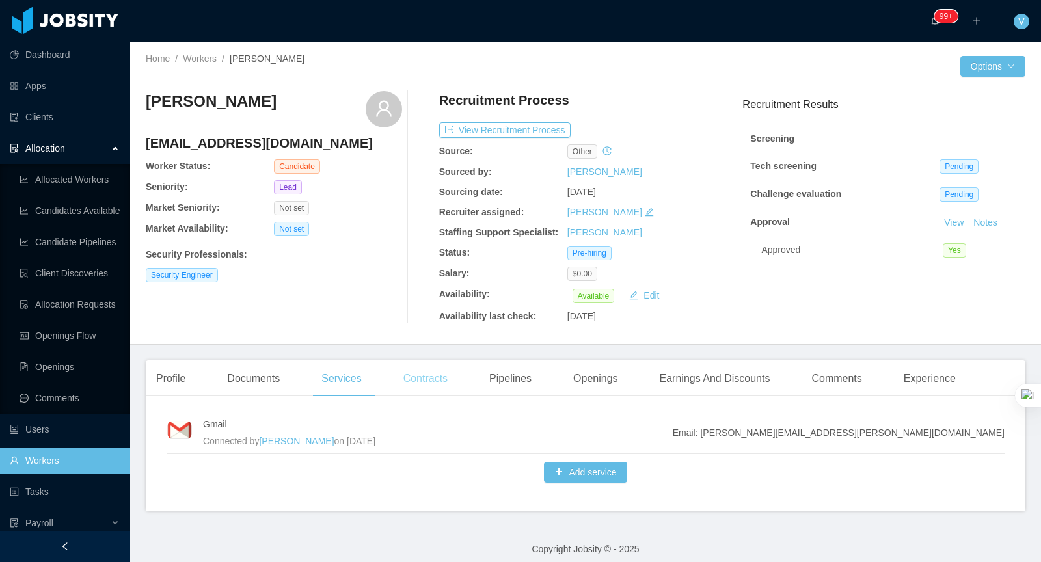
click at [439, 371] on div "Contracts" at bounding box center [425, 378] width 65 height 36
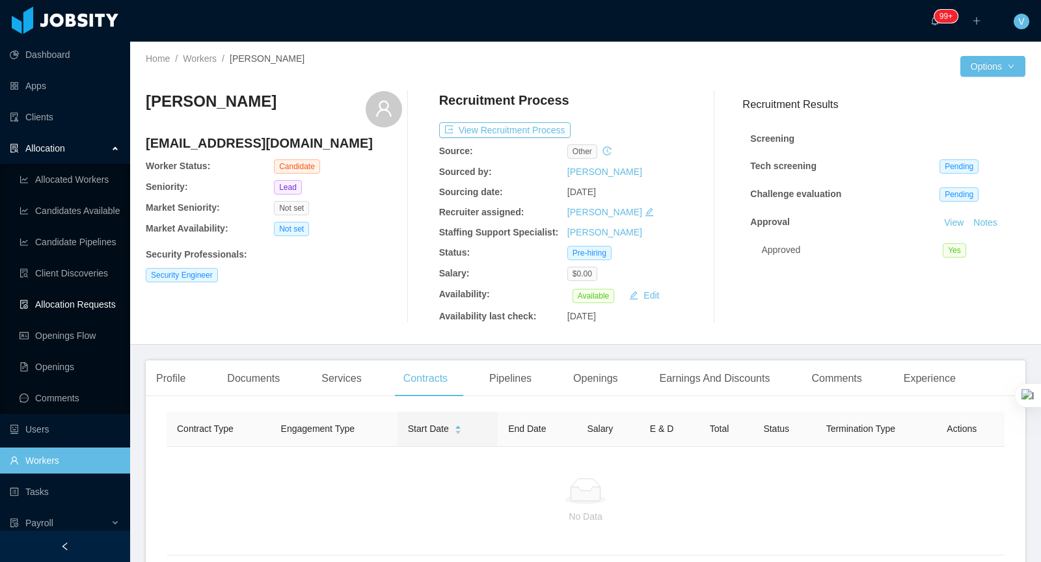
click at [96, 308] on link "Allocation Requests" at bounding box center [70, 304] width 100 height 26
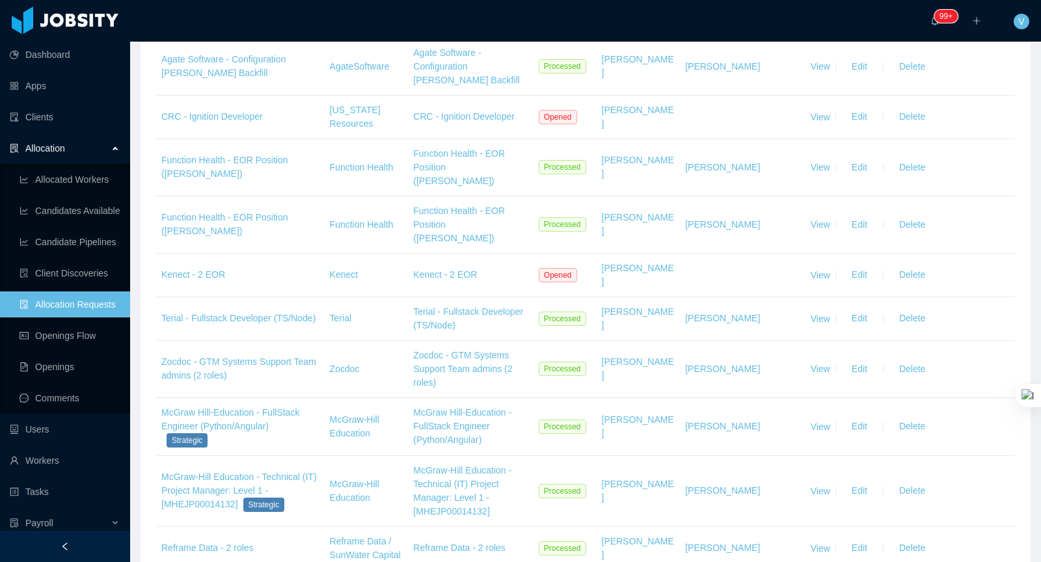
scroll to position [243, 0]
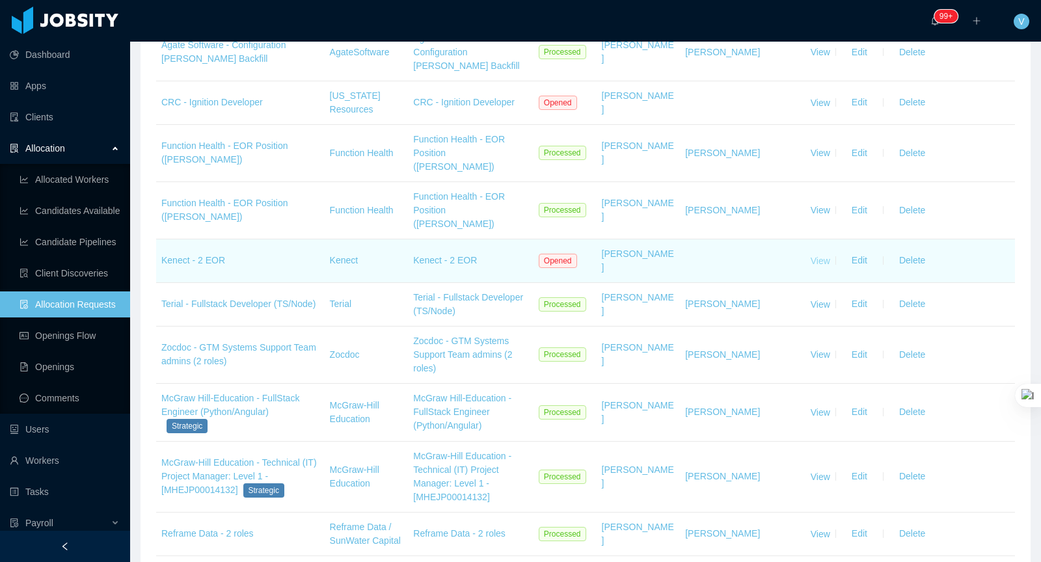
click at [821, 255] on link "View" at bounding box center [821, 260] width 20 height 10
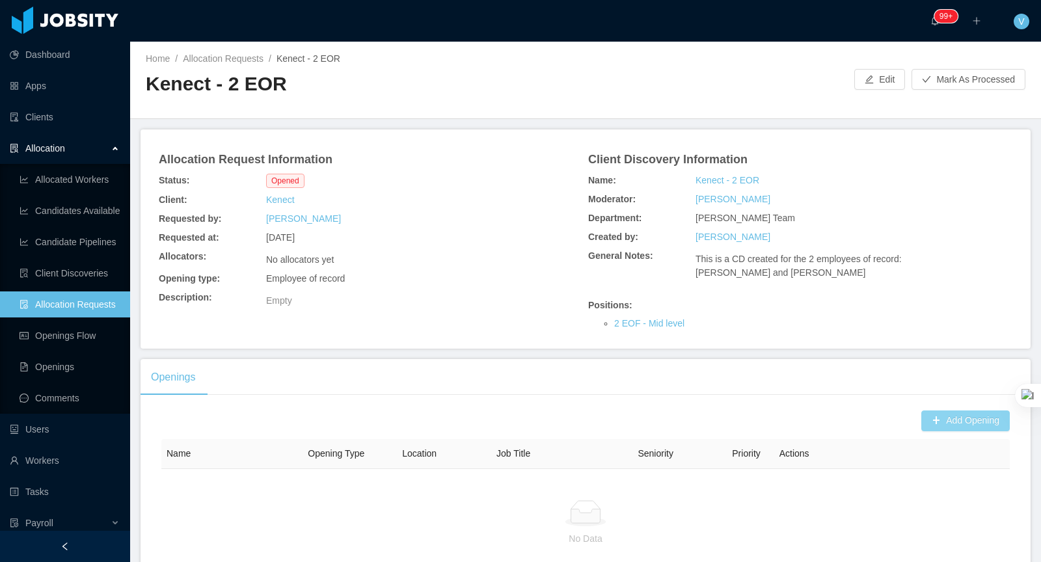
click at [926, 422] on button "Add Opening" at bounding box center [965, 420] width 88 height 21
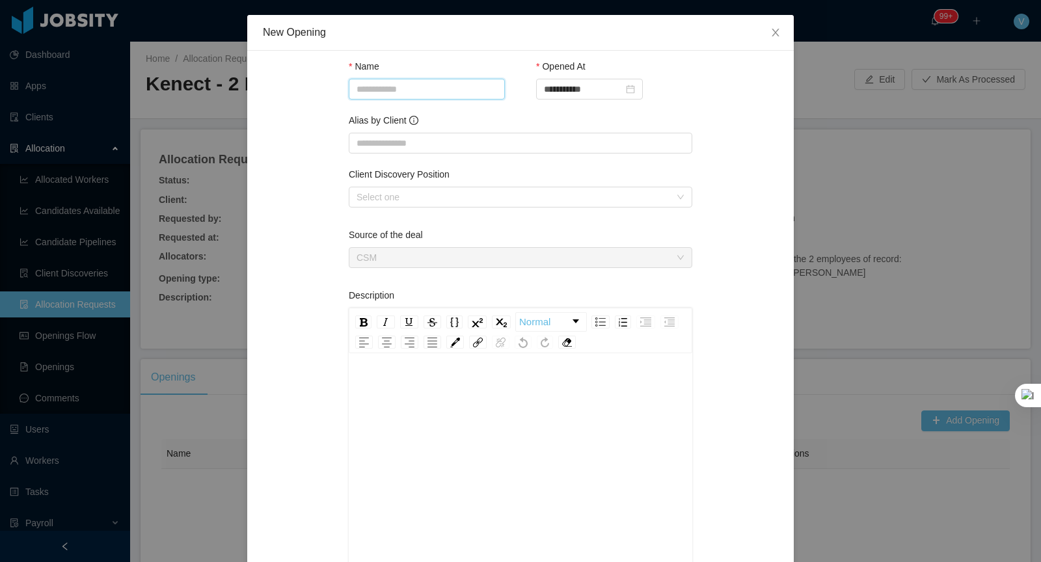
click at [397, 90] on input "Name" at bounding box center [427, 89] width 156 height 21
type input "**********"
click at [426, 208] on div "Client Discovery Position Select one" at bounding box center [520, 190] width 343 height 45
click at [409, 199] on div "Select one" at bounding box center [513, 197] width 314 height 13
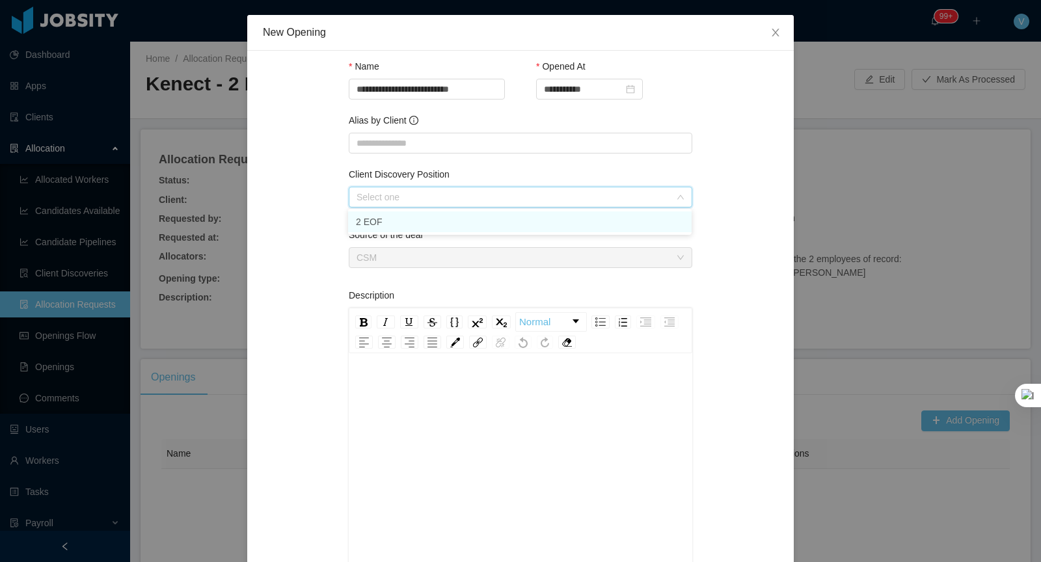
click at [407, 230] on li "2 EOF" at bounding box center [519, 221] width 343 height 21
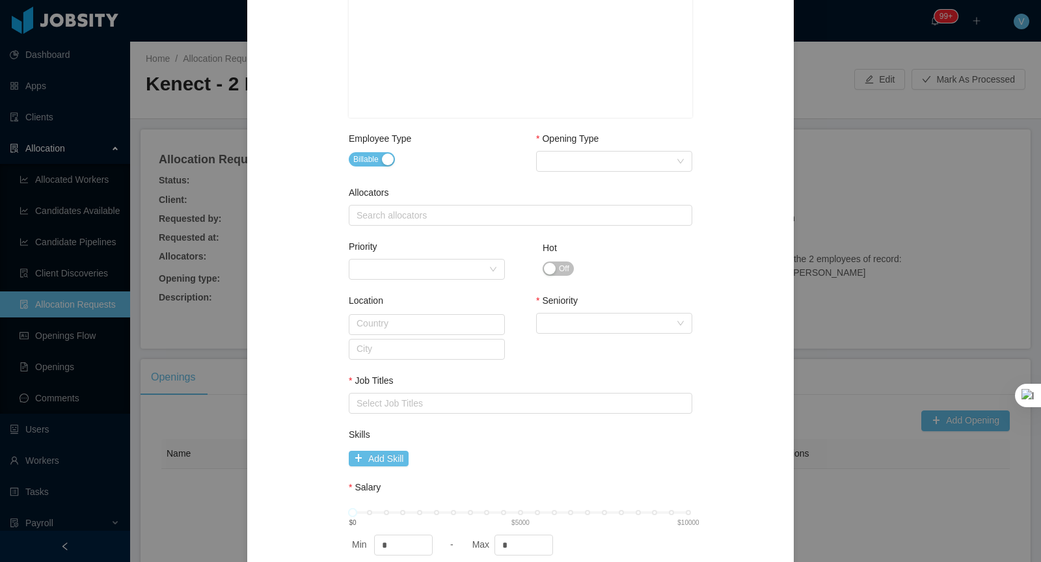
scroll to position [581, 0]
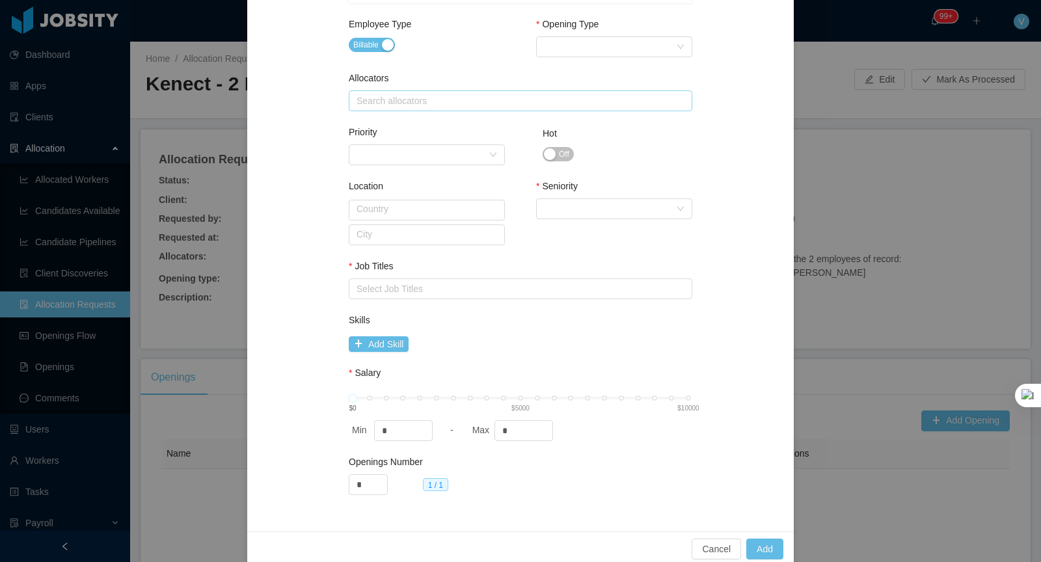
click at [405, 94] on div "Search allocators" at bounding box center [517, 100] width 322 height 13
click at [615, 37] on div "Select Opening Type" at bounding box center [610, 47] width 132 height 20
click at [598, 136] on li "Employee of record" at bounding box center [613, 132] width 156 height 21
click at [570, 214] on div "Select Seniority" at bounding box center [610, 209] width 132 height 20
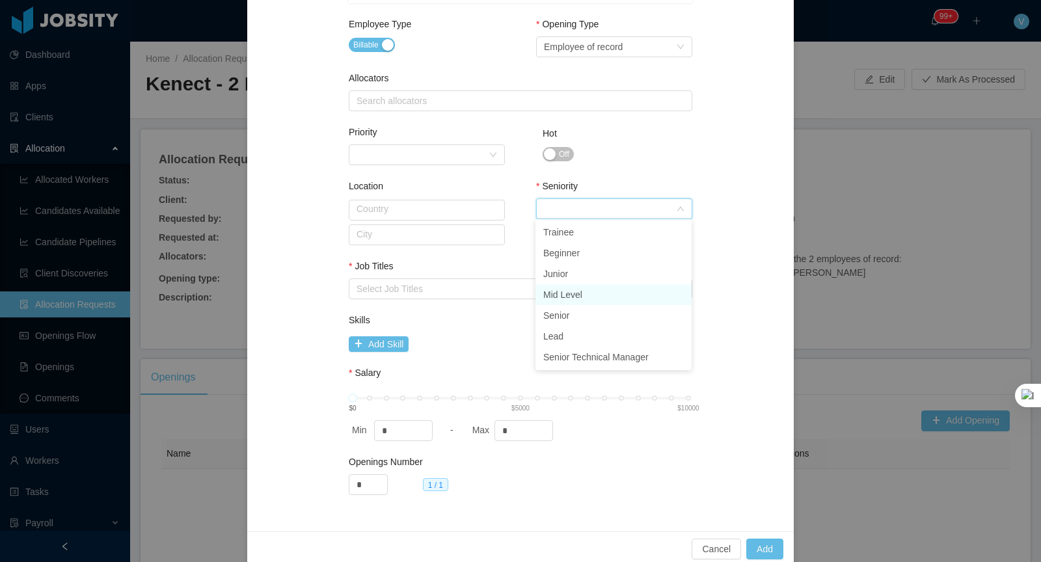
click at [572, 300] on li "Mid Level" at bounding box center [613, 294] width 156 height 21
click at [409, 285] on div "Select Job Titles" at bounding box center [517, 288] width 322 height 13
type input "*"
type input "*****"
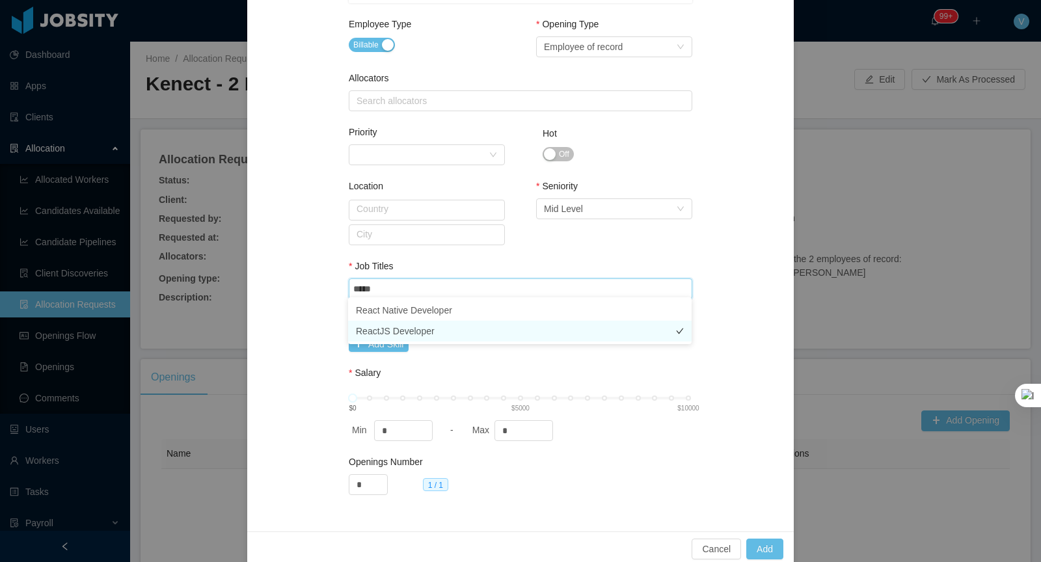
click at [412, 324] on li "ReactJS Developer" at bounding box center [519, 331] width 343 height 21
click at [501, 360] on div "**********" at bounding box center [520, 0] width 343 height 1030
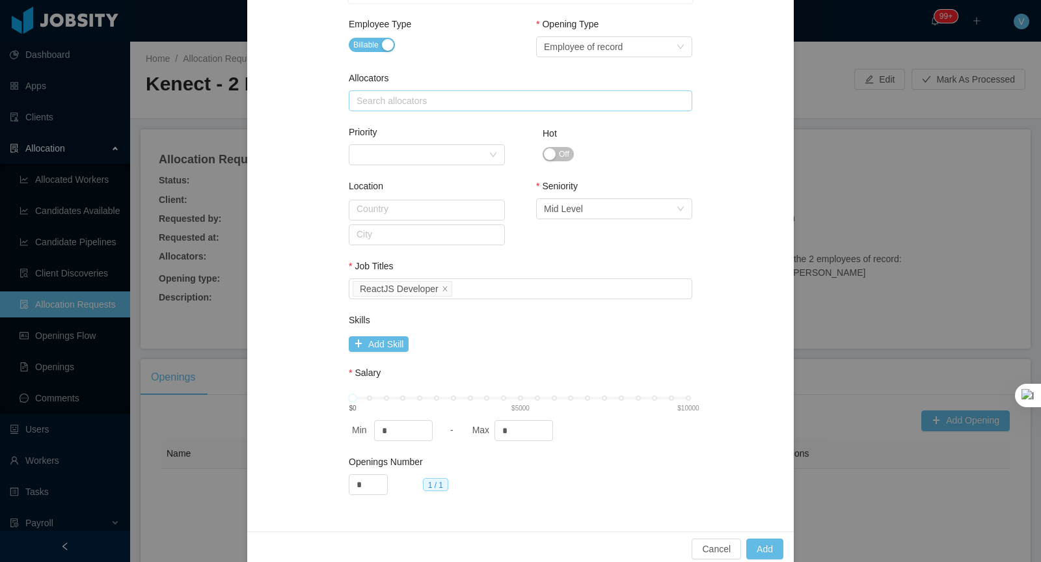
click at [529, 96] on div "Search allocators" at bounding box center [517, 100] width 322 height 13
type input "*******"
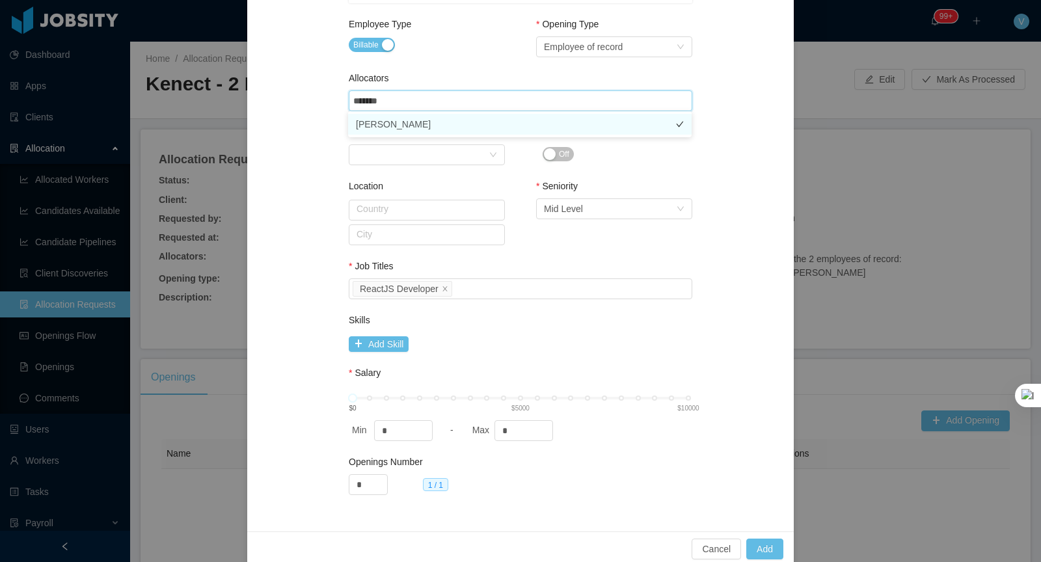
click at [504, 128] on li "[PERSON_NAME]" at bounding box center [519, 124] width 343 height 21
click at [544, 231] on div "Seniority Select Seniority Mid Level" at bounding box center [614, 223] width 156 height 87
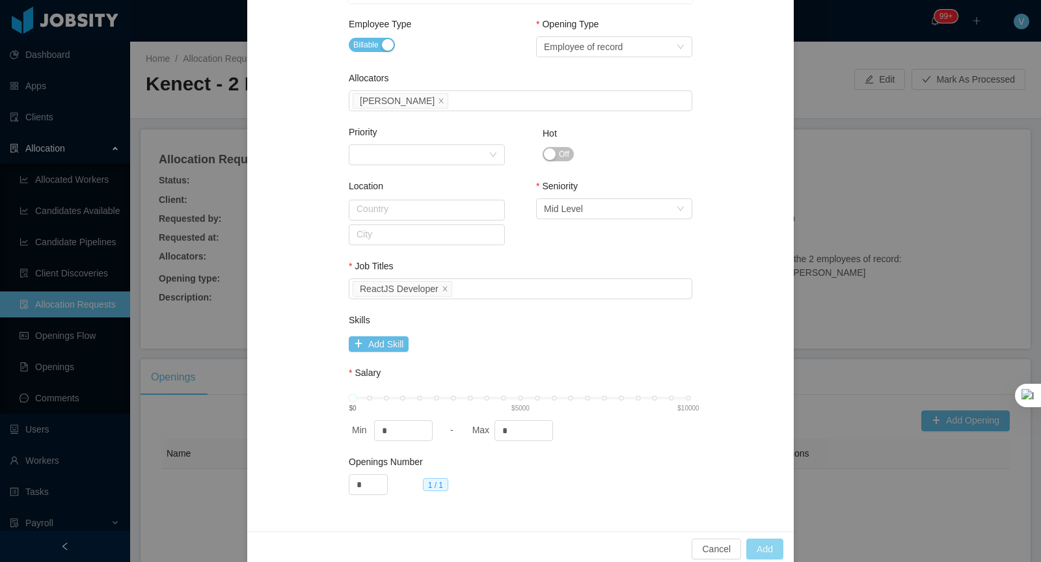
click at [767, 550] on button "Add" at bounding box center [764, 549] width 37 height 21
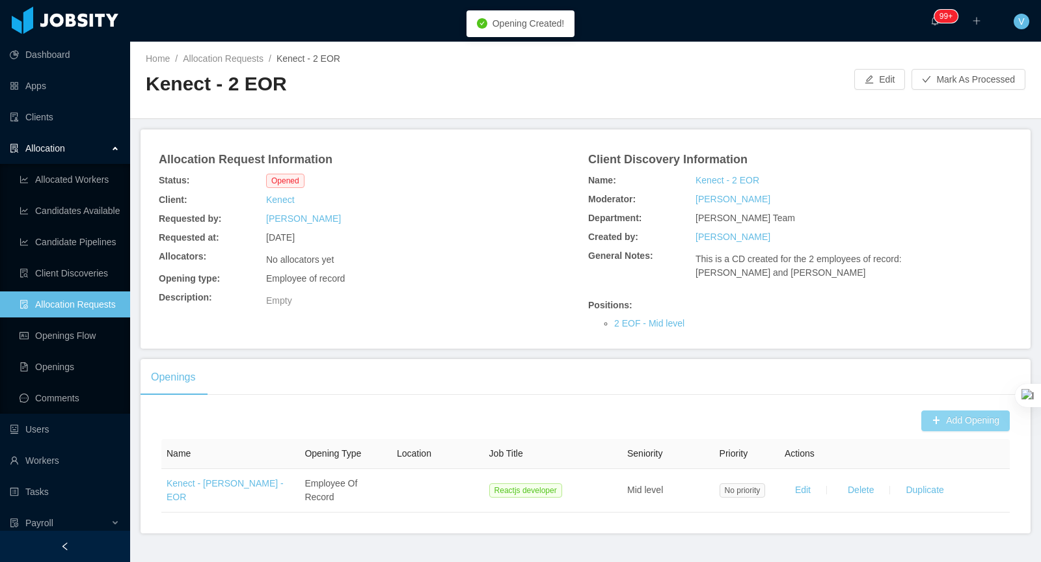
scroll to position [25, 0]
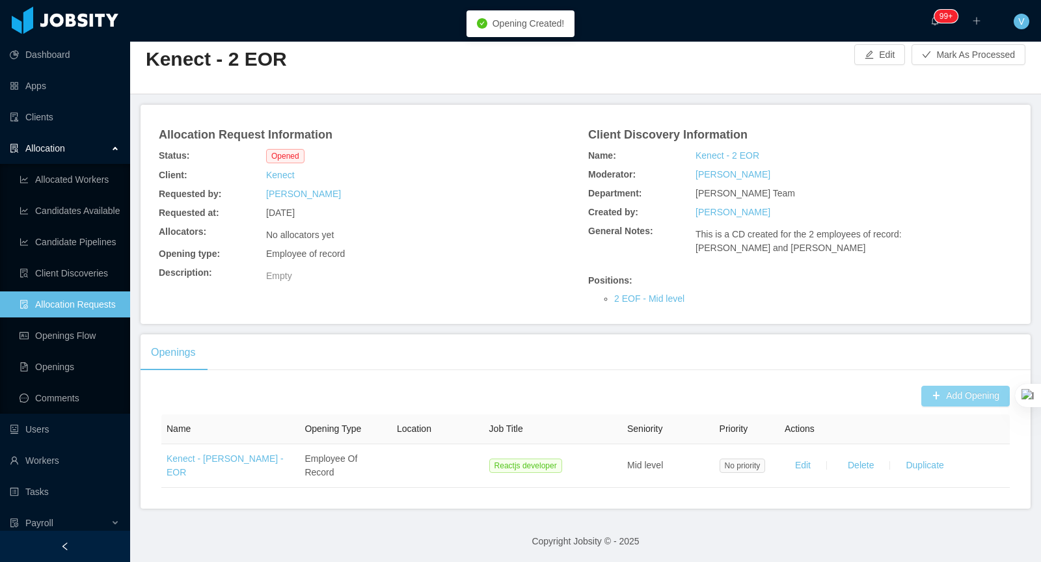
click at [951, 396] on button "Add Opening" at bounding box center [965, 396] width 88 height 21
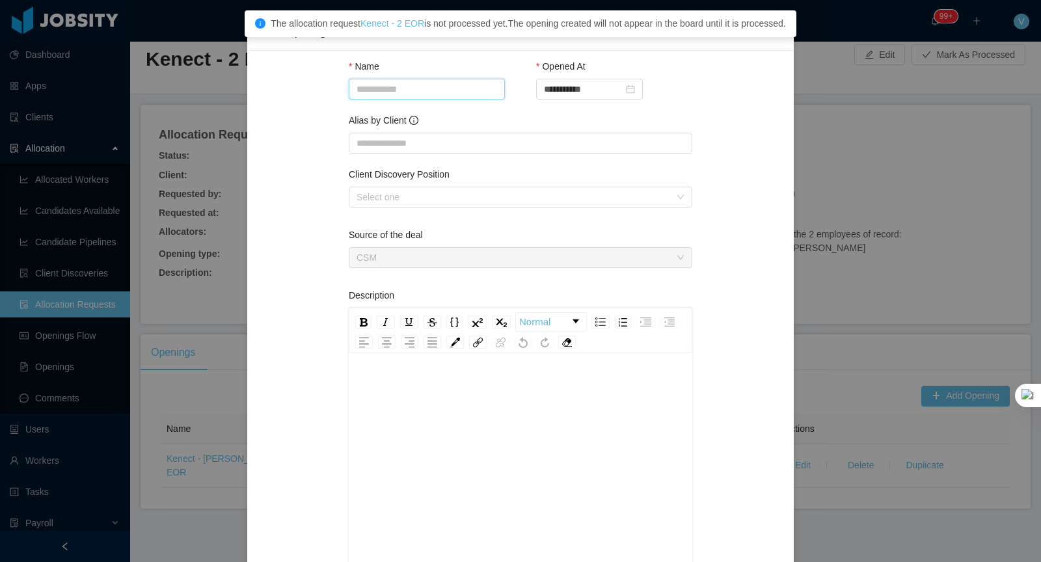
click at [417, 92] on input "Name" at bounding box center [427, 89] width 156 height 21
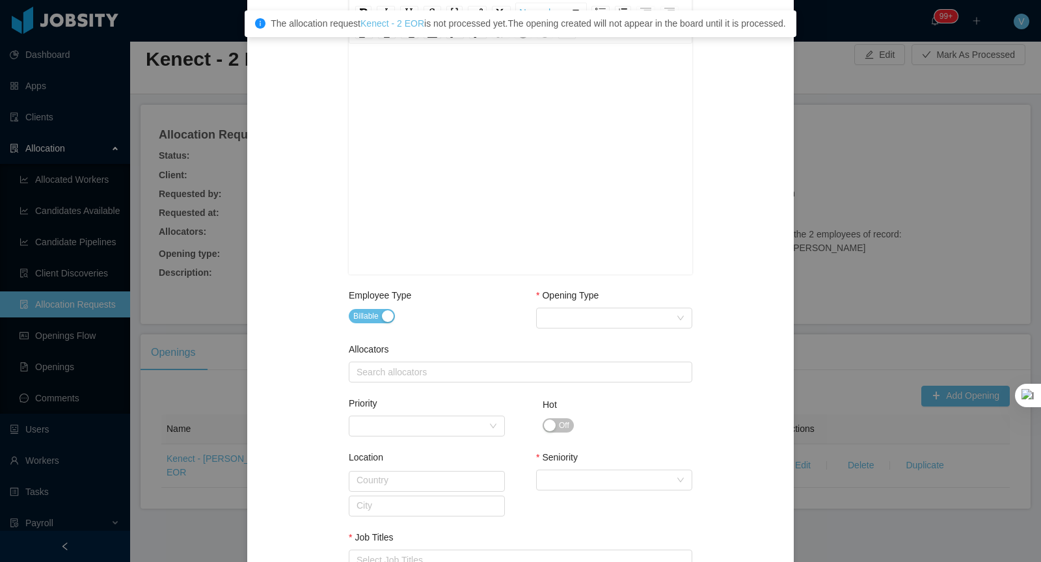
scroll to position [28, 0]
type input "**********"
click at [603, 314] on div "Select Opening Type" at bounding box center [610, 318] width 132 height 20
click at [579, 407] on li "Employee of record" at bounding box center [613, 404] width 156 height 21
click at [431, 372] on div "Search allocators" at bounding box center [517, 372] width 322 height 13
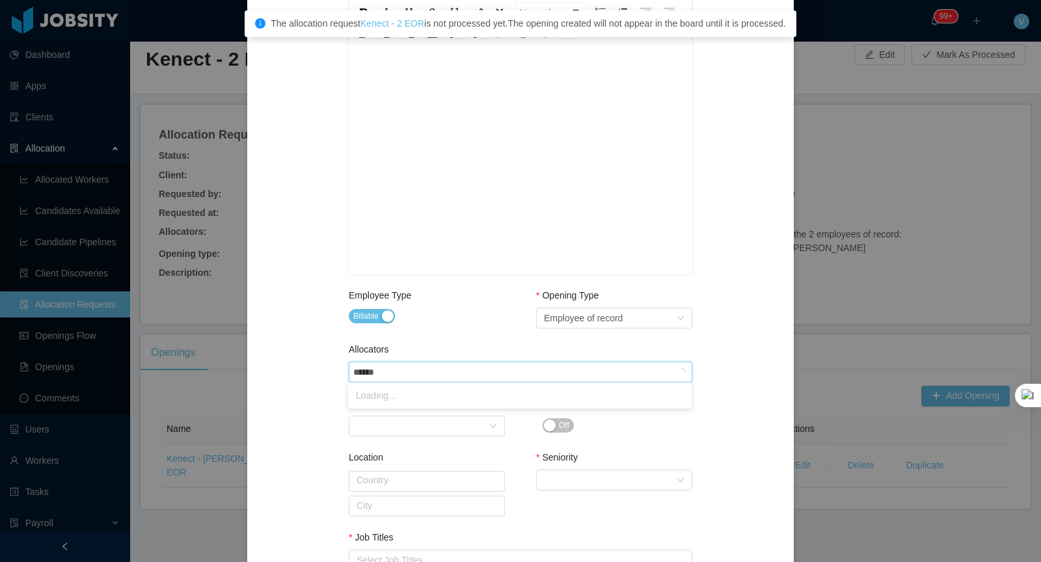
type input "*******"
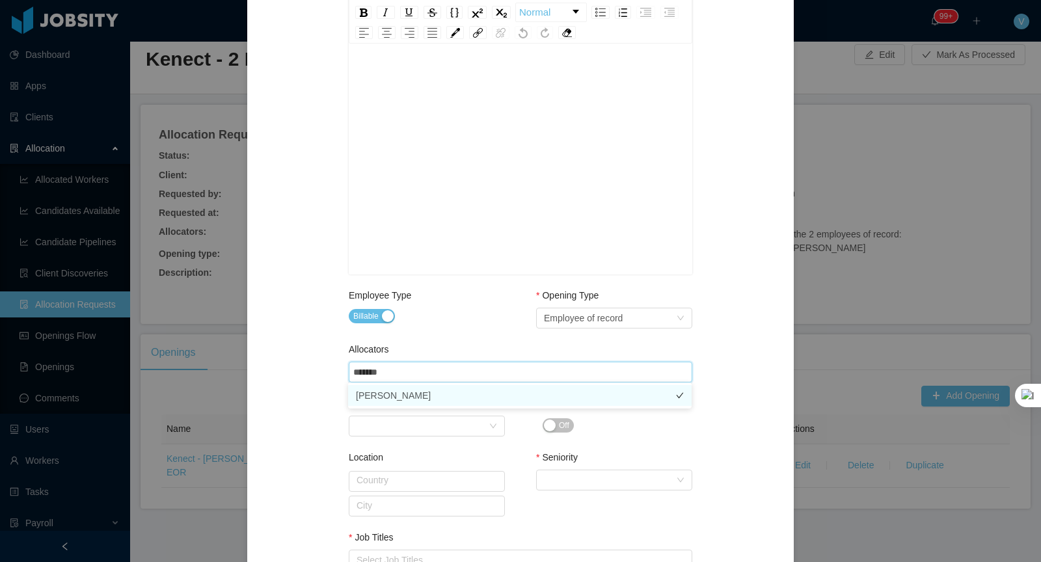
click at [417, 398] on li "[PERSON_NAME]" at bounding box center [519, 395] width 343 height 21
click at [559, 467] on div "Seniority" at bounding box center [614, 460] width 156 height 19
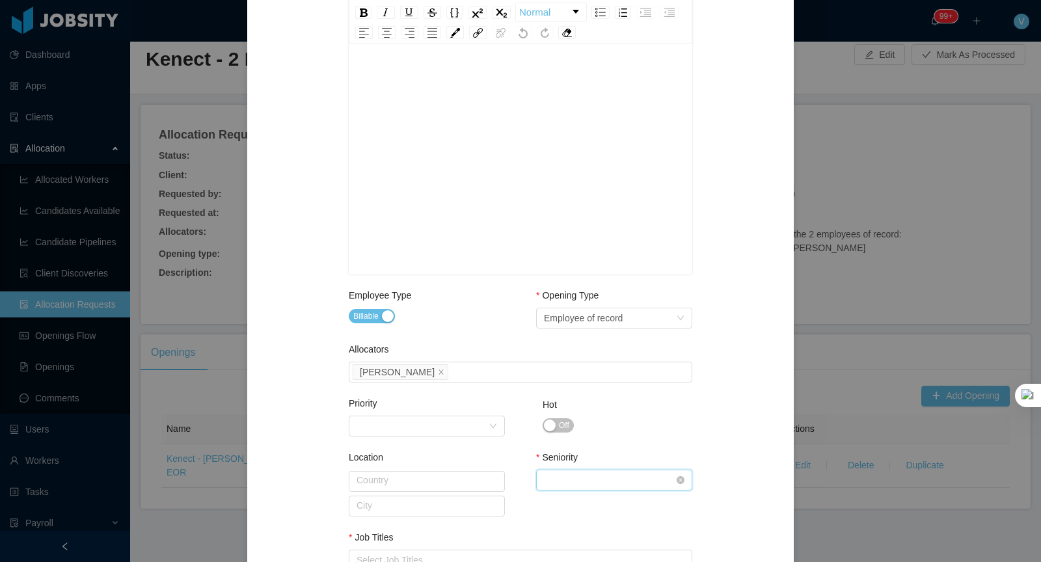
click at [558, 479] on div "Select Seniority" at bounding box center [610, 480] width 132 height 20
click at [586, 393] on li "Mid Level" at bounding box center [613, 390] width 156 height 21
click at [538, 497] on div "Seniority Select Seniority Mid Level" at bounding box center [614, 494] width 156 height 87
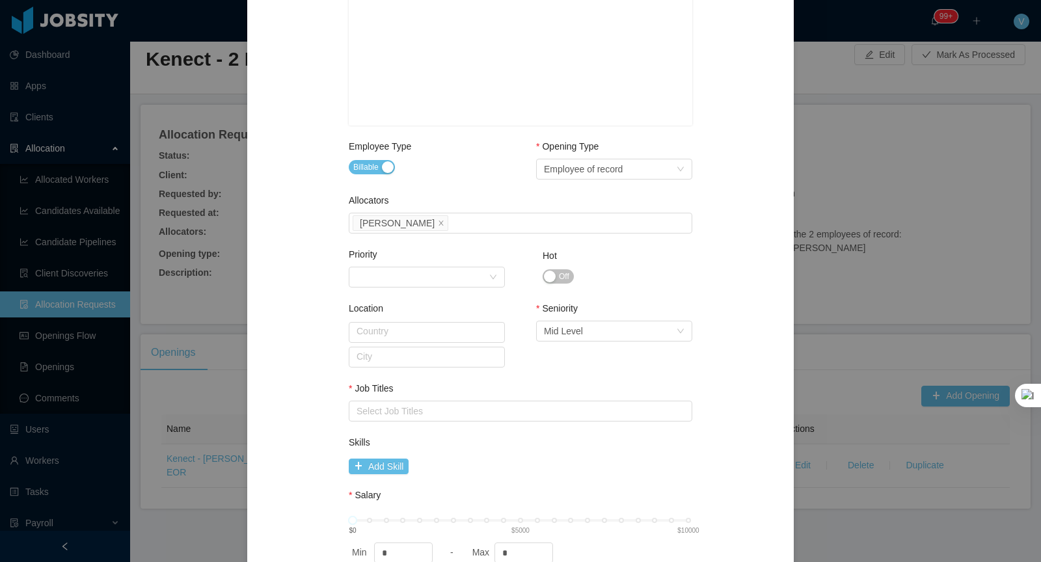
scroll to position [581, 0]
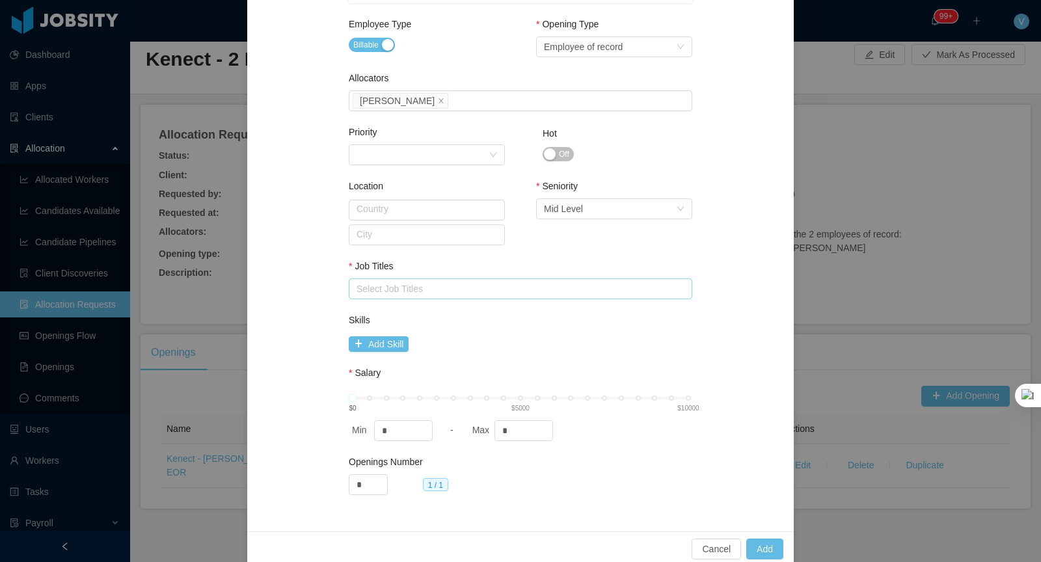
click at [433, 285] on div "Select Job Titles" at bounding box center [517, 288] width 322 height 13
type input "*****"
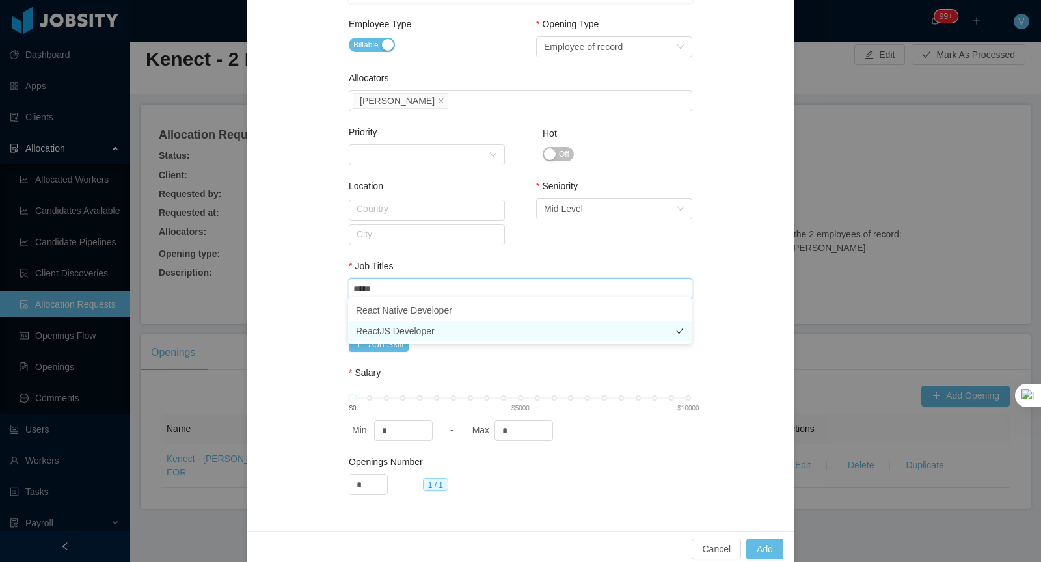
click at [420, 330] on li "ReactJS Developer" at bounding box center [519, 331] width 343 height 21
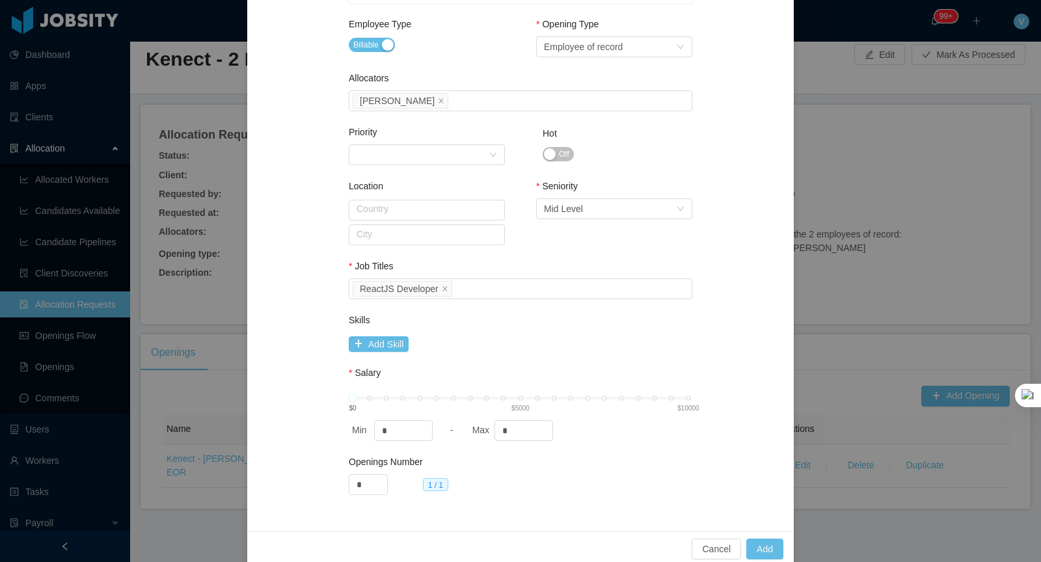
click at [684, 379] on div "Salary" at bounding box center [520, 375] width 343 height 19
click at [785, 541] on div "Cancel Add" at bounding box center [520, 548] width 546 height 34
click at [776, 541] on button "Add" at bounding box center [764, 549] width 37 height 21
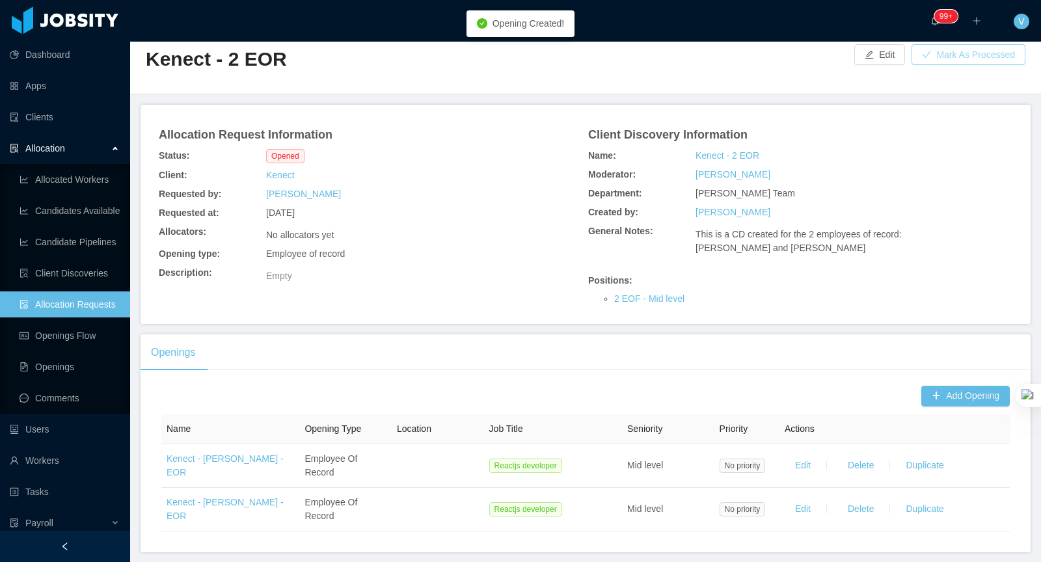
click at [948, 54] on button "Mark As Processed" at bounding box center [968, 54] width 114 height 21
click at [1016, 120] on button "OK" at bounding box center [1010, 113] width 23 height 16
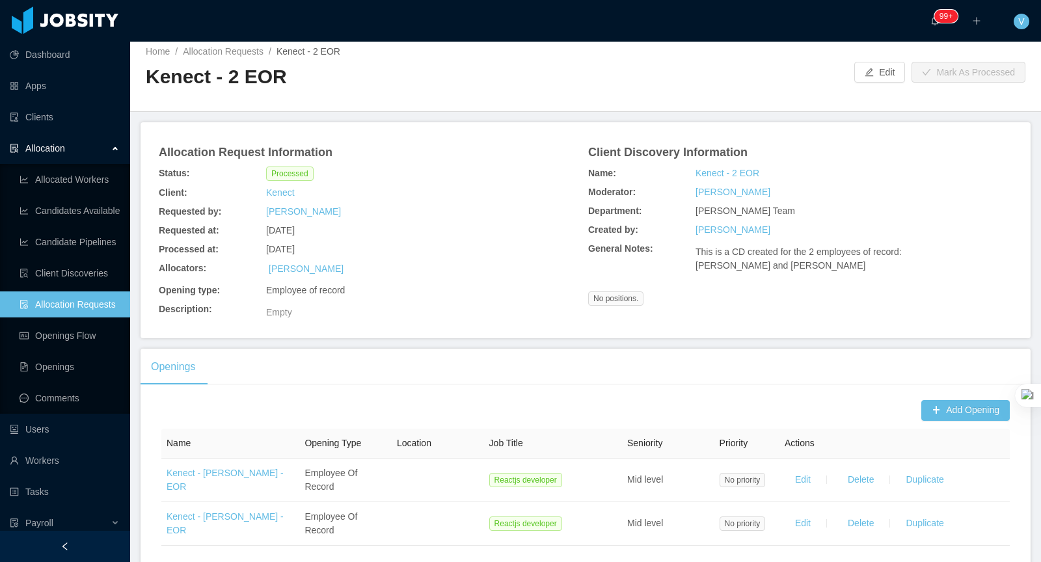
scroll to position [0, 0]
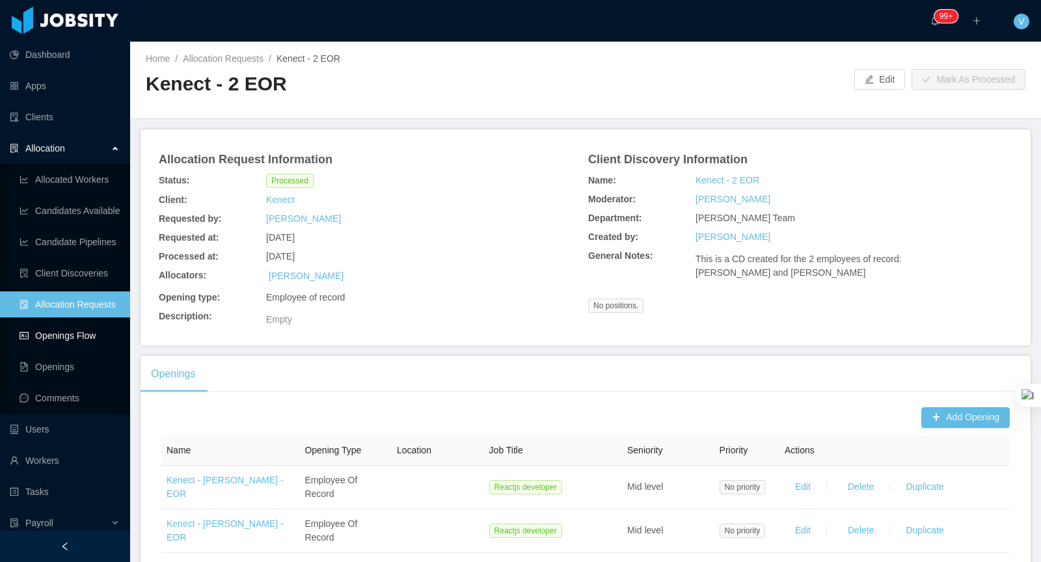
click at [98, 342] on link "Openings Flow" at bounding box center [70, 336] width 100 height 26
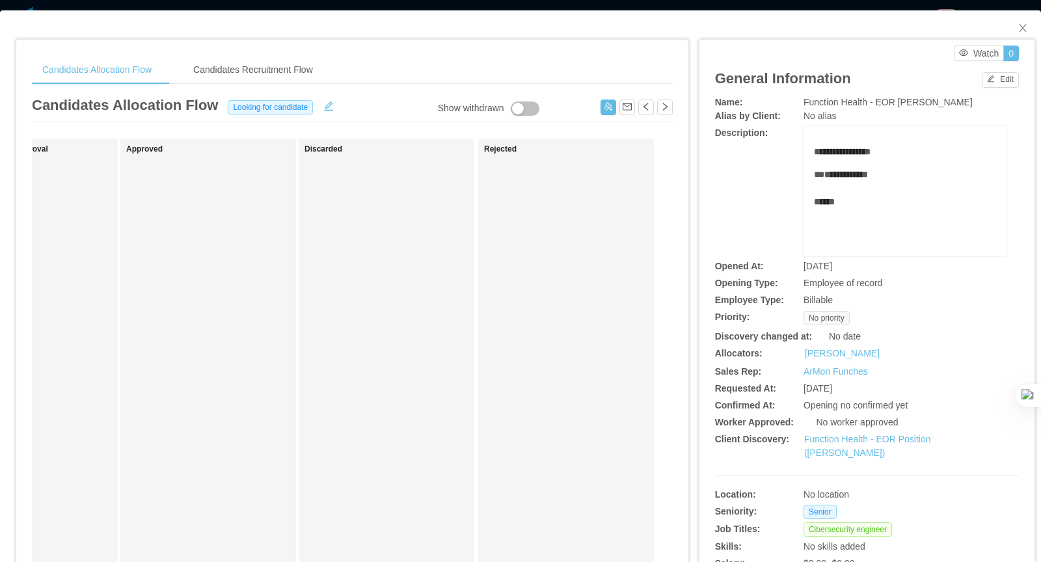
scroll to position [0, 638]
click at [609, 105] on button "button" at bounding box center [608, 108] width 16 height 16
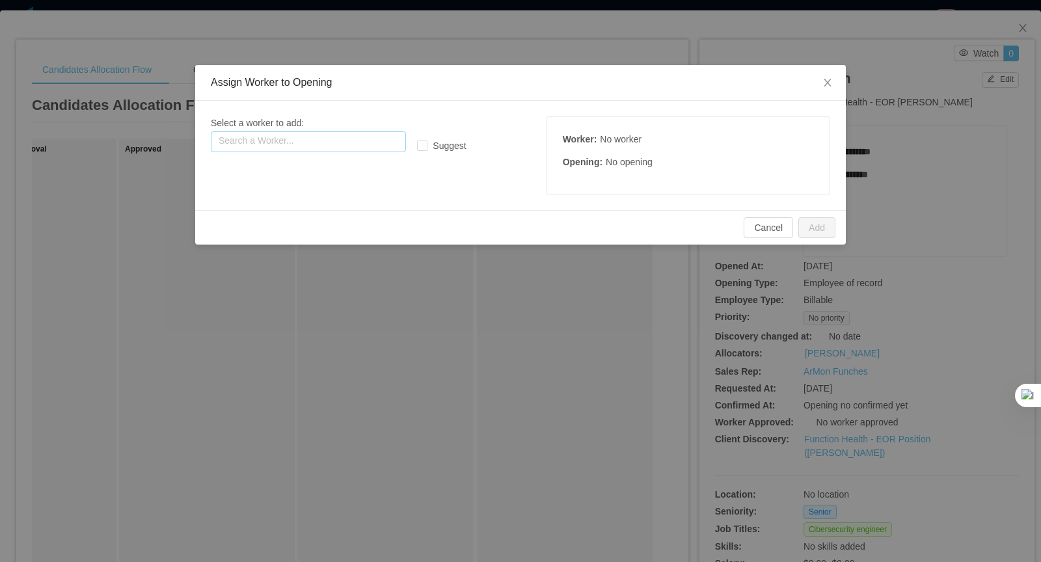
click at [341, 143] on input "text" at bounding box center [308, 141] width 195 height 21
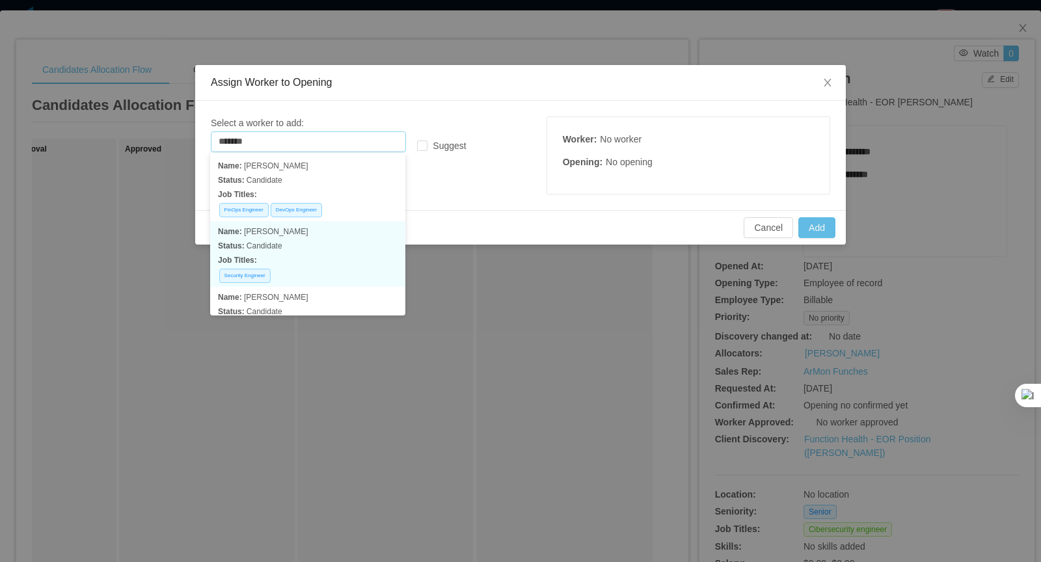
click at [319, 253] on p "Job Titles:" at bounding box center [308, 260] width 180 height 14
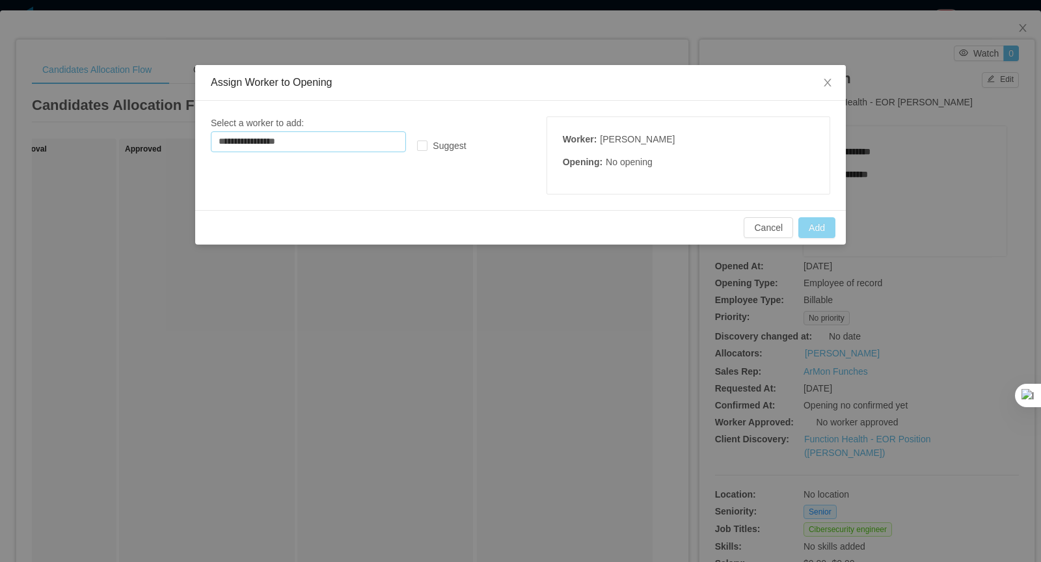
type input "**********"
click at [810, 225] on button "Add" at bounding box center [816, 227] width 37 height 21
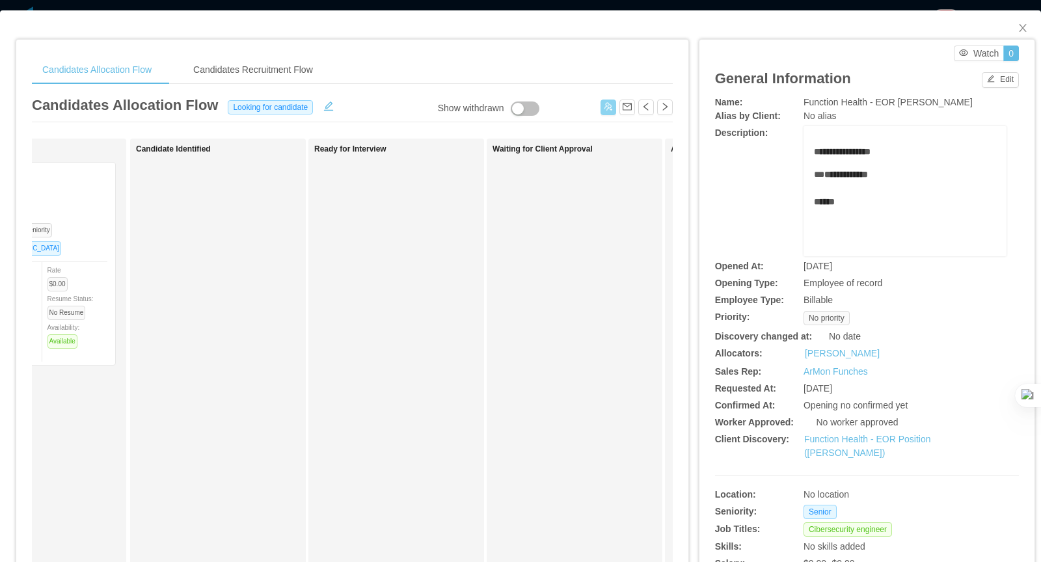
scroll to position [0, 0]
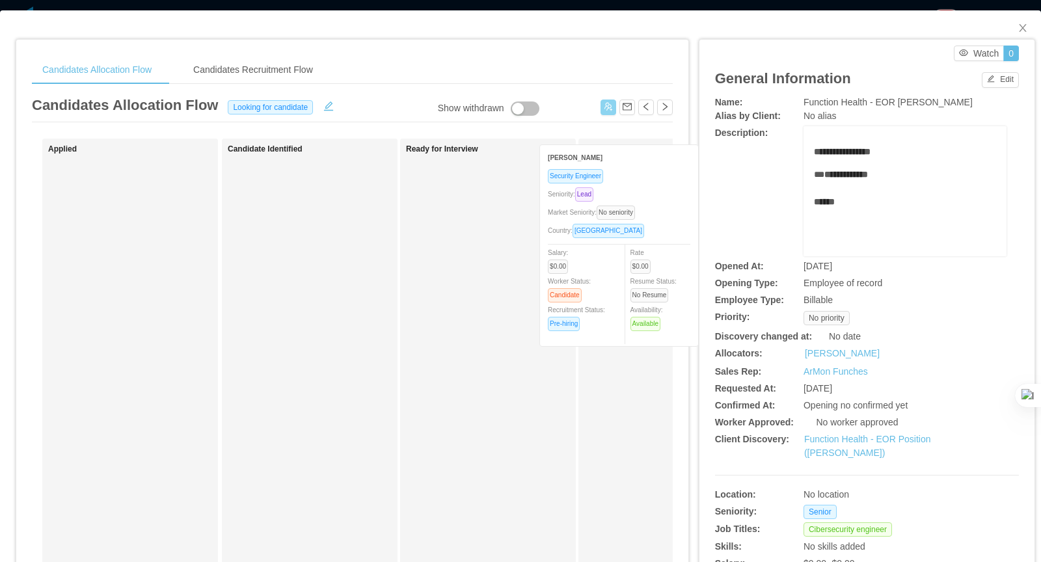
drag, startPoint x: 122, startPoint y: 200, endPoint x: 615, endPoint y: 183, distance: 493.4
click at [615, 183] on div "Applied Adrian Pedrazzoli Security Engineer Seniority: Lead Market Seniority: N…" at bounding box center [352, 469] width 641 height 661
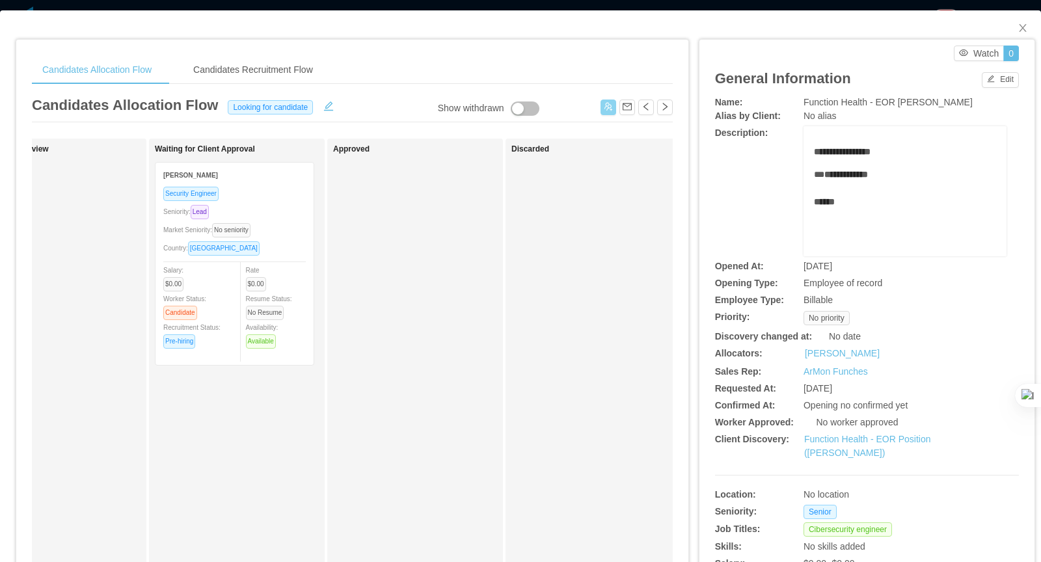
scroll to position [0, 442]
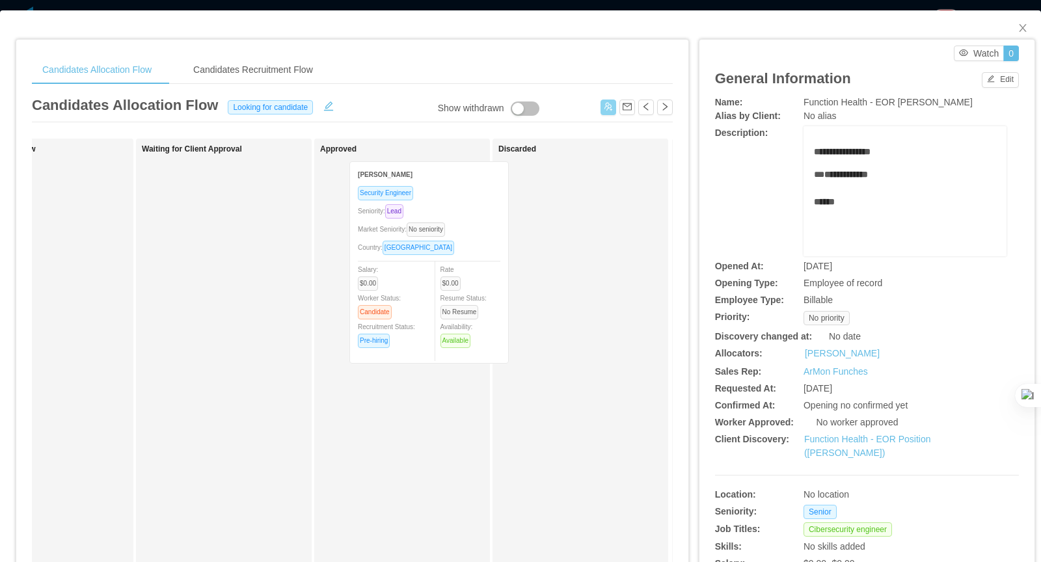
drag, startPoint x: 221, startPoint y: 209, endPoint x: 425, endPoint y: 208, distance: 203.6
click at [425, 208] on div "Applied Candidate Identified Ready for Interview Waiting for Client Approval Ad…" at bounding box center [352, 469] width 641 height 661
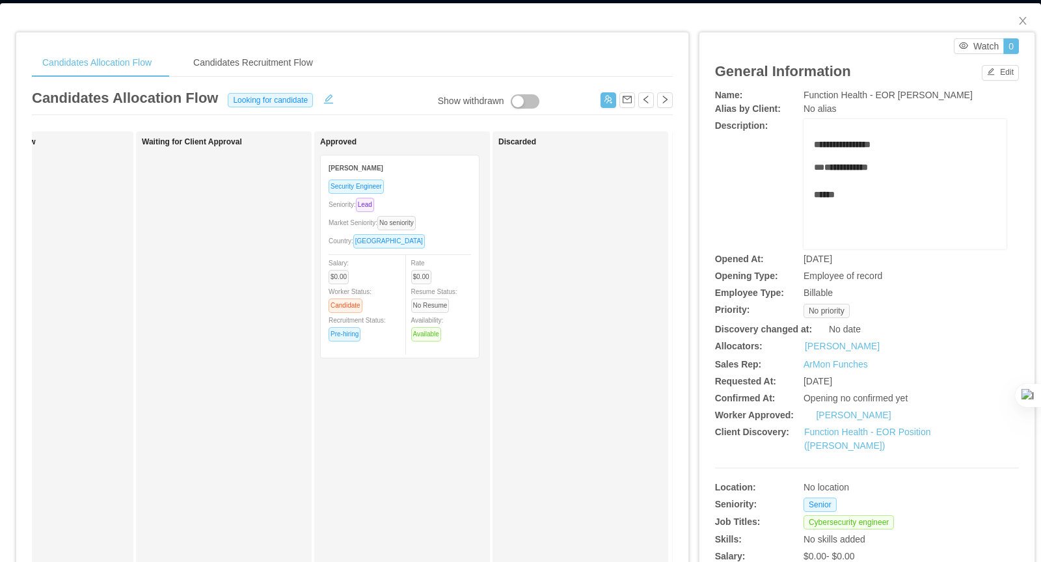
scroll to position [0, 0]
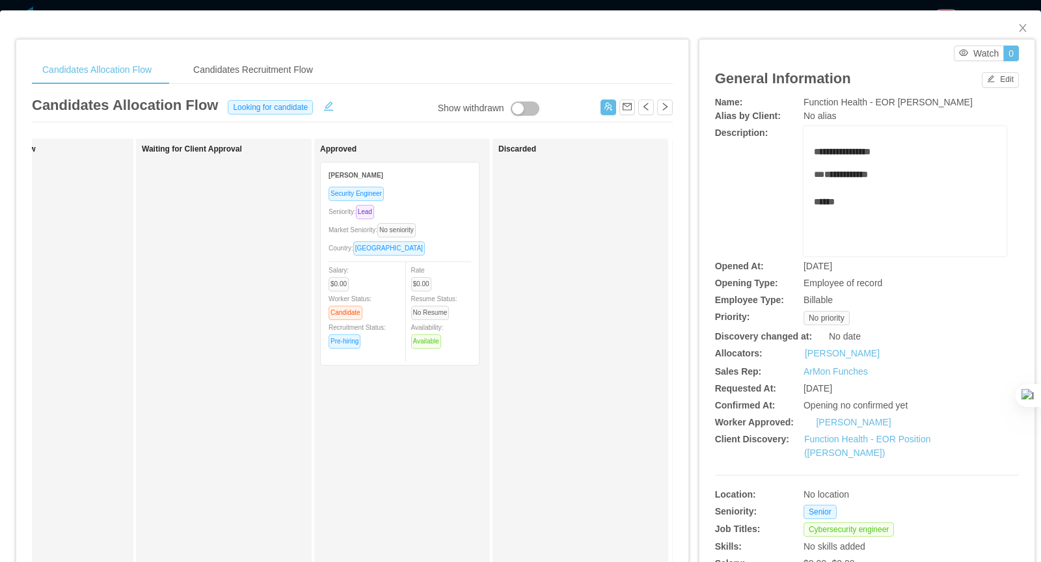
click at [569, 42] on div "Candidates Allocation Flow Candidates Recruitment Flow Candidates Allocation Fl…" at bounding box center [352, 427] width 672 height 775
click at [1023, 32] on icon "icon: close" at bounding box center [1022, 28] width 10 height 10
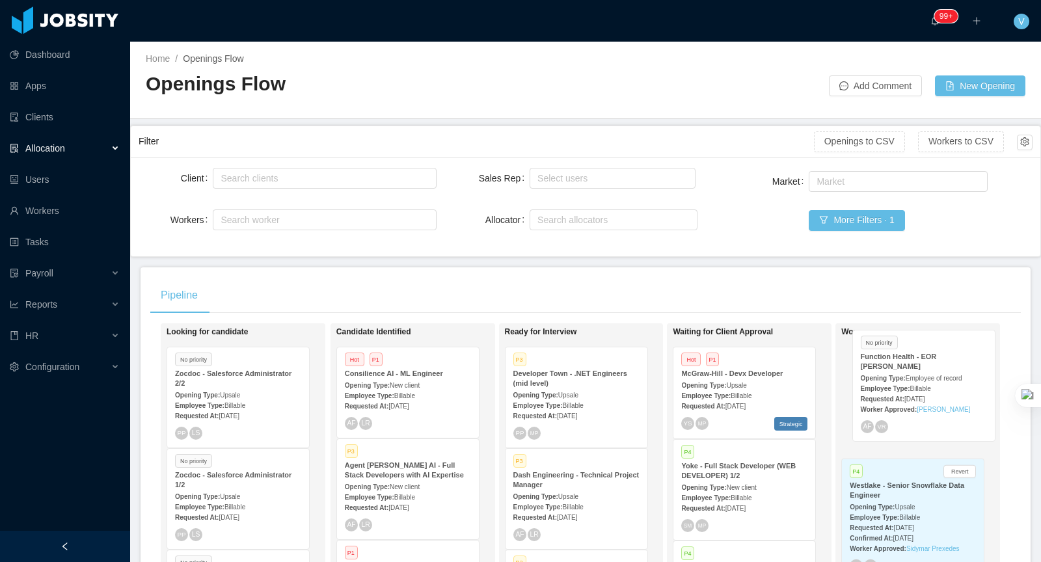
drag, startPoint x: 230, startPoint y: 397, endPoint x: 915, endPoint y: 381, distance: 684.5
click at [915, 381] on div "Looking for candidate No priority Function Health - EOR Adrian Pedrazzoli Openi…" at bounding box center [585, 517] width 870 height 388
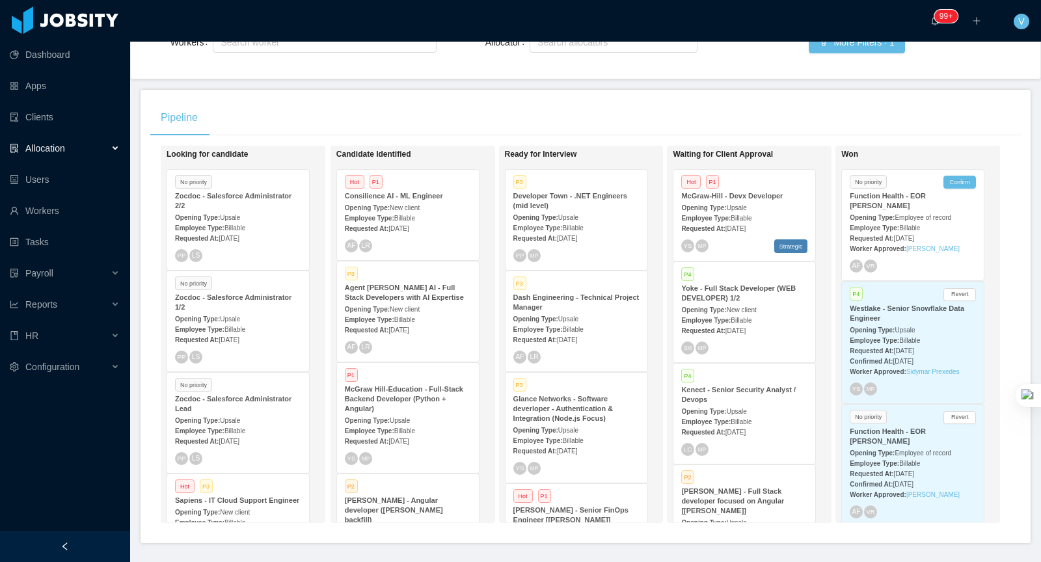
scroll to position [9, 0]
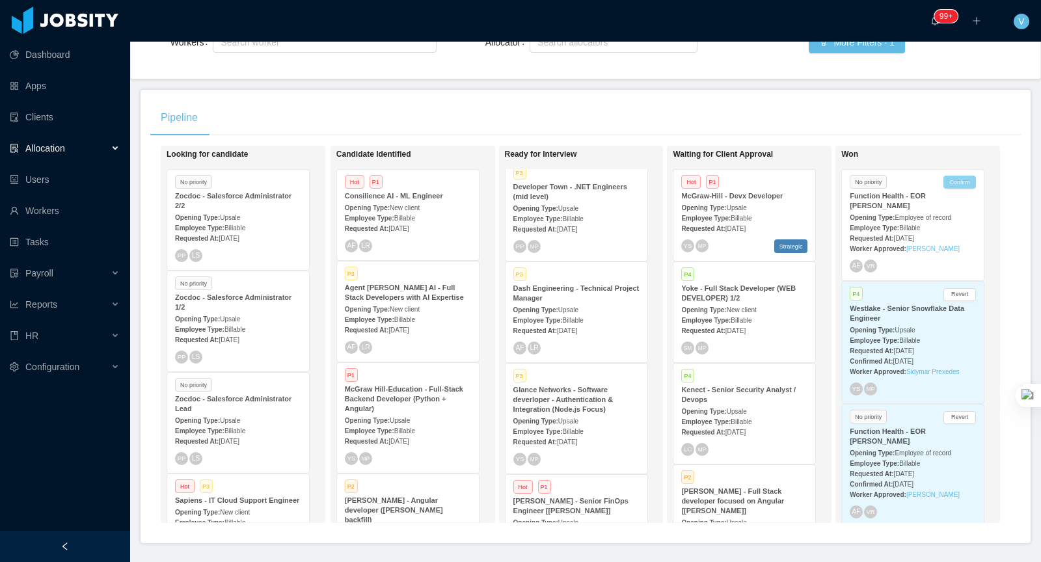
click at [963, 182] on button "Confirm" at bounding box center [959, 182] width 33 height 13
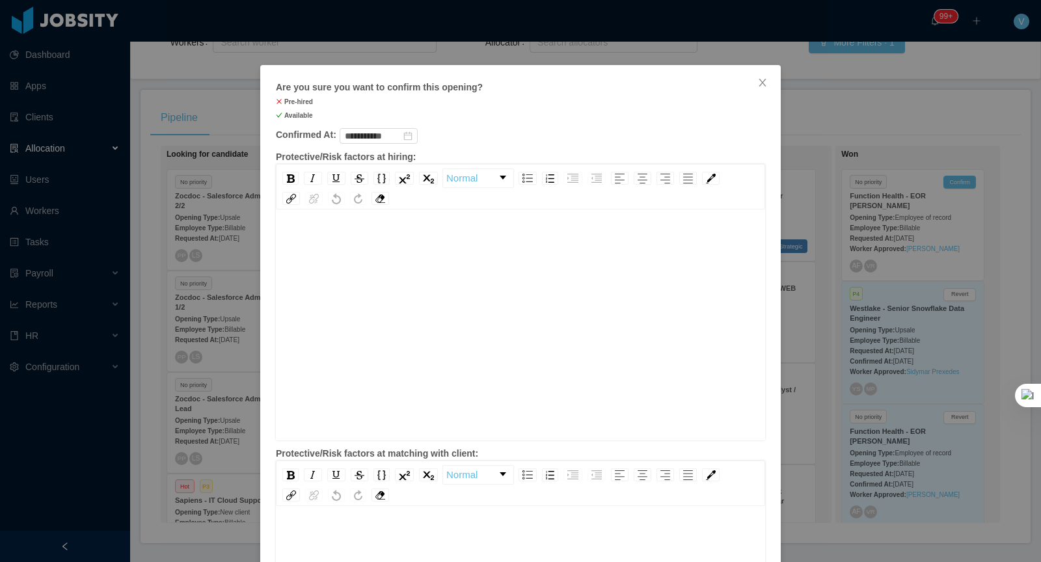
click at [475, 244] on div "rdw-editor" at bounding box center [520, 239] width 469 height 14
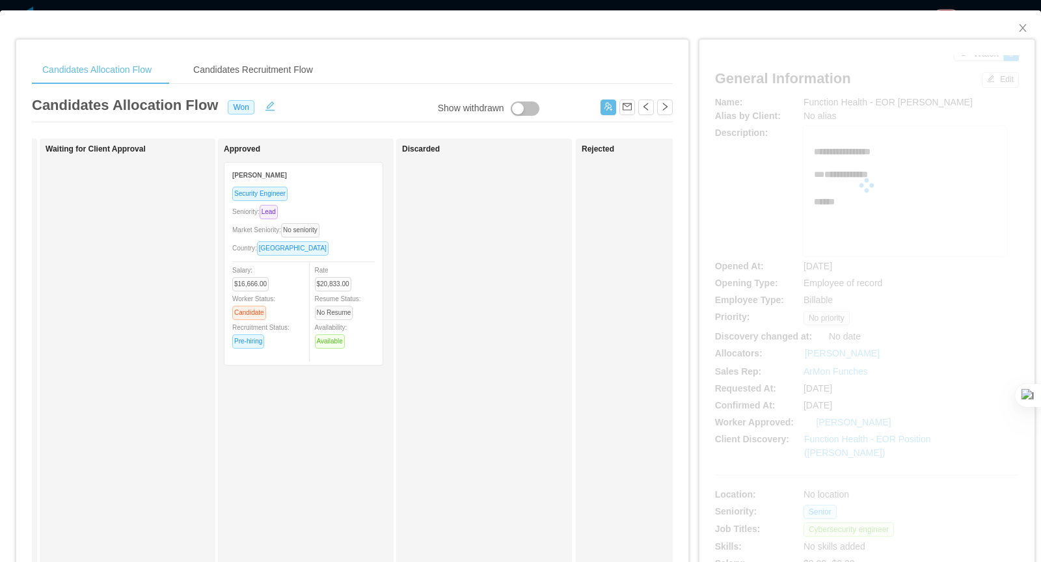
scroll to position [0, 638]
